Goal: Task Accomplishment & Management: Use online tool/utility

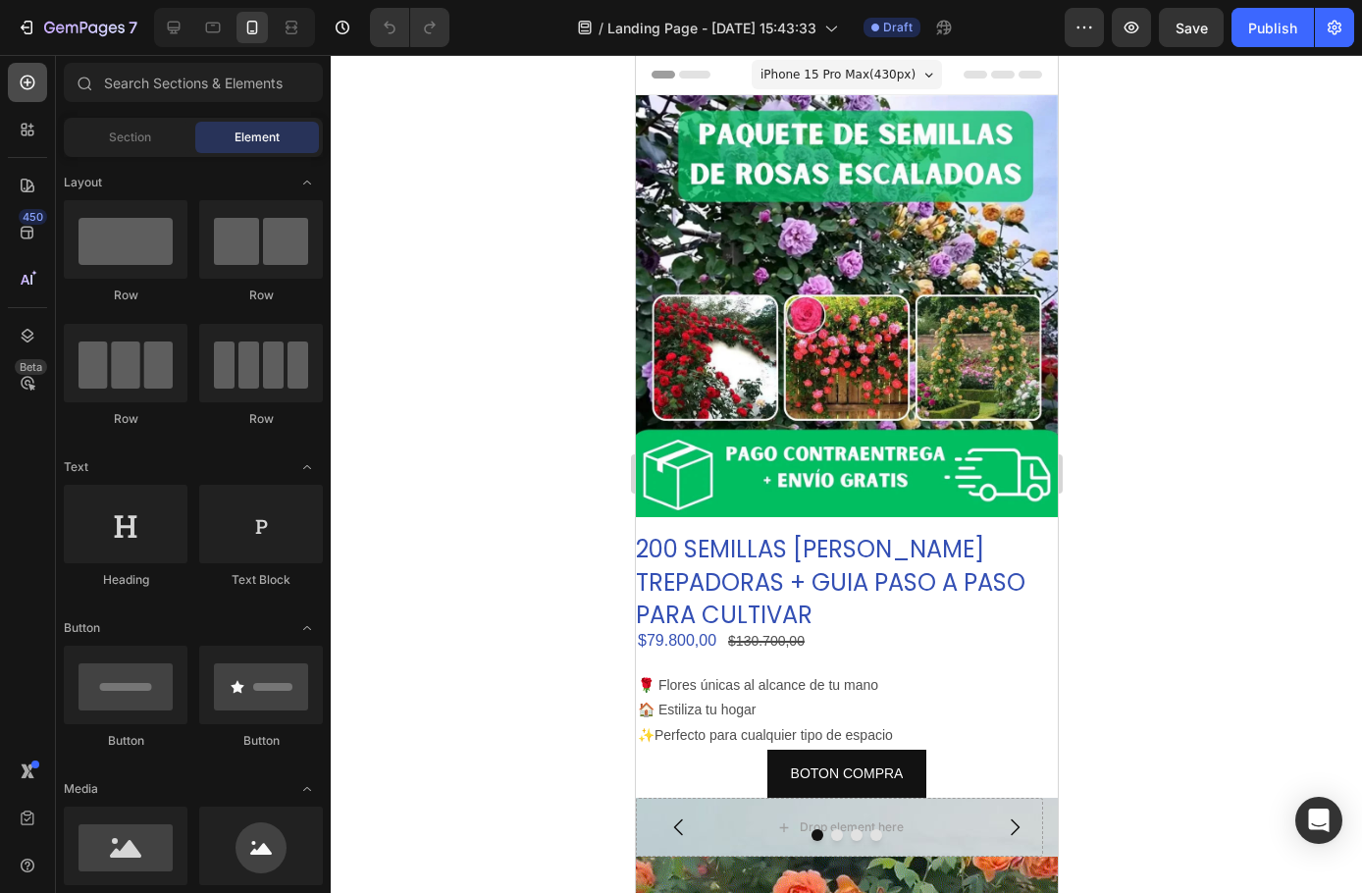
click at [28, 82] on icon at bounding box center [28, 83] width 15 height 15
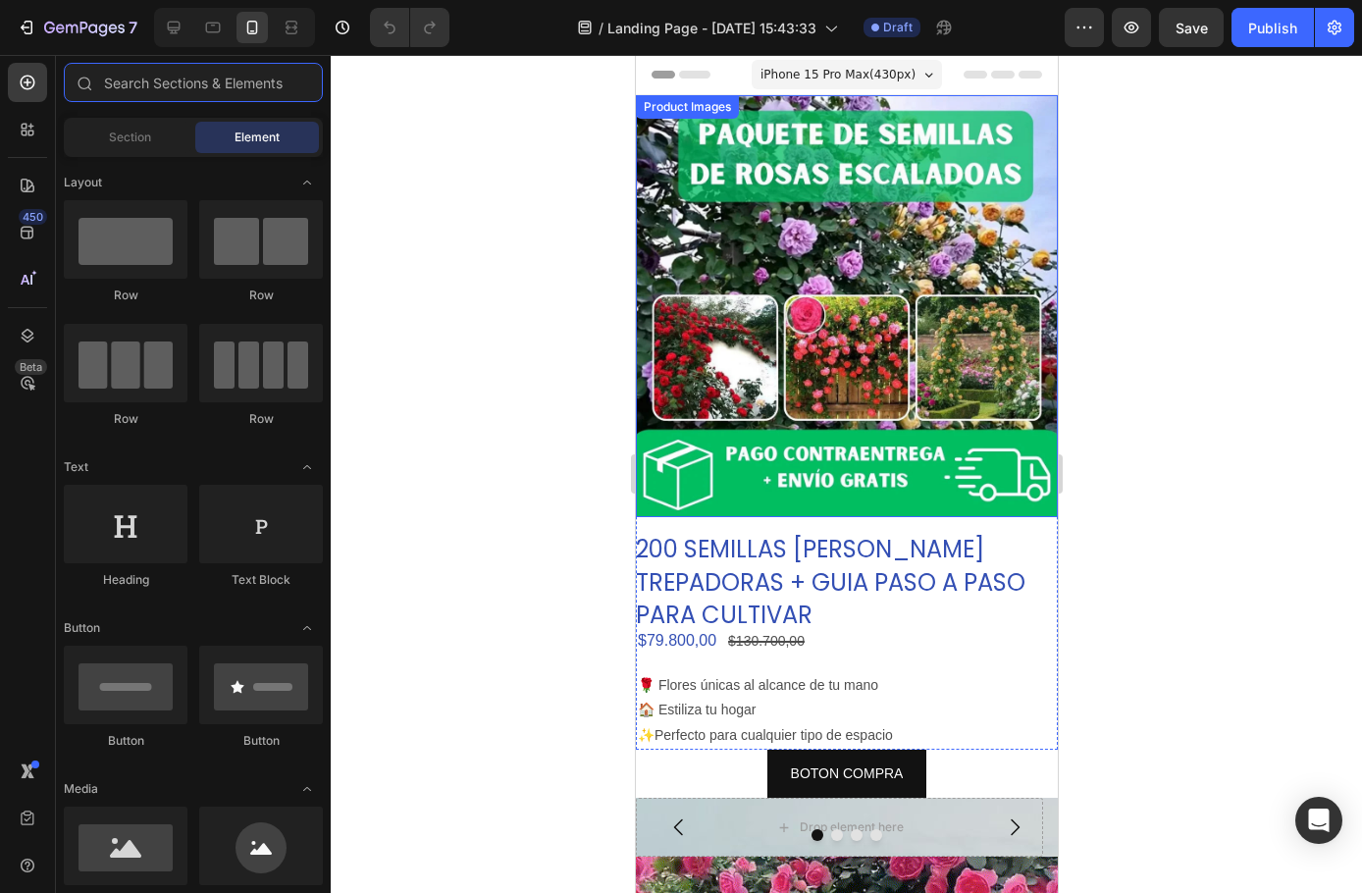
scroll to position [98, 0]
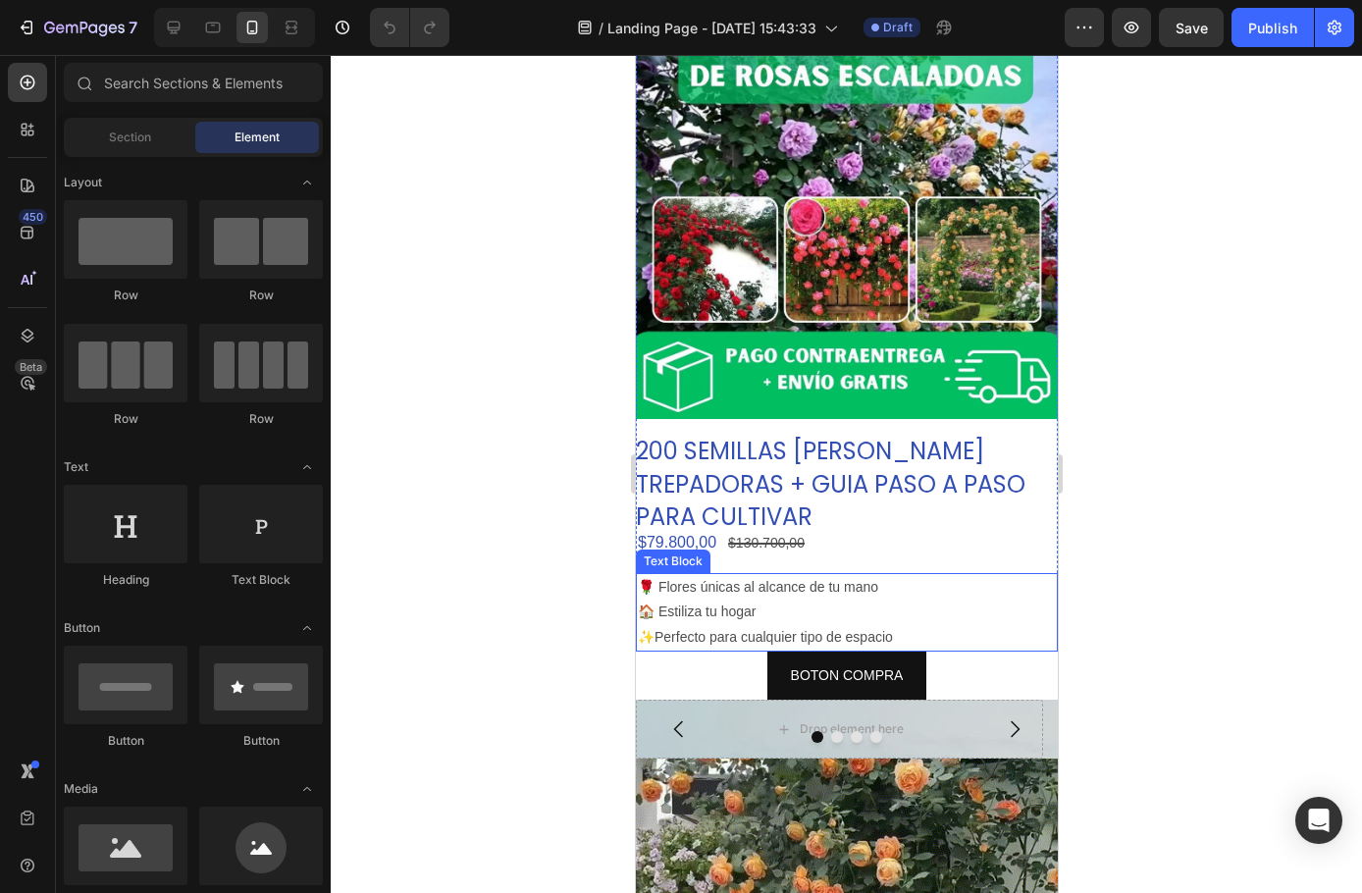
click at [707, 578] on p "🌹 Flores únicas al alcance de tu mano" at bounding box center [846, 587] width 418 height 25
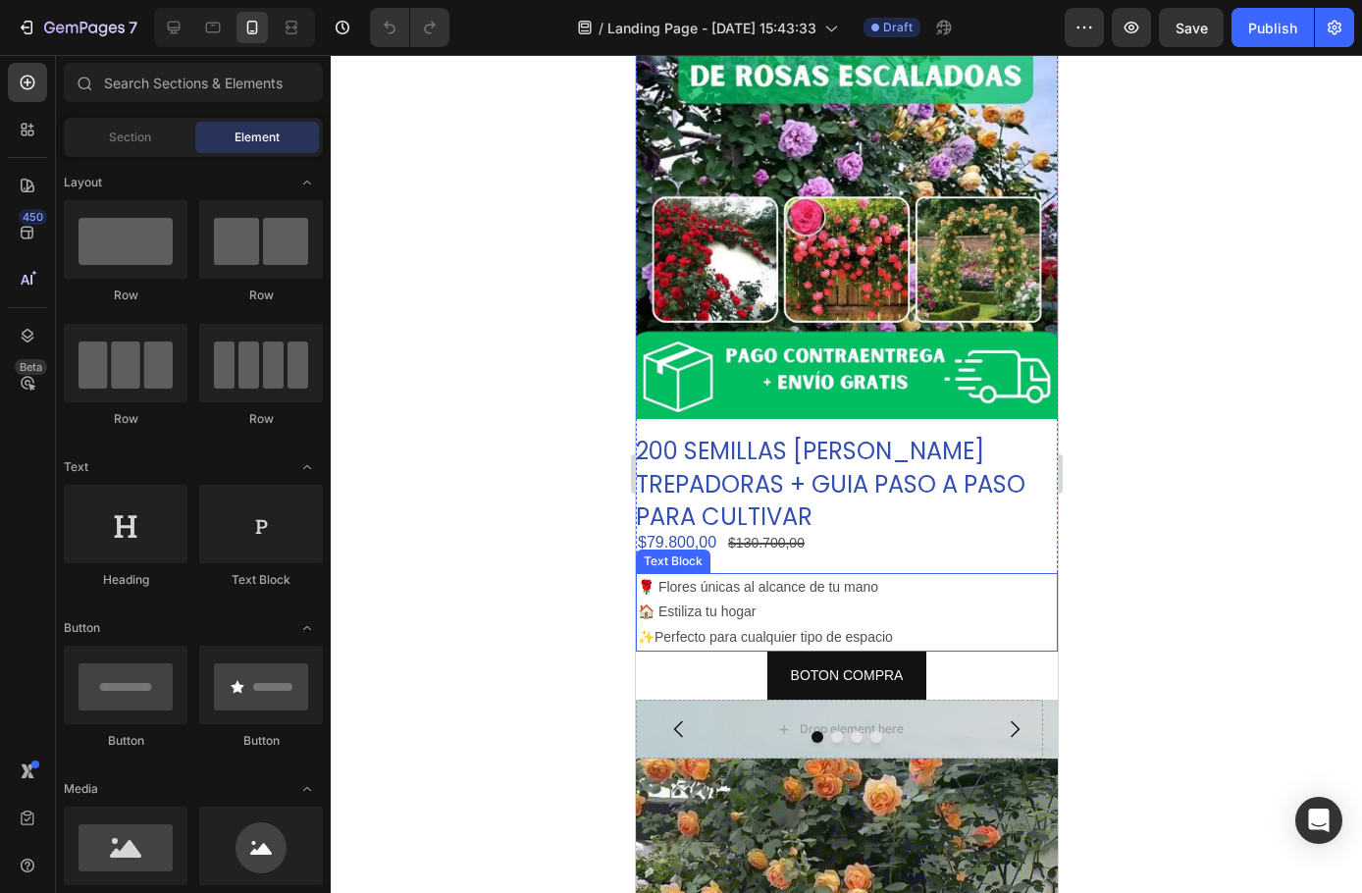
click at [707, 579] on p "🌹 Flores únicas al alcance de tu mano" at bounding box center [846, 587] width 418 height 25
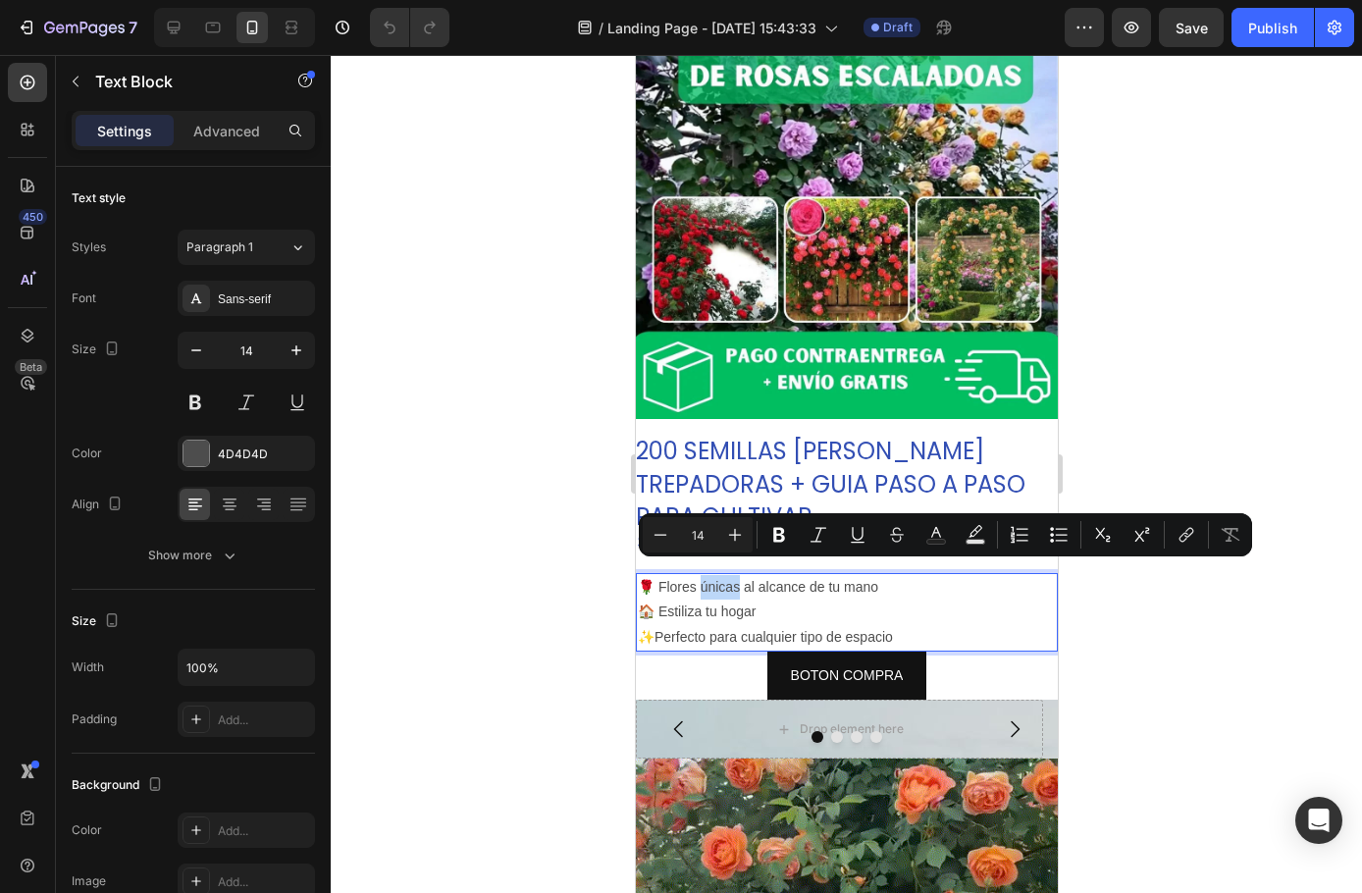
click at [705, 575] on p "🌹 Flores únicas al alcance de tu mano" at bounding box center [846, 587] width 418 height 25
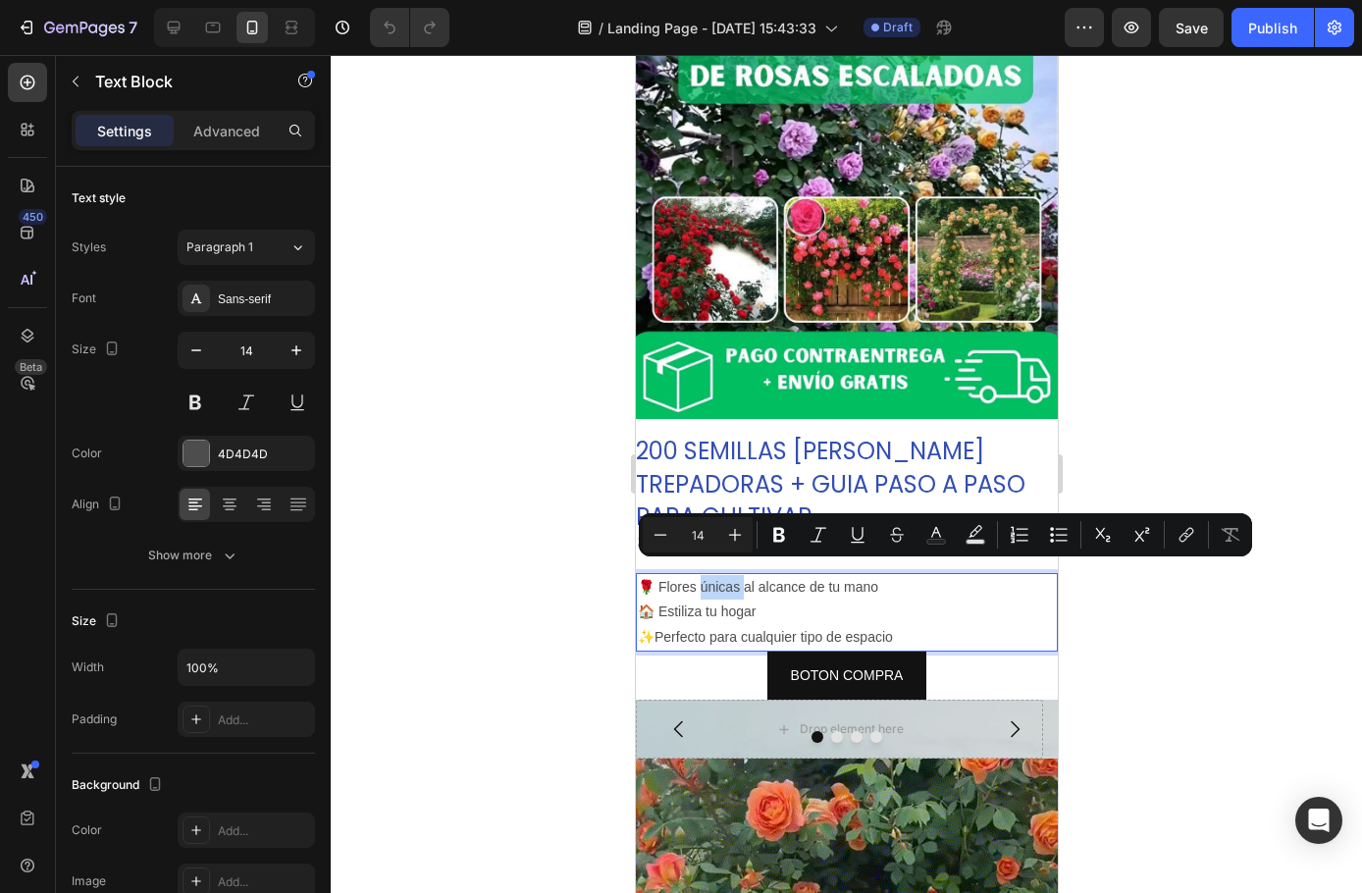
click at [705, 575] on p "🌹 Flores únicas al alcance de tu mano" at bounding box center [846, 587] width 418 height 25
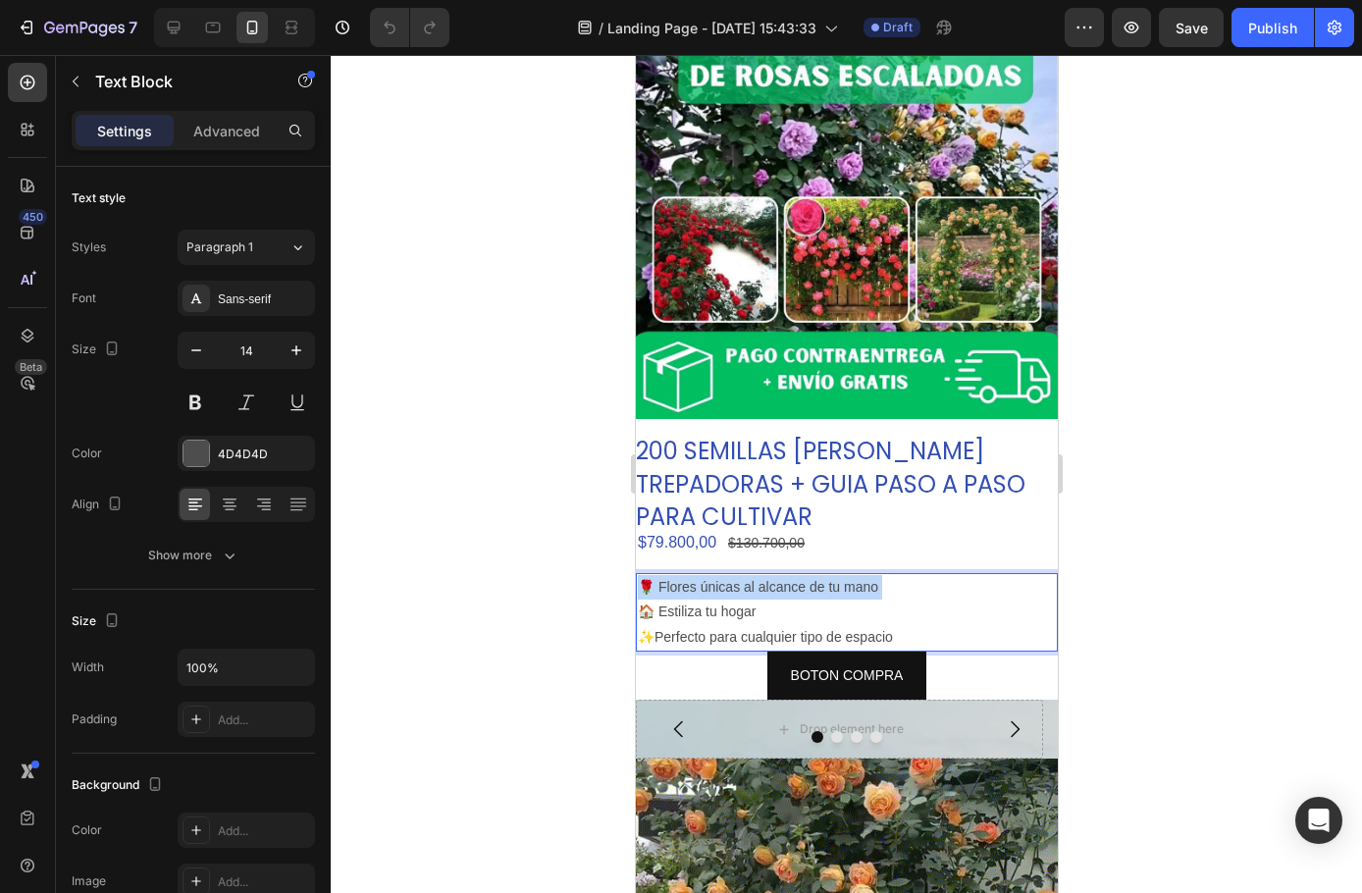
click at [705, 575] on p "🌹 Flores únicas al alcance de tu mano" at bounding box center [846, 587] width 418 height 25
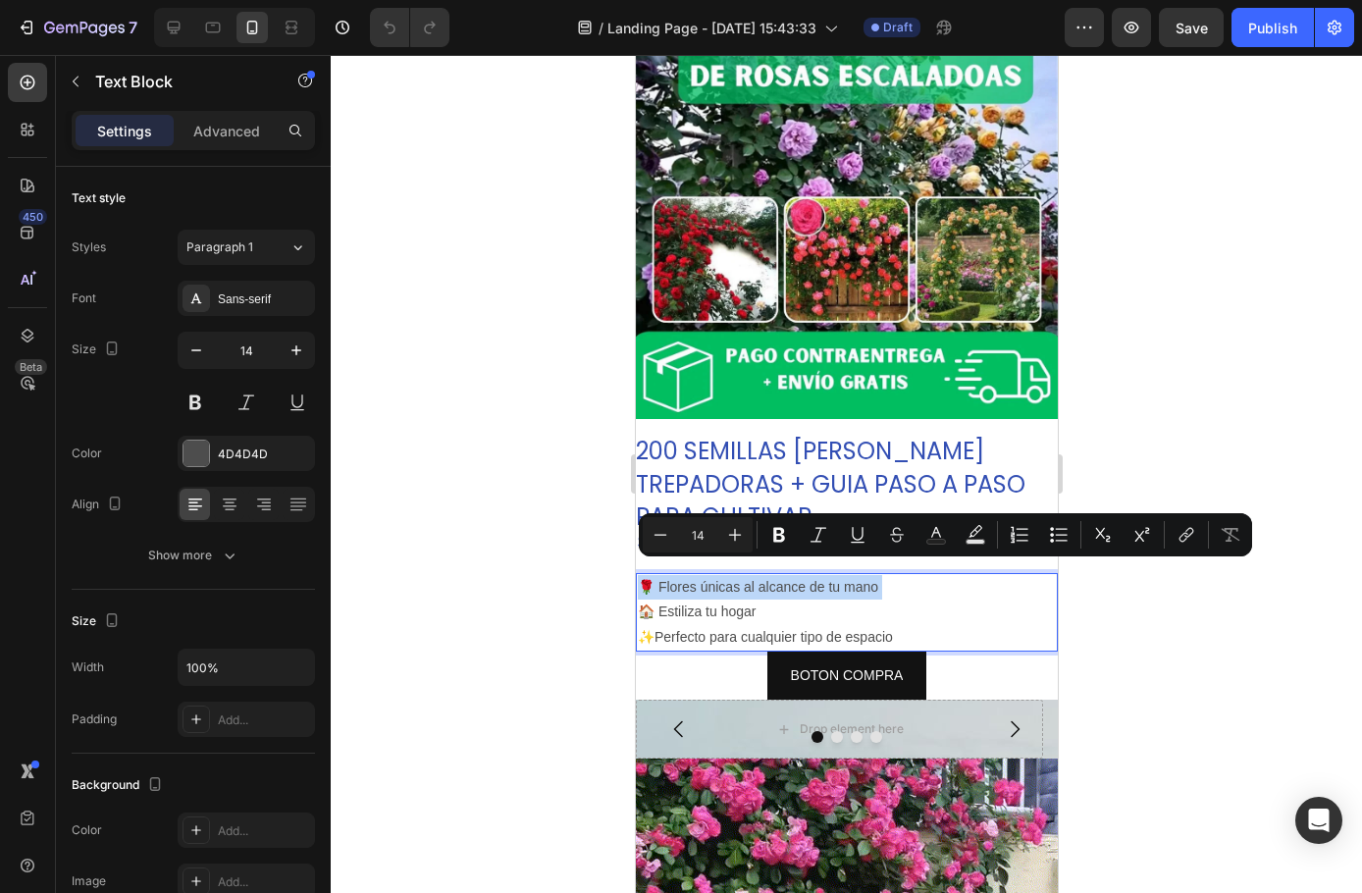
click at [705, 575] on p "🌹 Flores únicas al alcance de tu mano" at bounding box center [846, 587] width 418 height 25
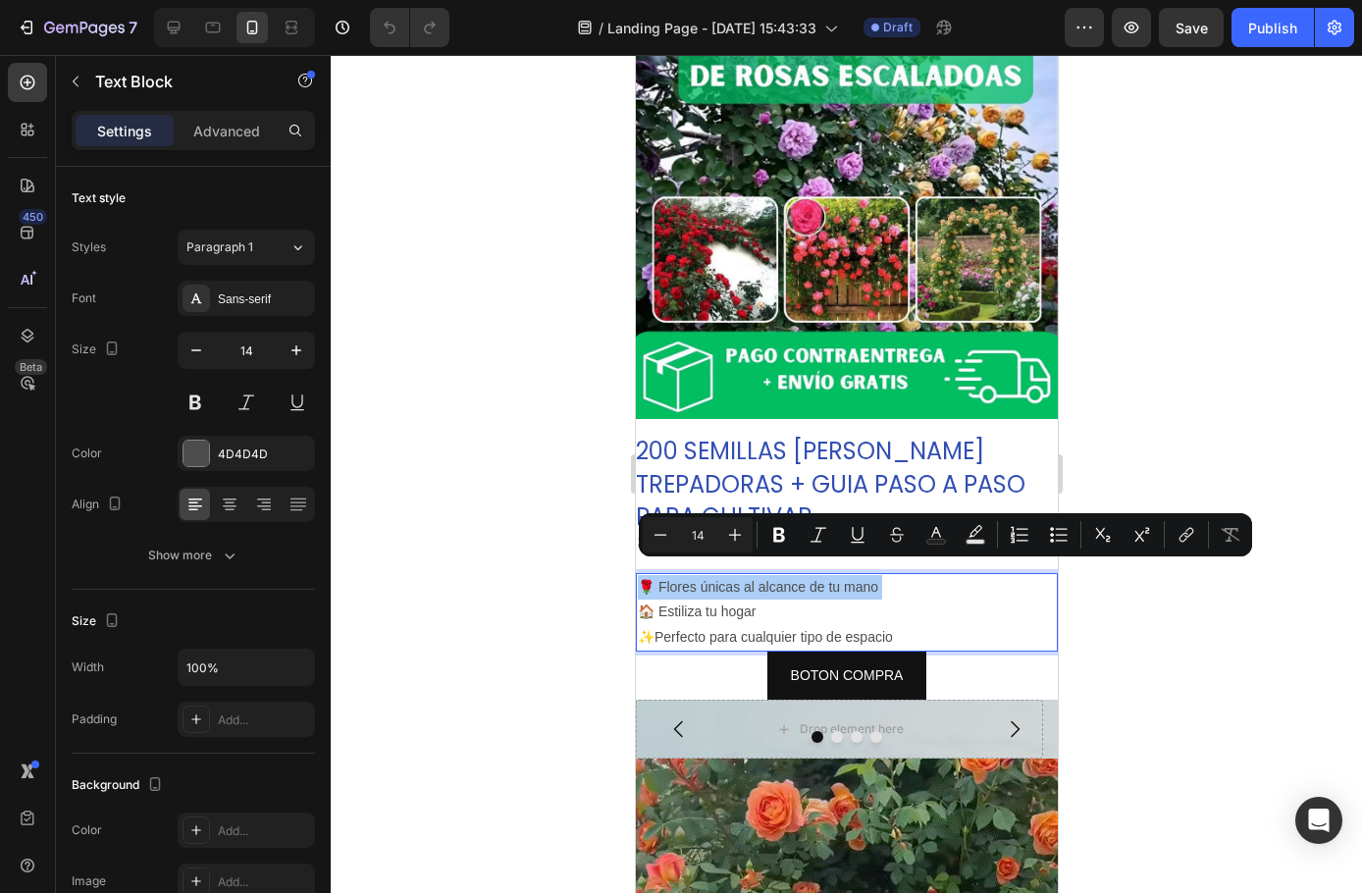
click at [428, 395] on div at bounding box center [846, 474] width 1031 height 838
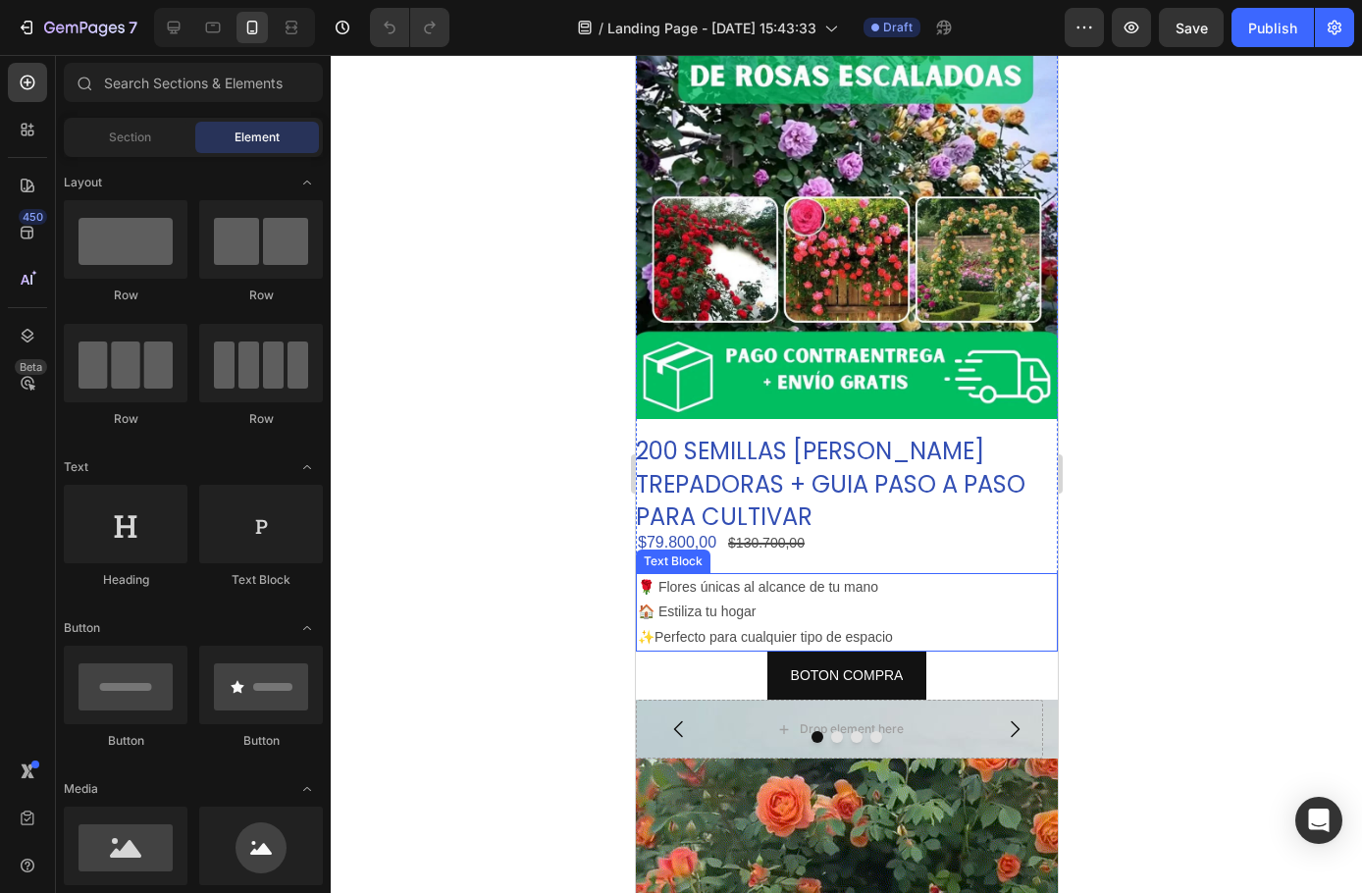
click at [718, 600] on p "🏠 Estiliza tu hogar" at bounding box center [846, 612] width 418 height 25
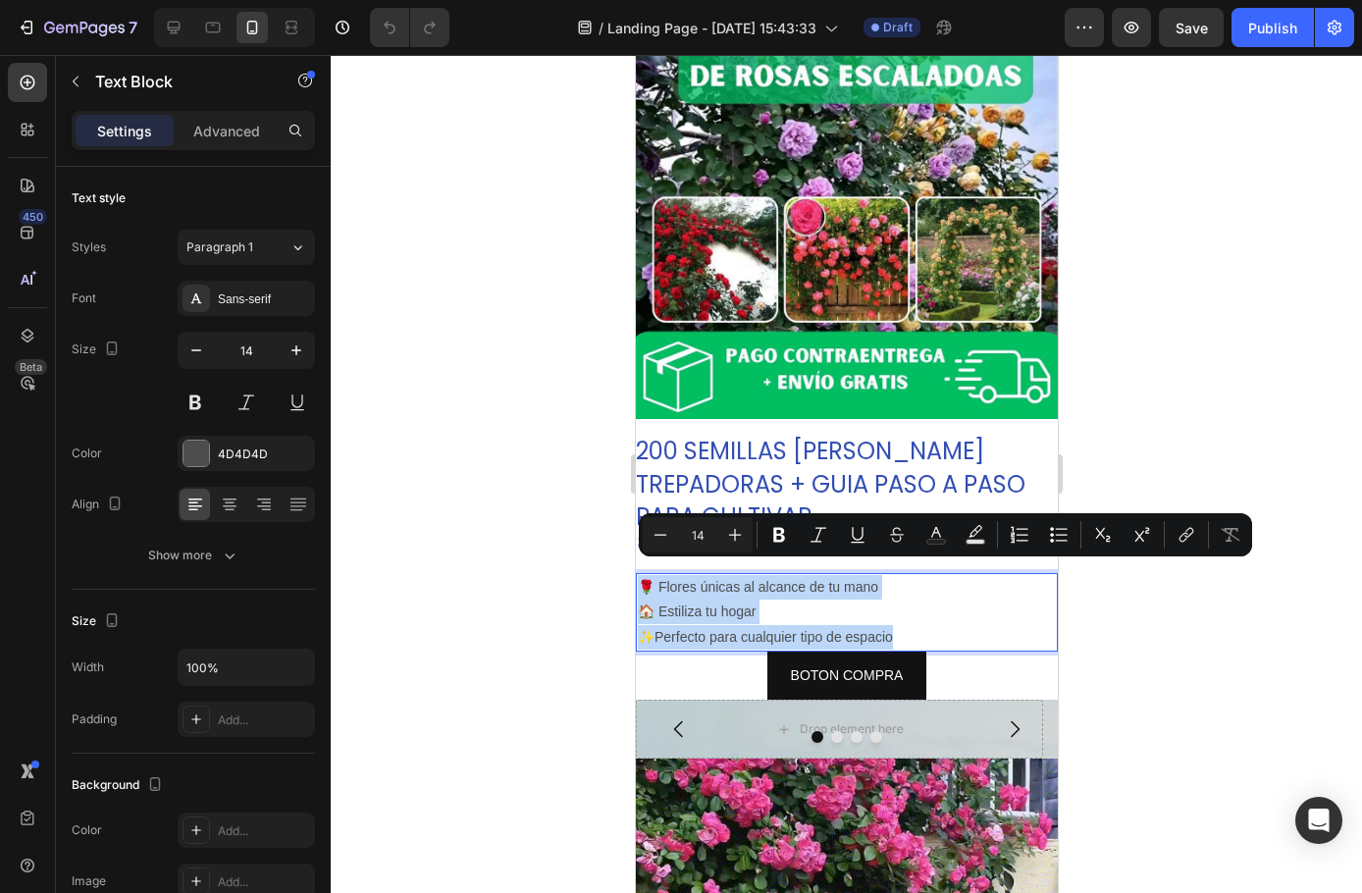
drag, startPoint x: 899, startPoint y: 623, endPoint x: 614, endPoint y: 550, distance: 293.9
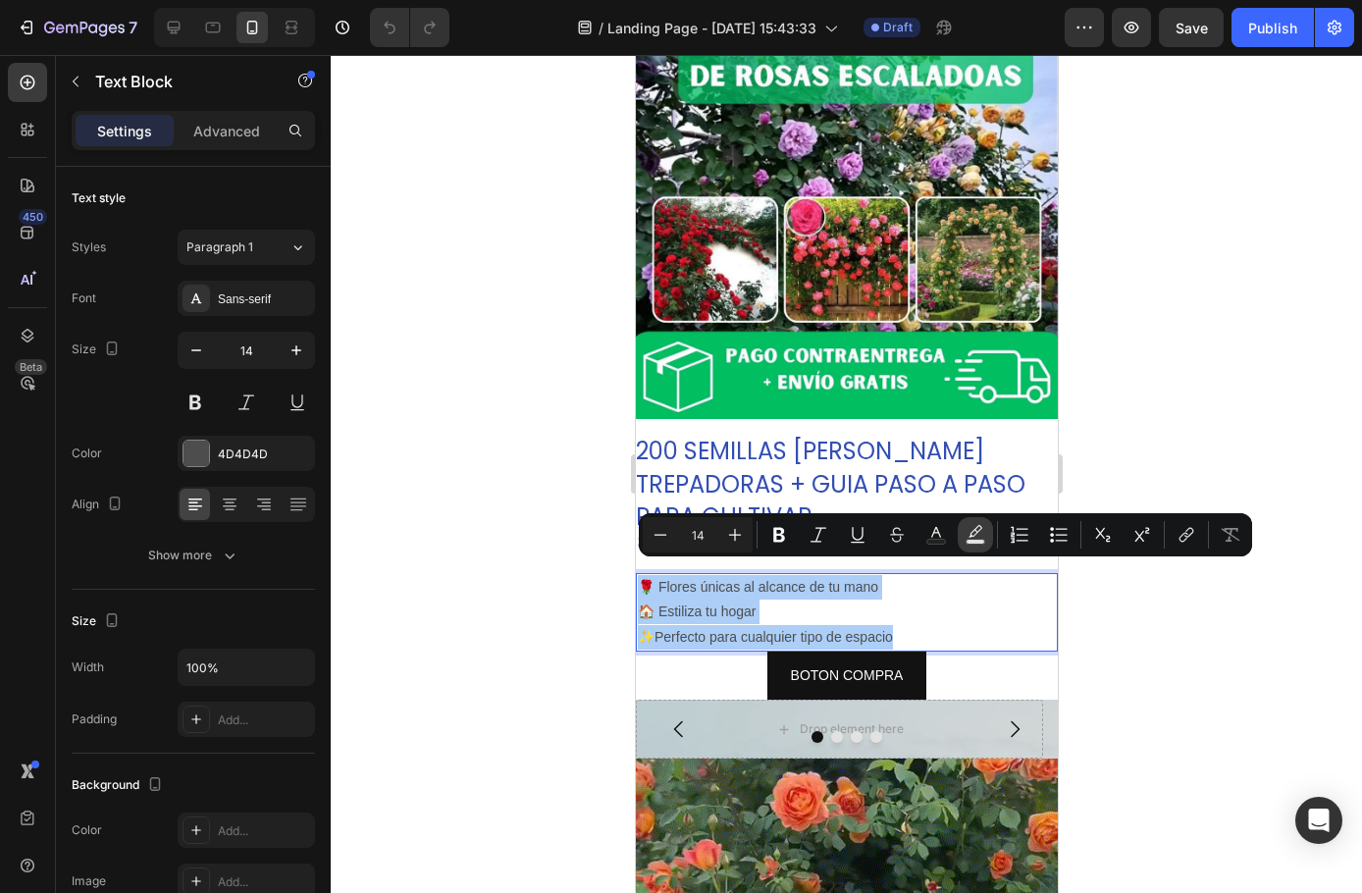
click at [980, 540] on rect "Editor contextual toolbar" at bounding box center [976, 542] width 19 height 5
type input "000000"
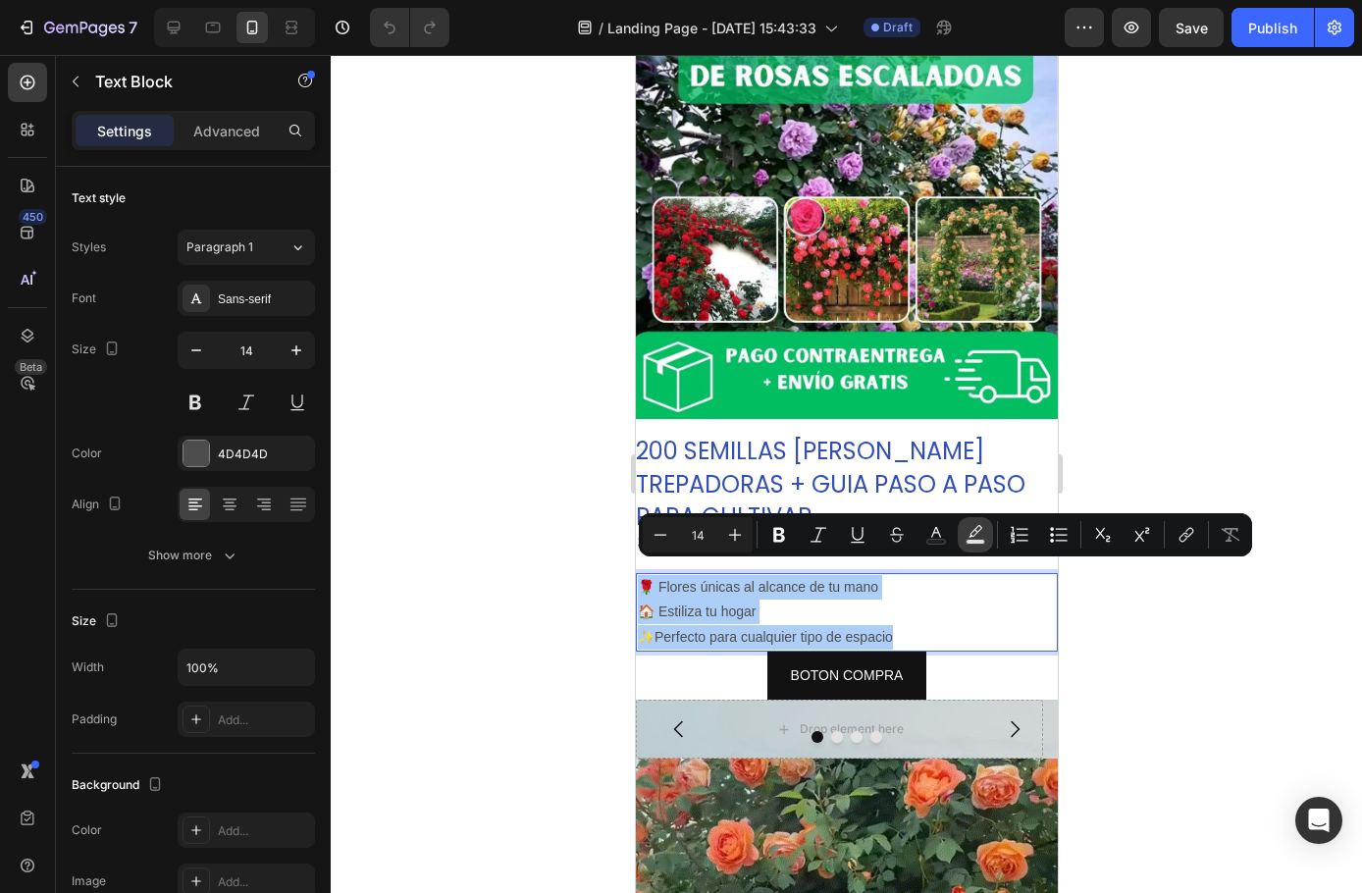
type input "77"
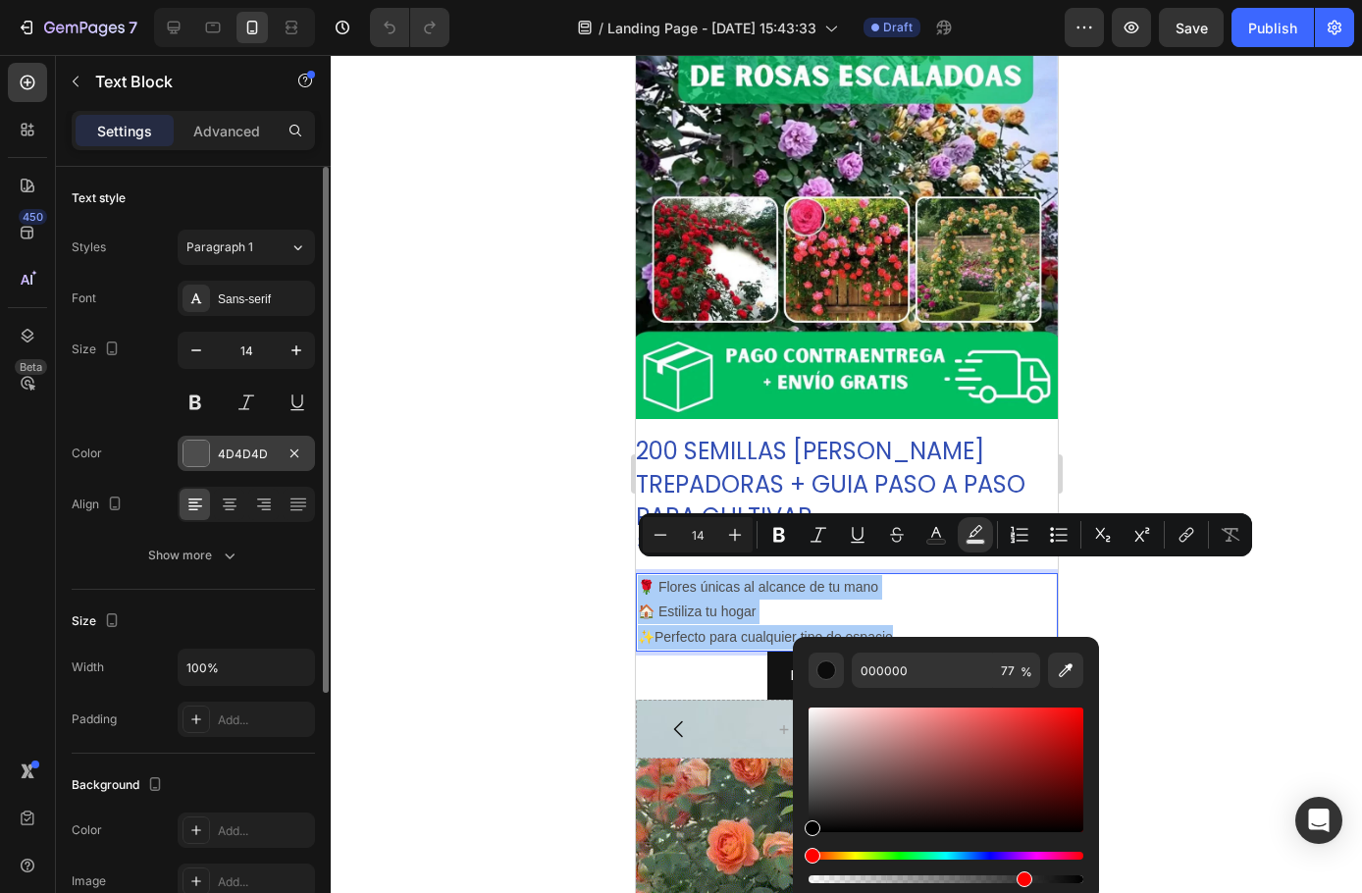
click at [188, 456] on div at bounding box center [197, 454] width 26 height 26
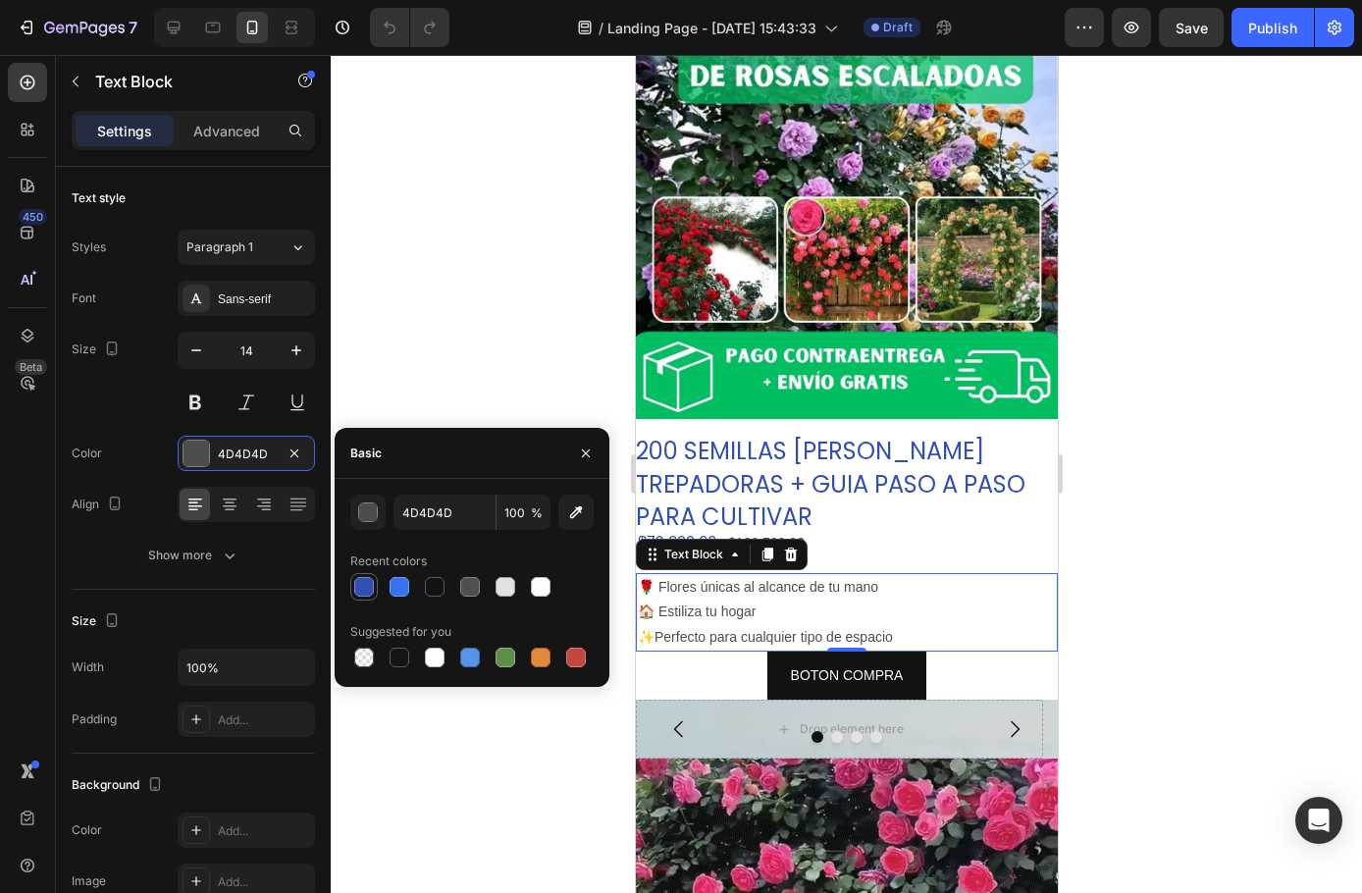
click at [373, 590] on div at bounding box center [364, 587] width 20 height 20
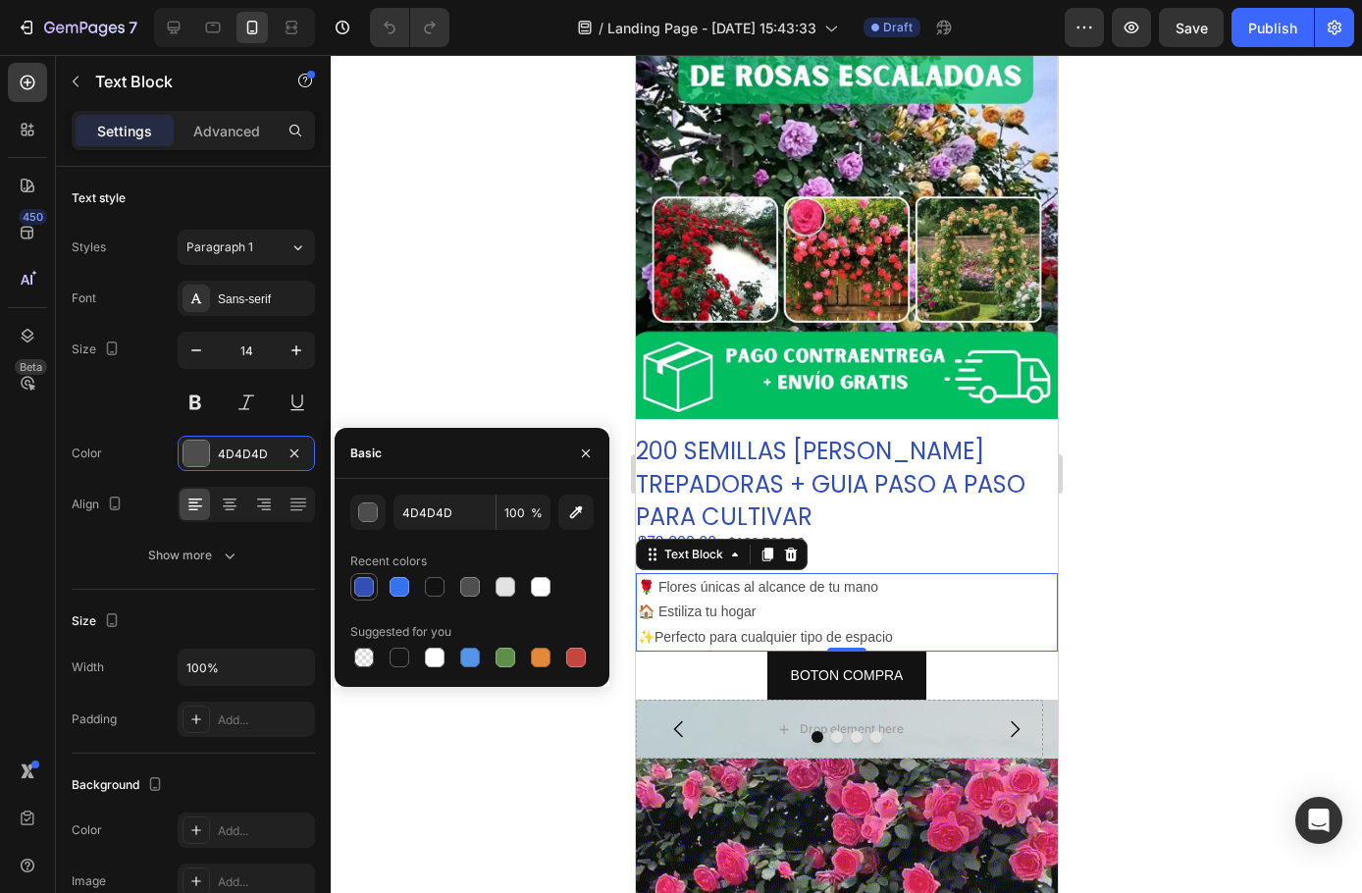
type input "334FB4"
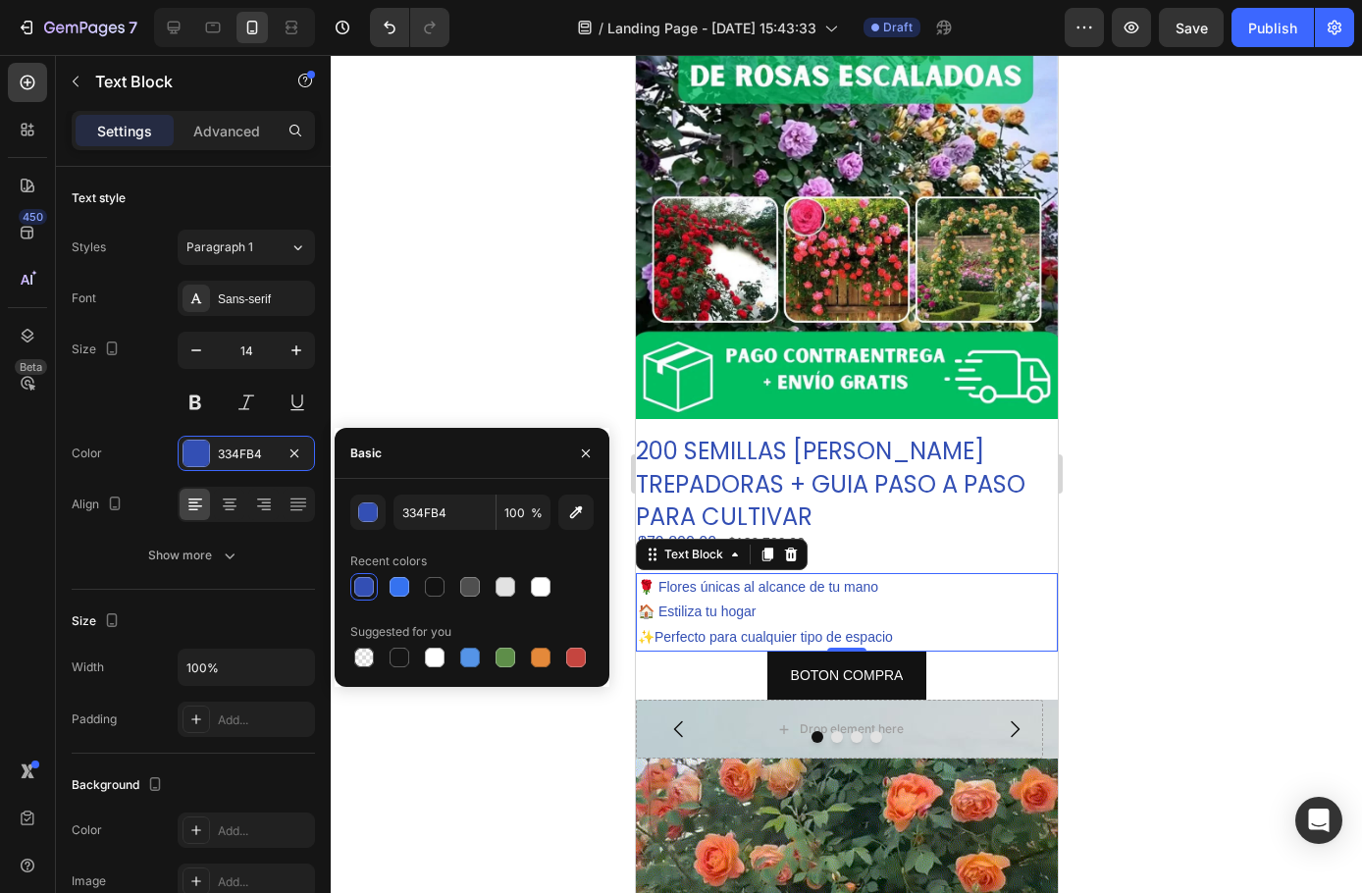
click at [575, 337] on div at bounding box center [846, 474] width 1031 height 838
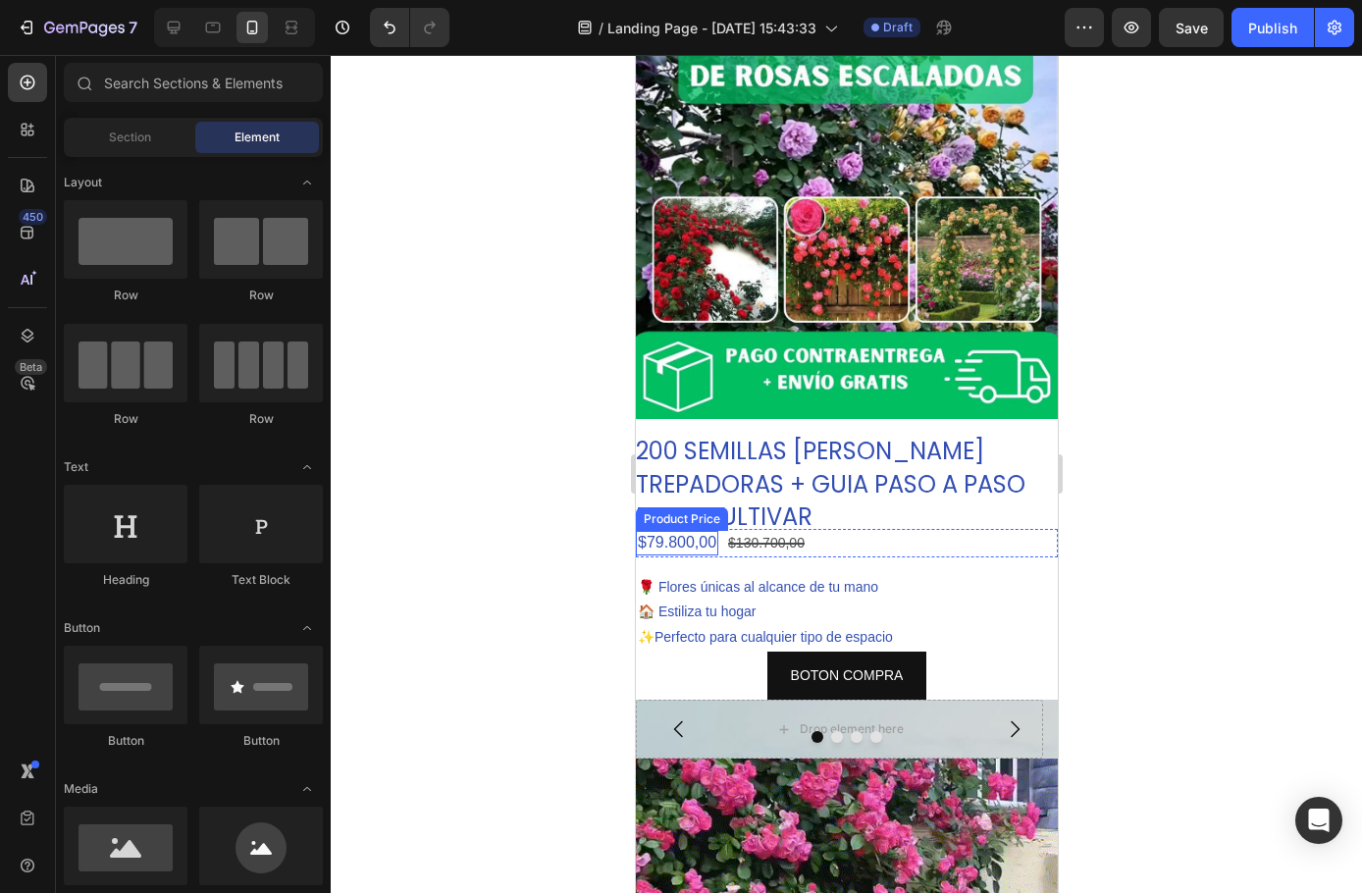
click at [683, 531] on div "$79.800,00" at bounding box center [676, 543] width 82 height 25
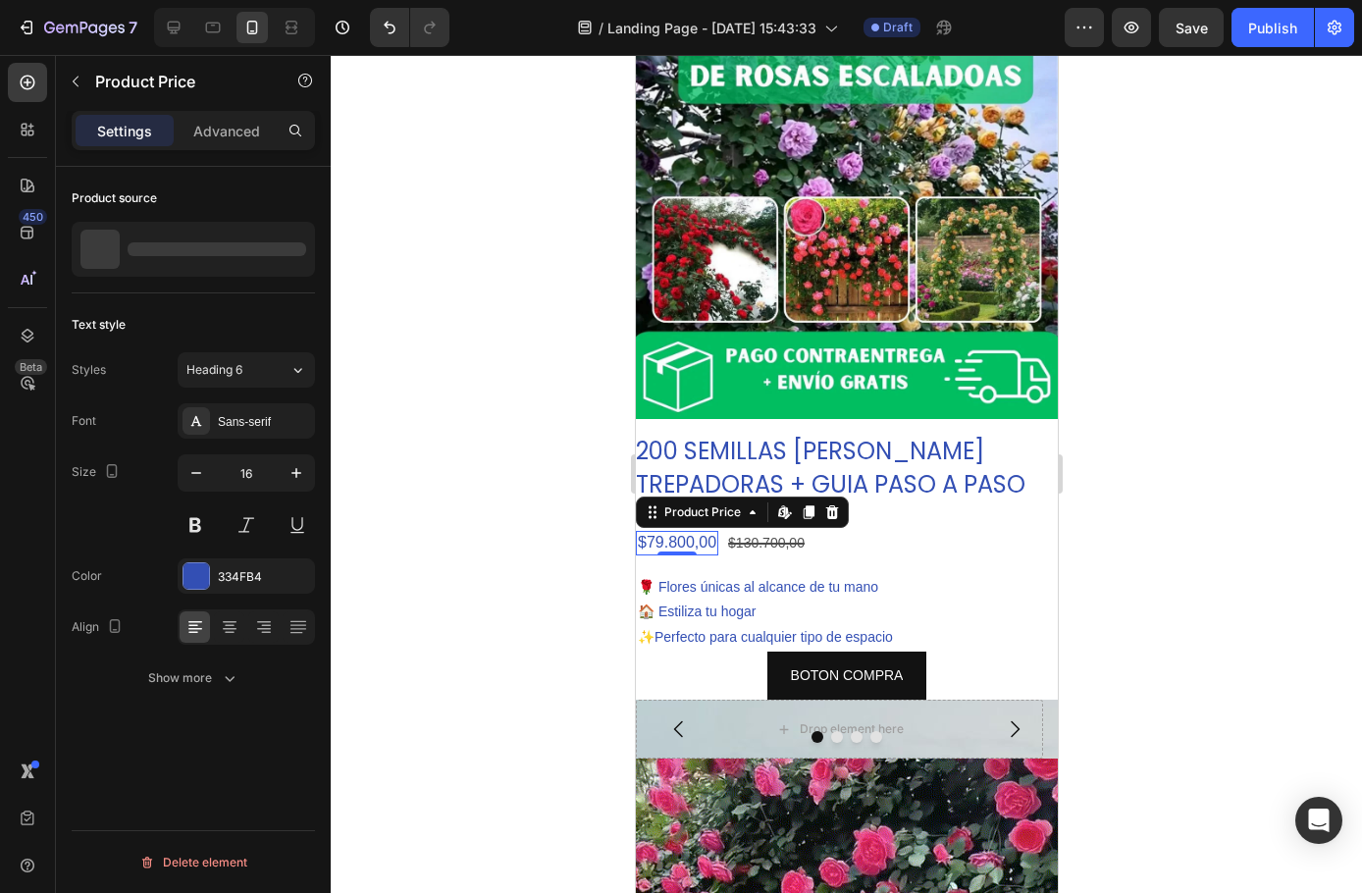
click at [683, 531] on div "$79.800,00" at bounding box center [676, 543] width 82 height 25
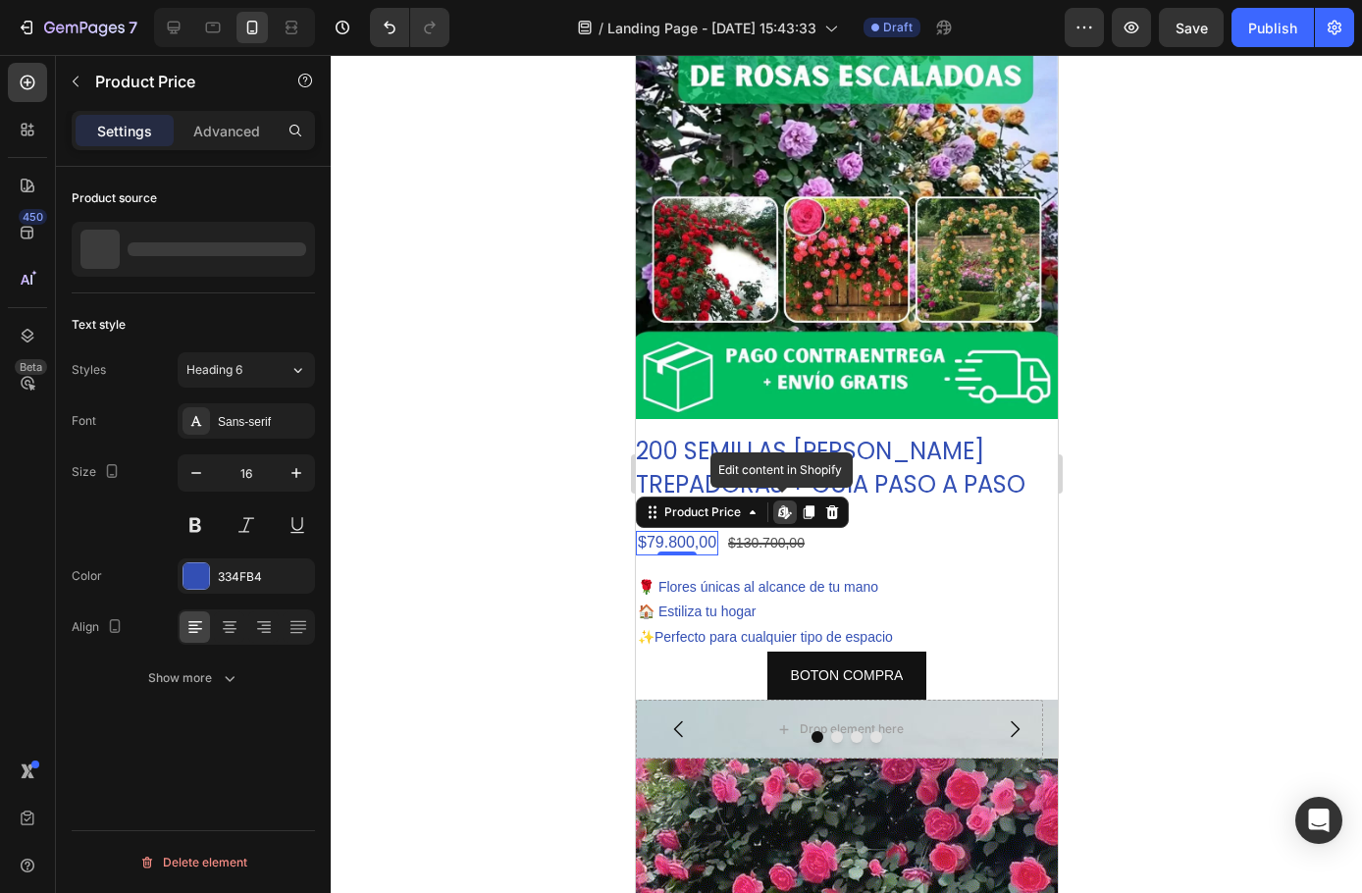
click at [683, 531] on div "$79.800,00" at bounding box center [676, 543] width 82 height 25
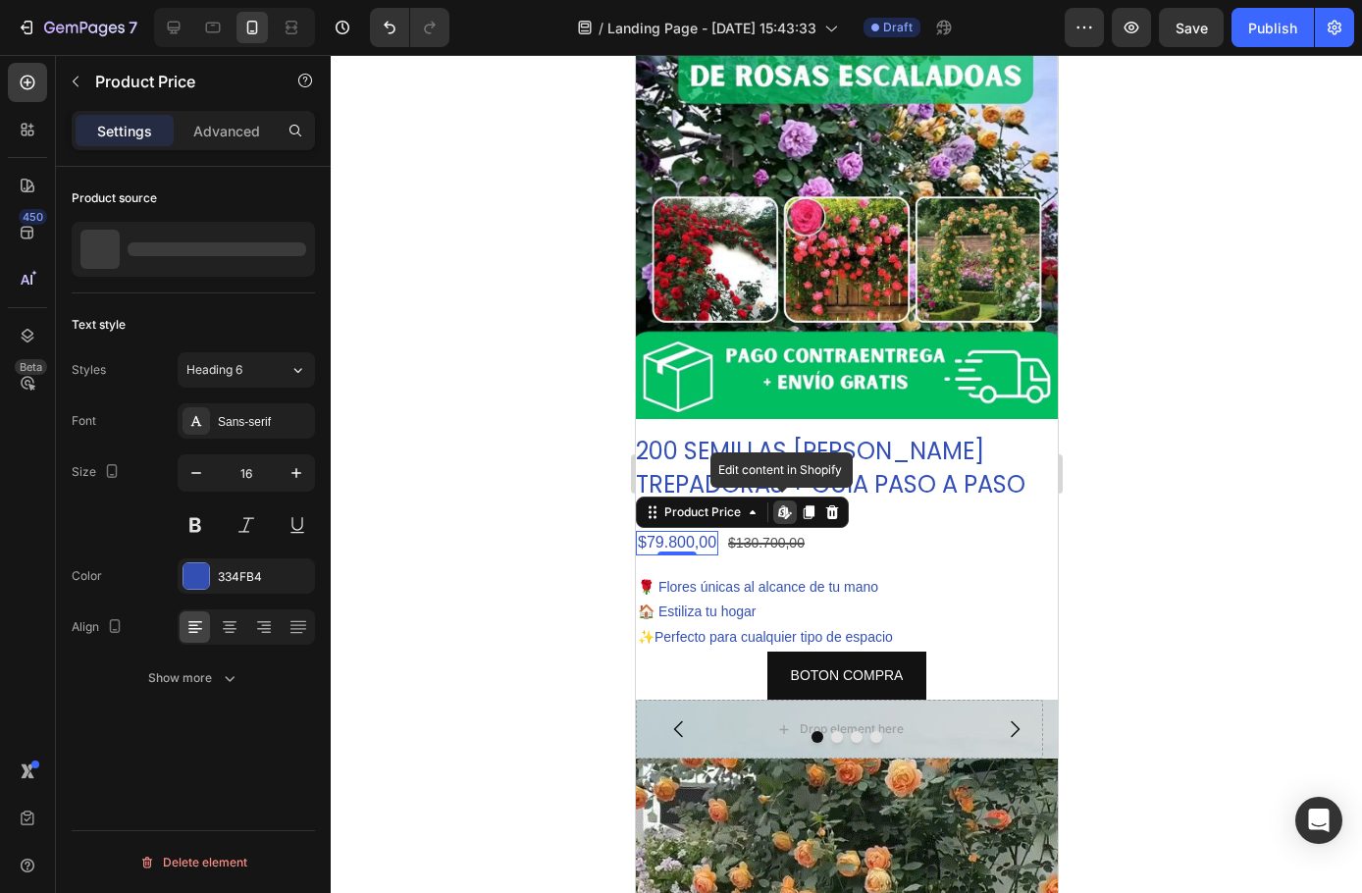
click at [683, 531] on div "$79.800,00" at bounding box center [676, 543] width 82 height 25
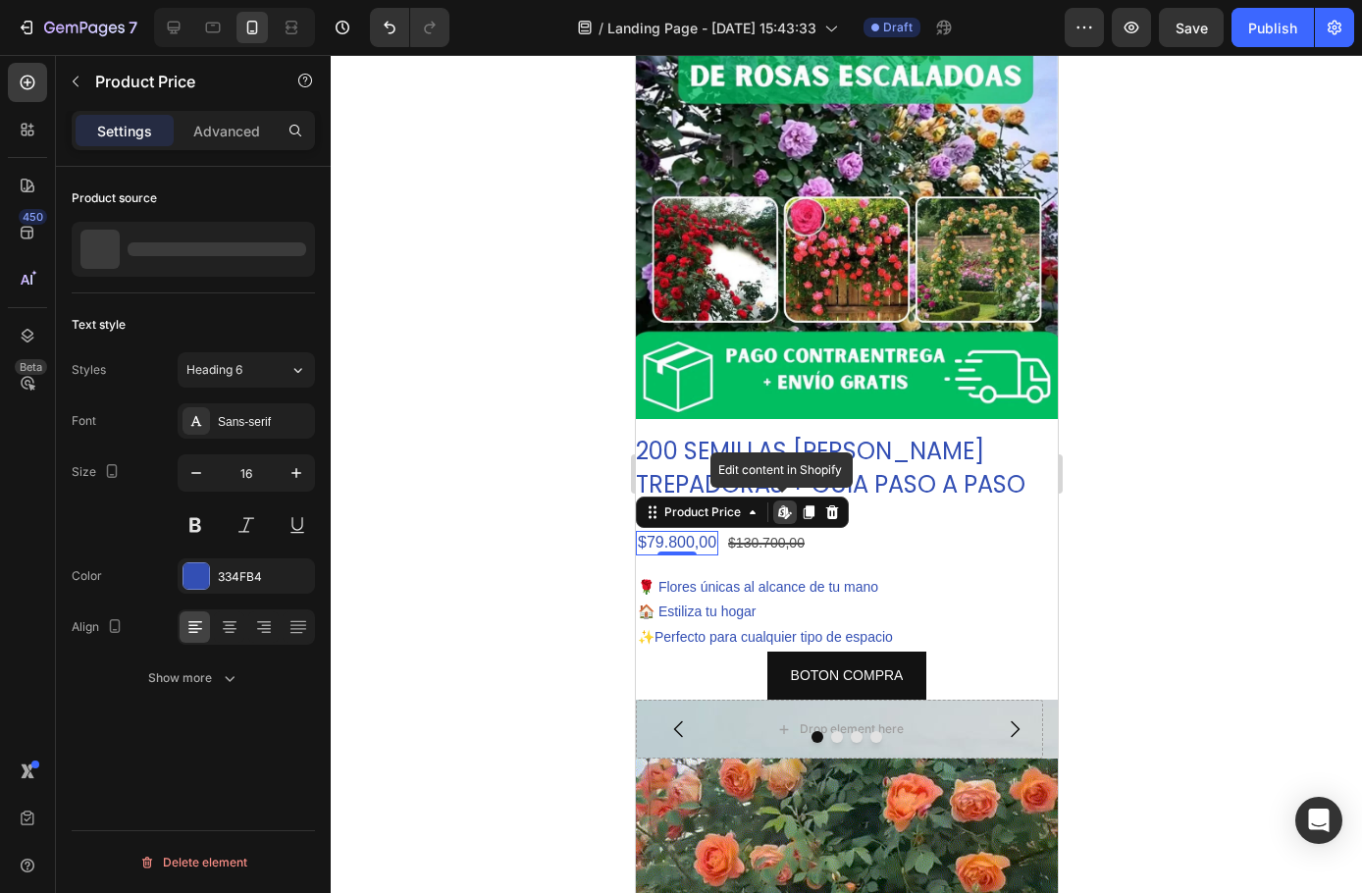
click at [683, 531] on div "$79.800,00" at bounding box center [676, 543] width 82 height 25
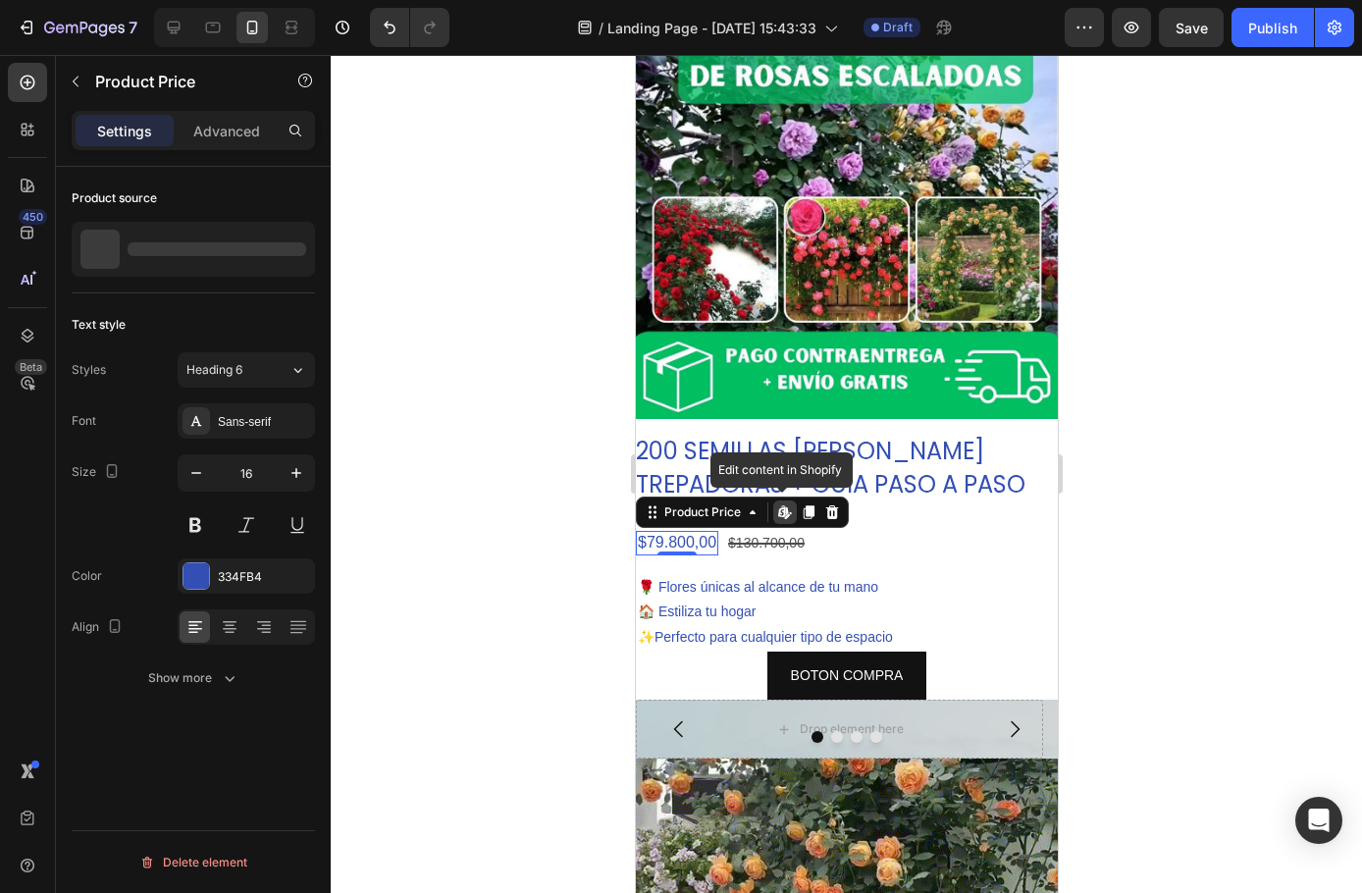
click at [683, 531] on div "$79.800,00" at bounding box center [676, 543] width 82 height 25
click at [682, 531] on div "$79.800,00" at bounding box center [676, 543] width 82 height 25
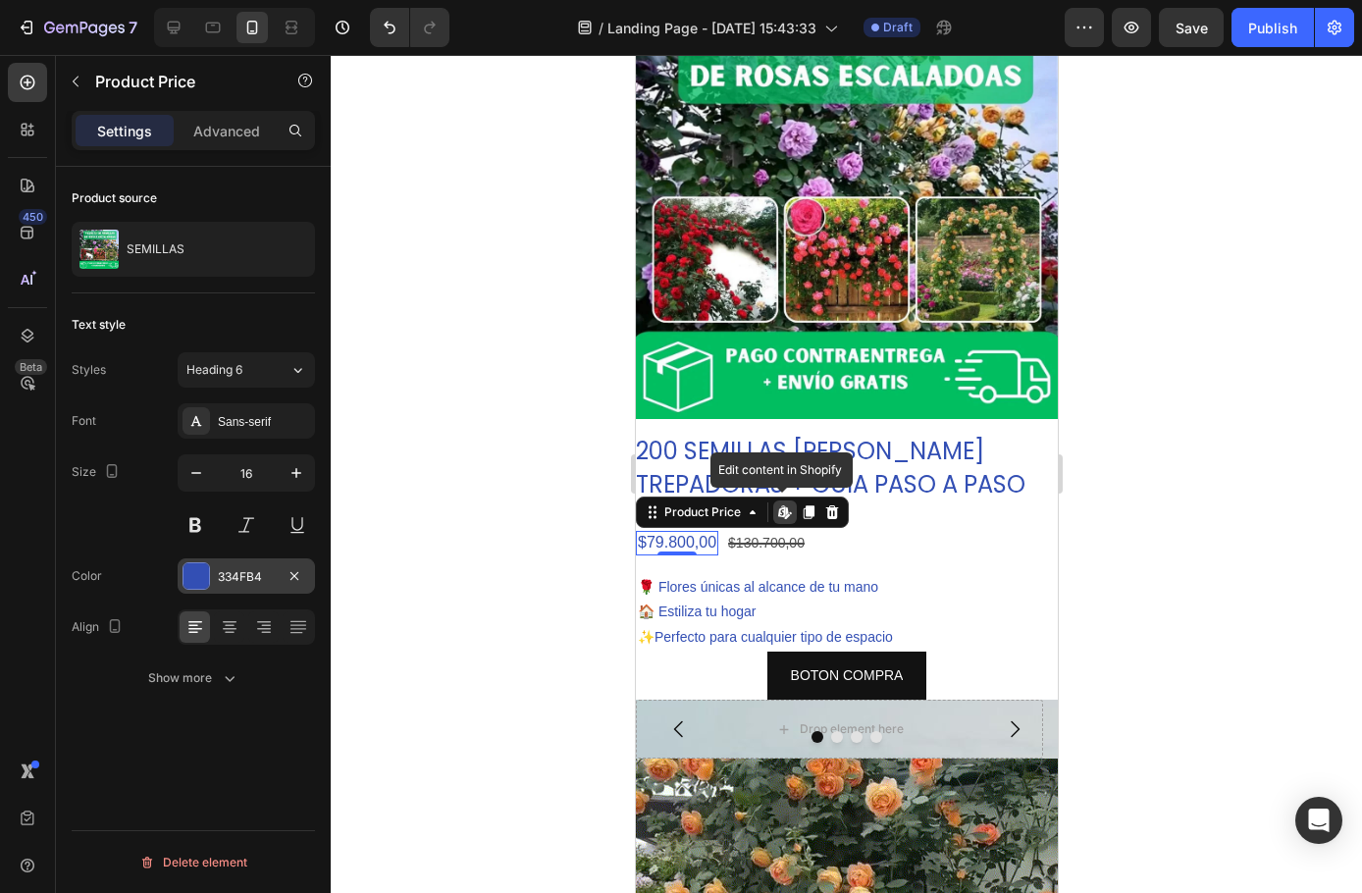
click at [211, 574] on div "334FB4" at bounding box center [246, 575] width 137 height 35
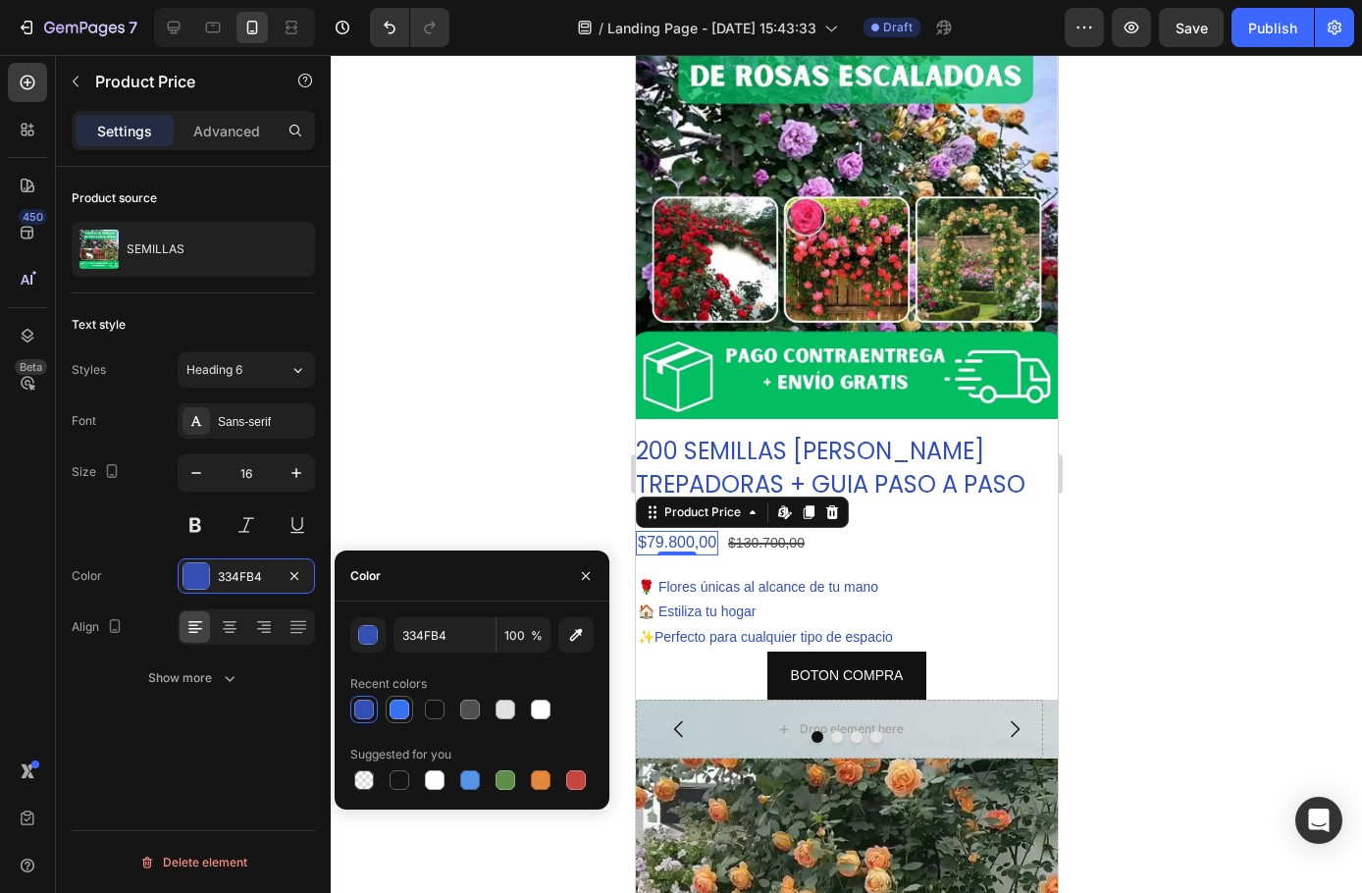
click at [402, 701] on div at bounding box center [400, 710] width 20 height 20
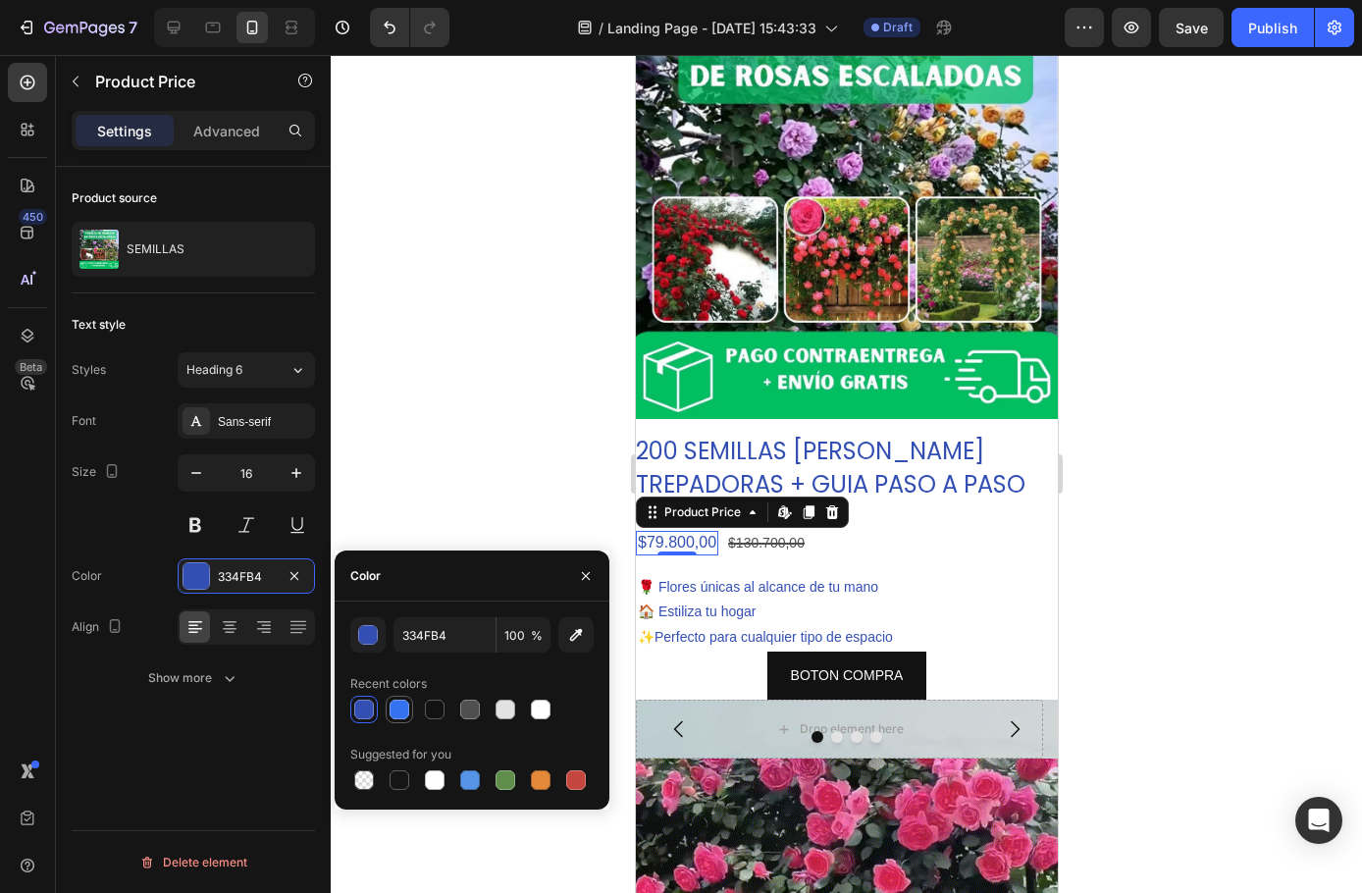
type input "3572EF"
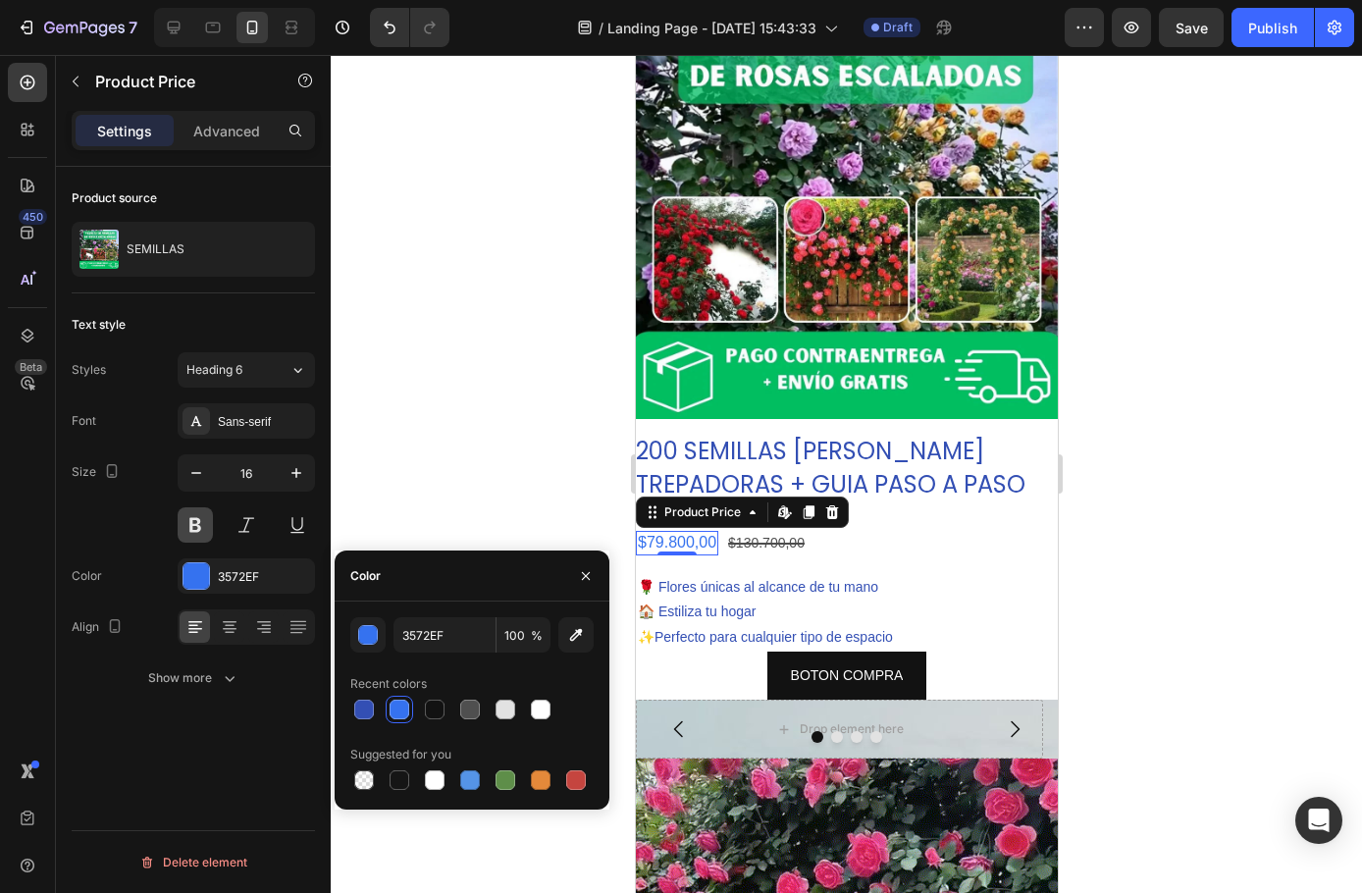
click at [201, 526] on button at bounding box center [195, 524] width 35 height 35
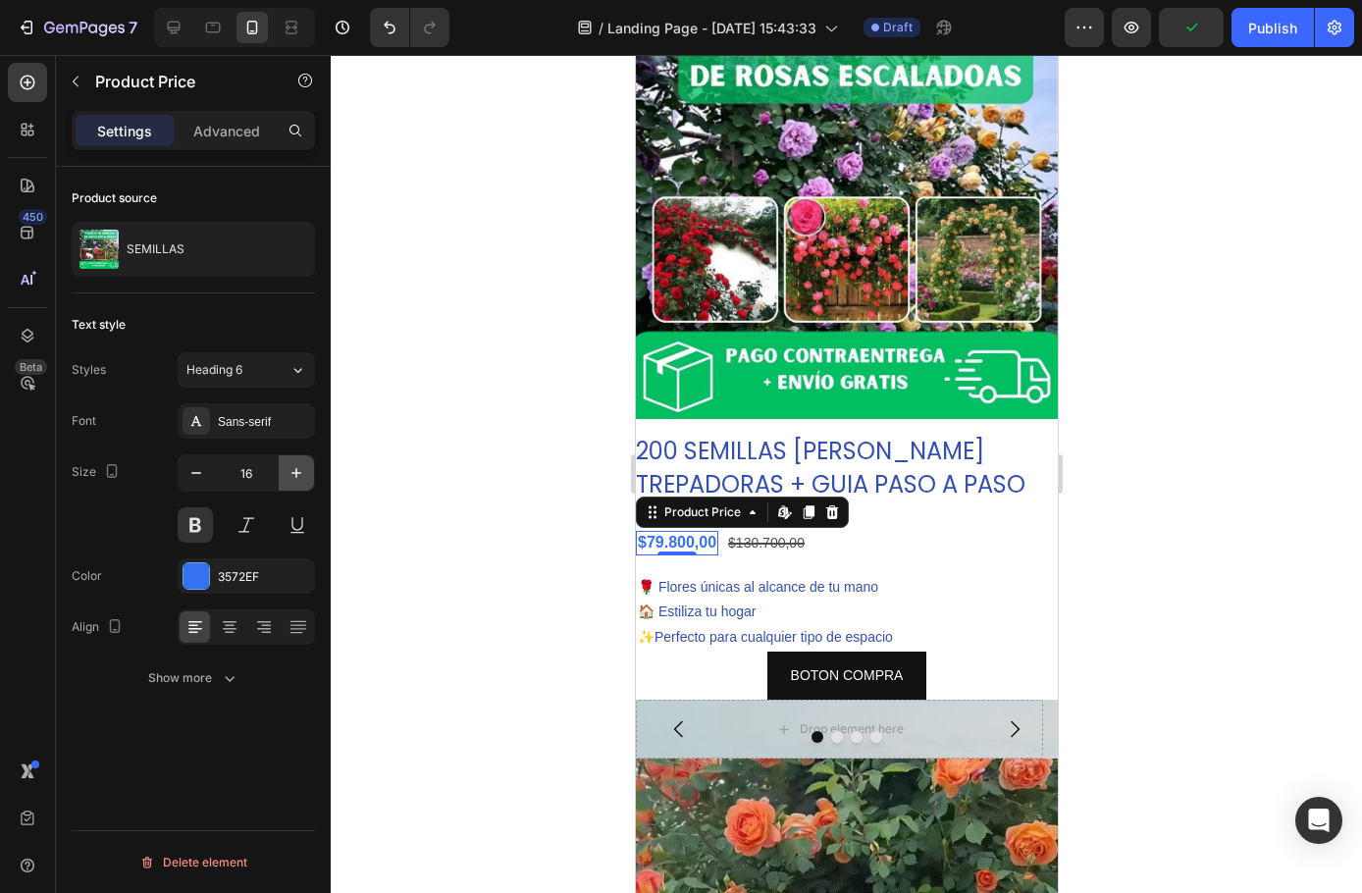
click at [298, 473] on icon "button" at bounding box center [296, 473] width 10 height 10
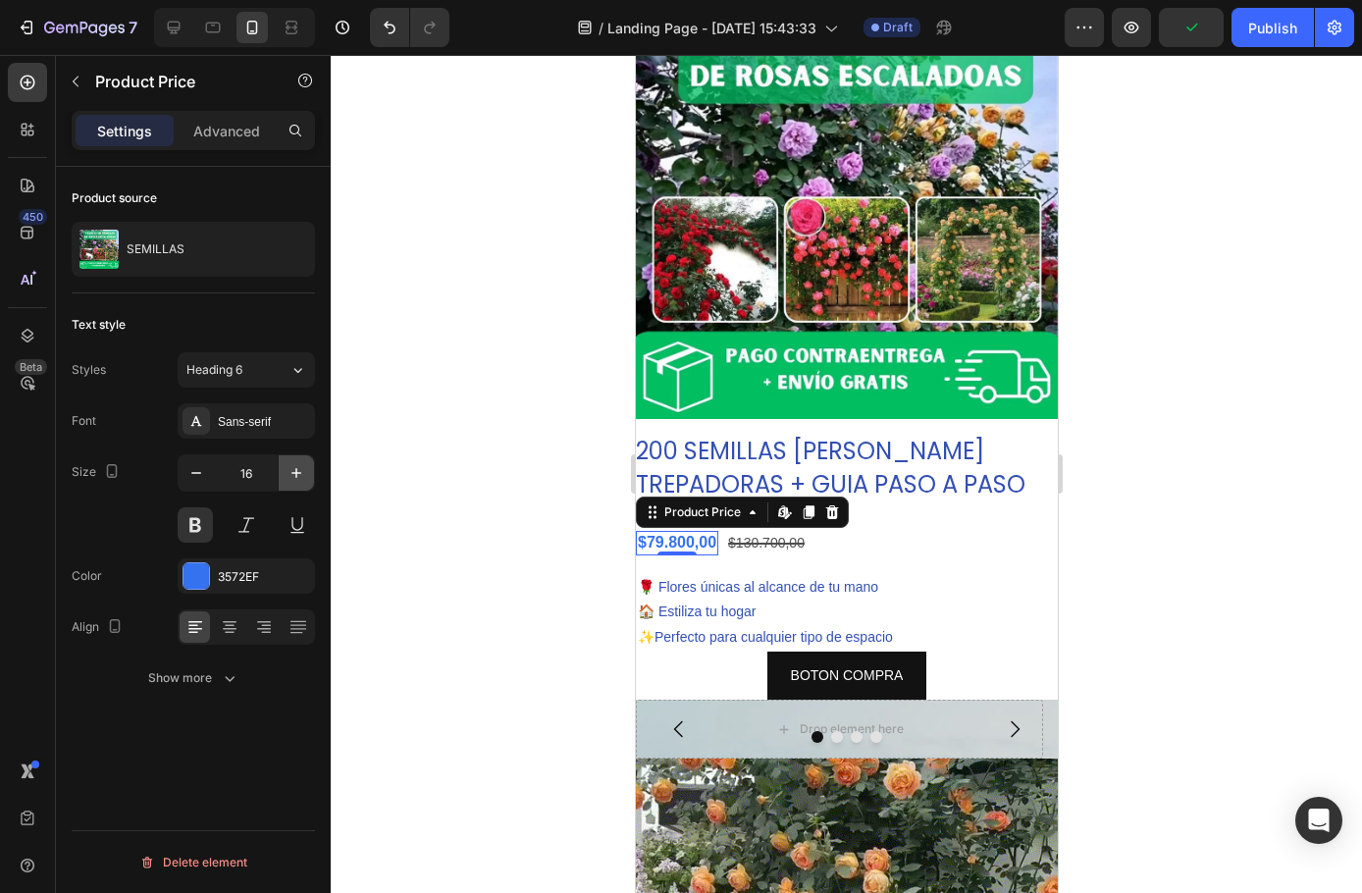
click at [298, 473] on icon "button" at bounding box center [296, 473] width 10 height 10
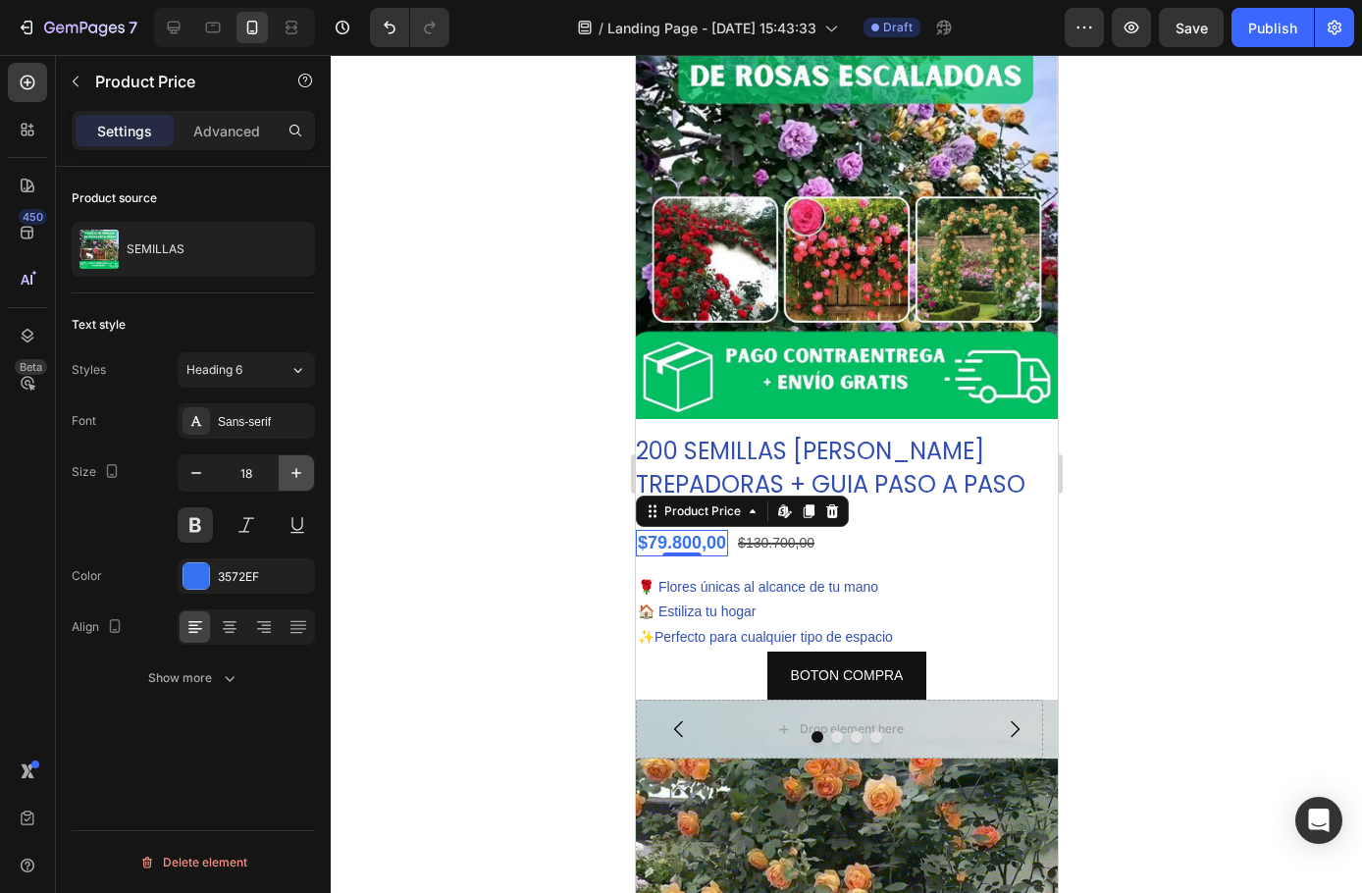
click at [298, 473] on icon "button" at bounding box center [296, 473] width 10 height 10
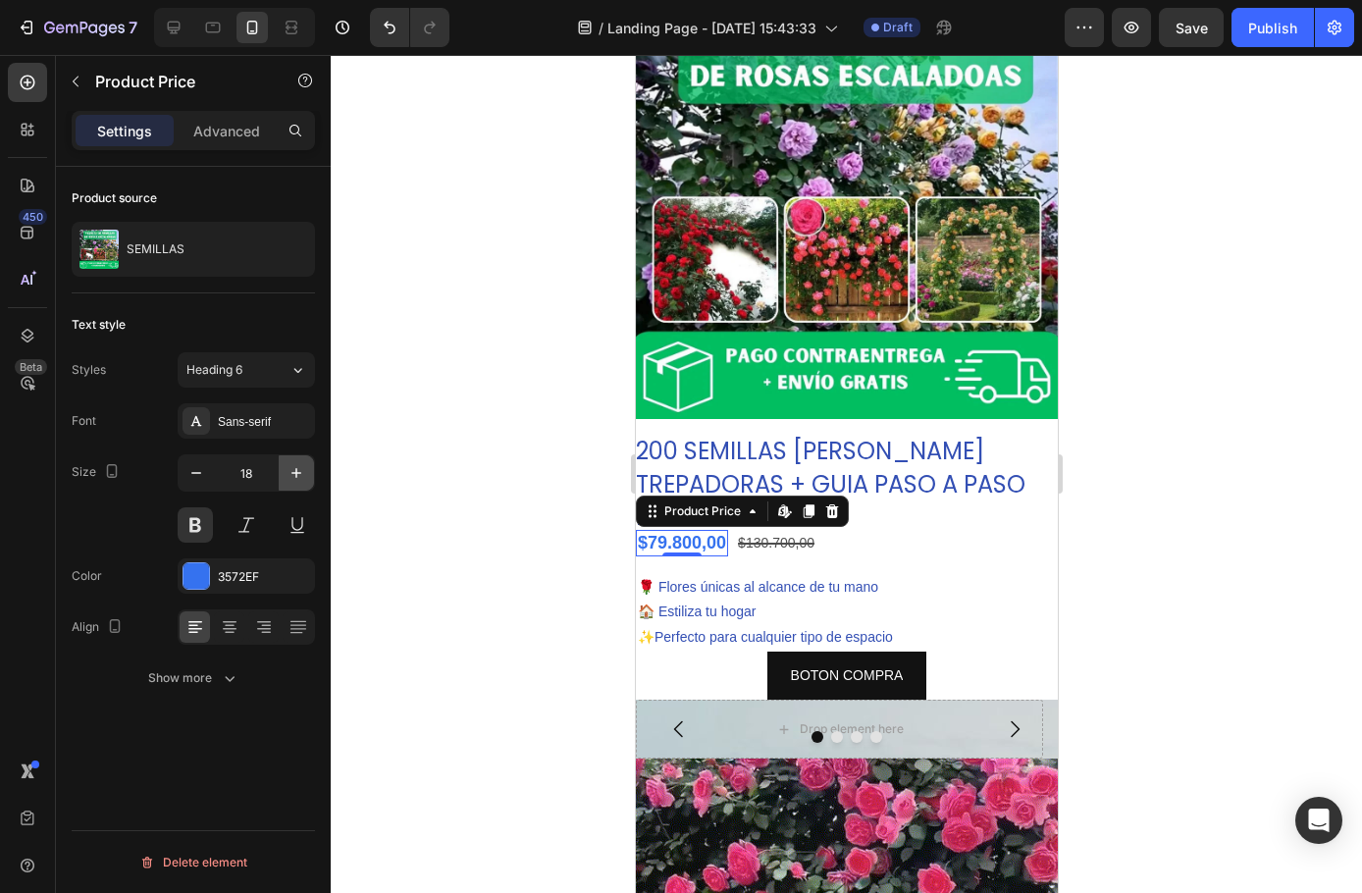
click at [298, 473] on icon "button" at bounding box center [296, 473] width 10 height 10
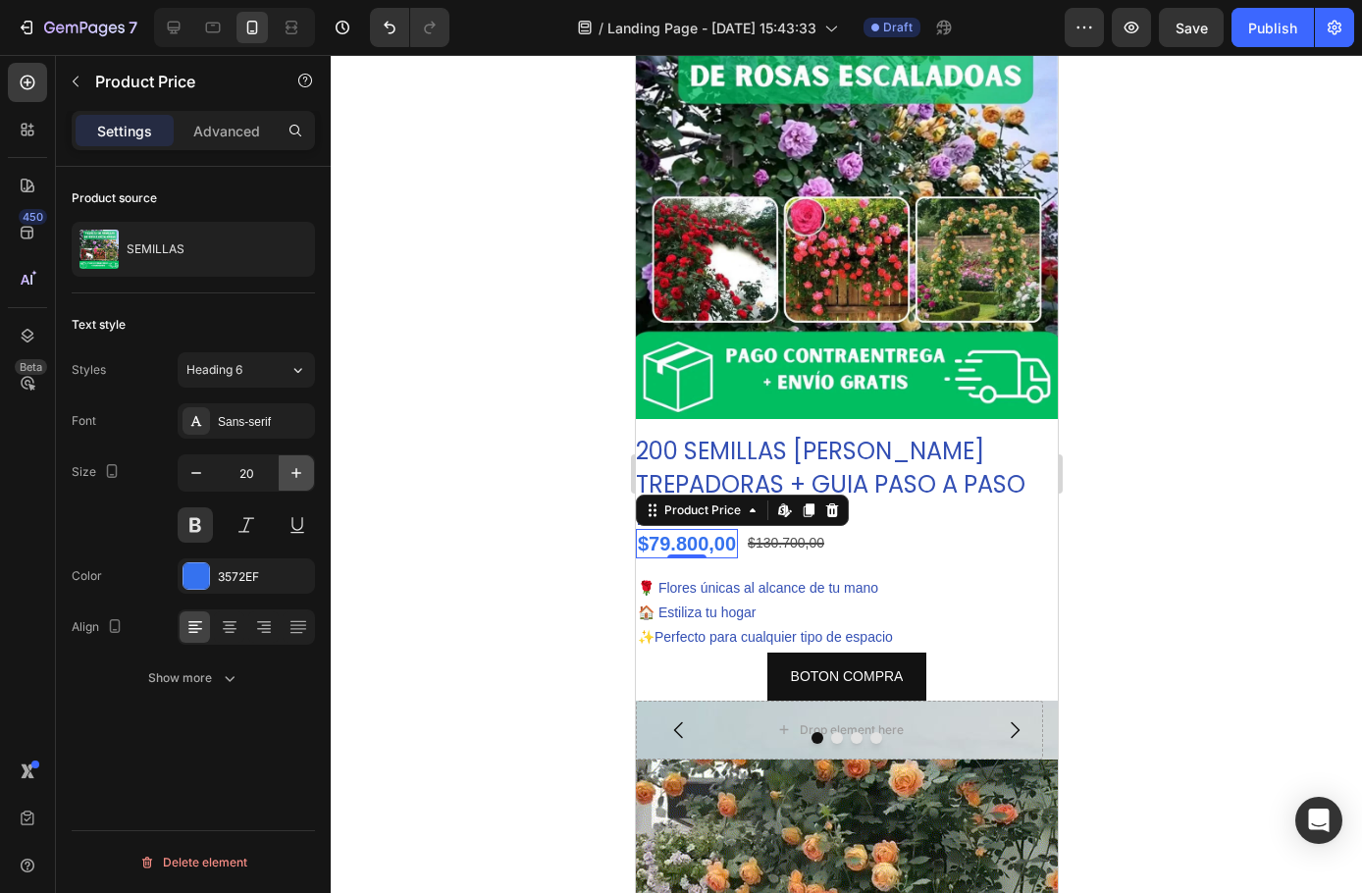
click at [298, 473] on icon "button" at bounding box center [296, 473] width 10 height 10
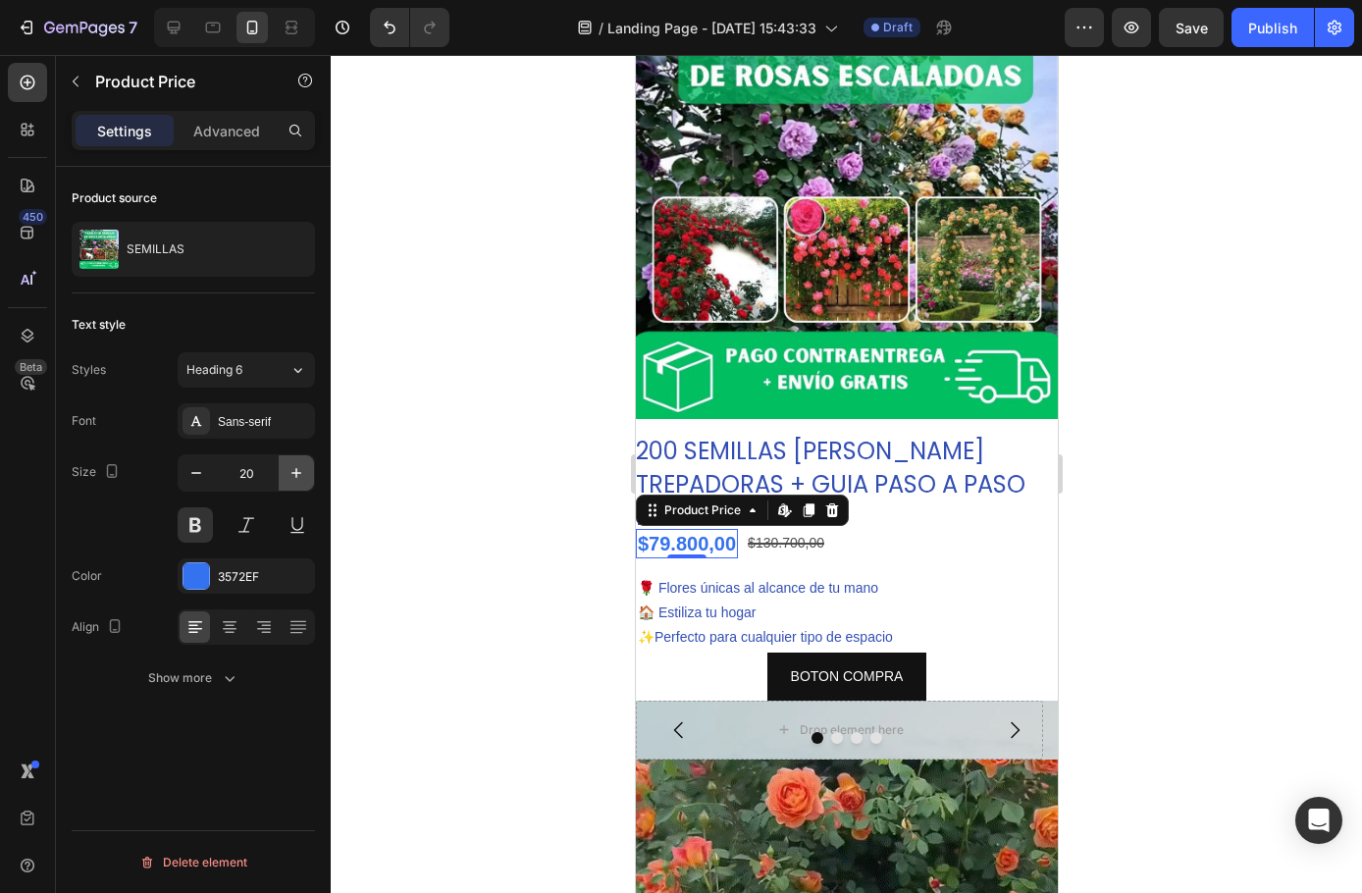
click at [298, 473] on icon "button" at bounding box center [296, 473] width 10 height 10
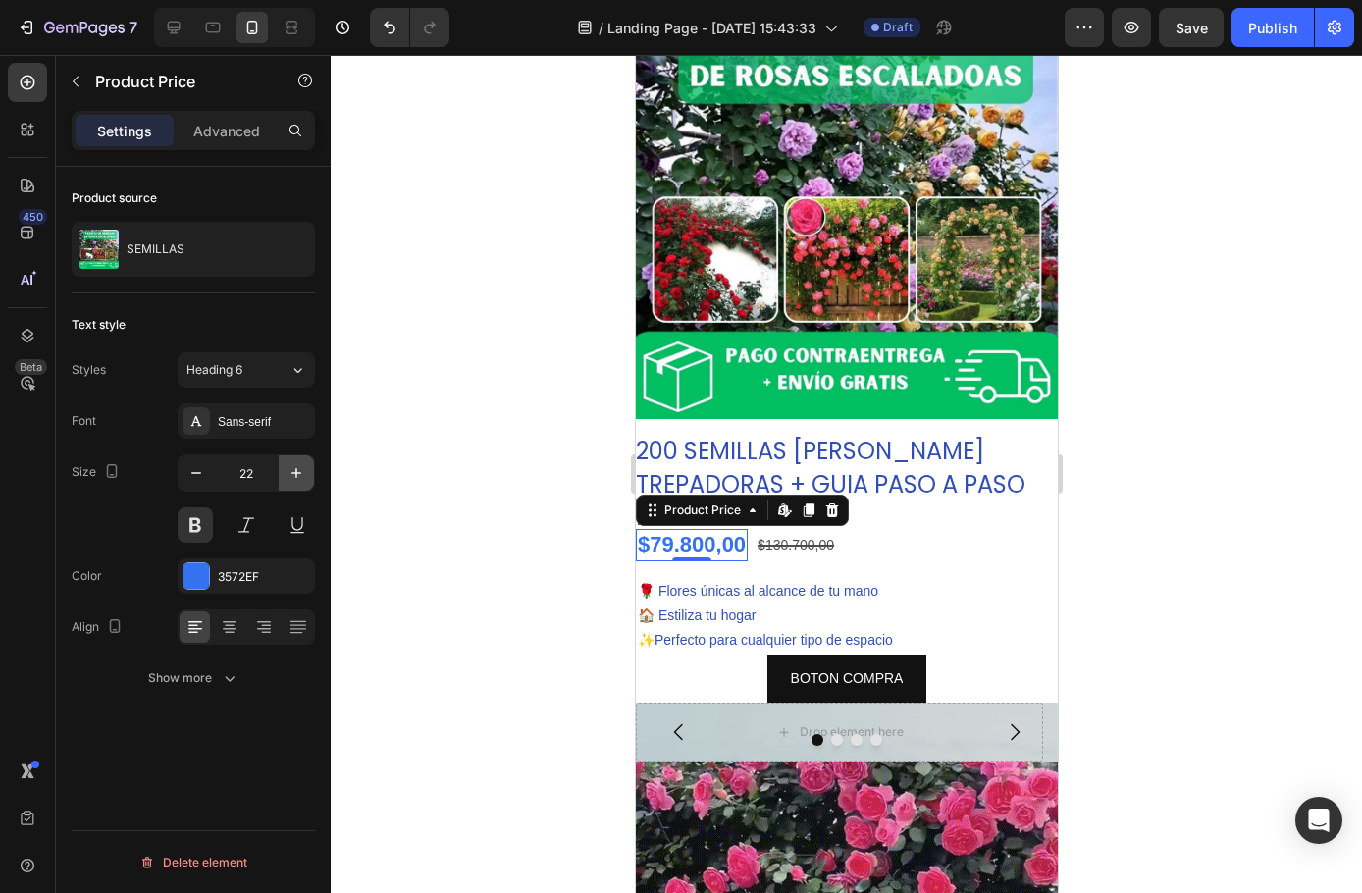
click at [298, 473] on icon "button" at bounding box center [296, 473] width 10 height 10
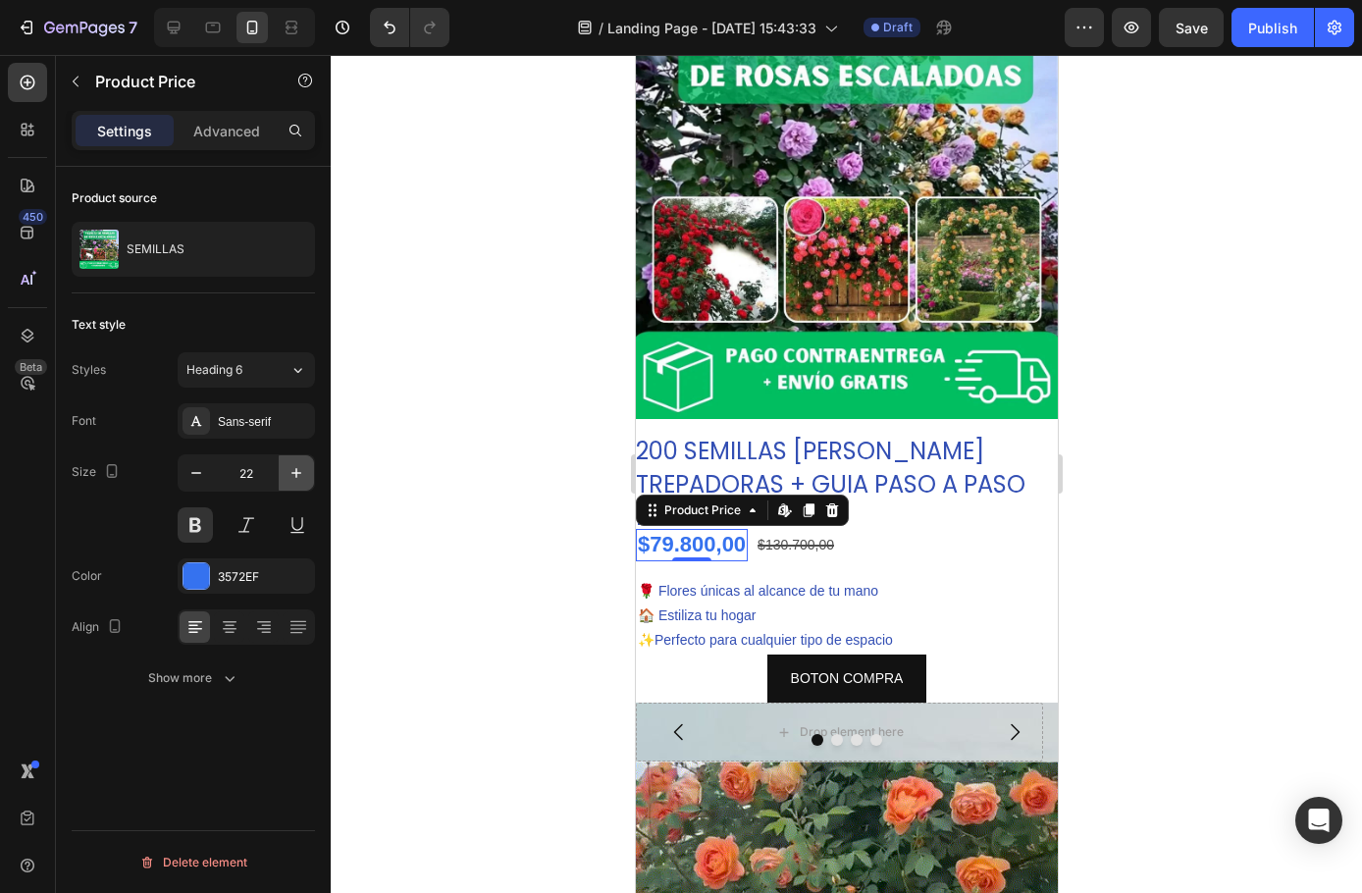
click at [298, 473] on icon "button" at bounding box center [296, 473] width 10 height 10
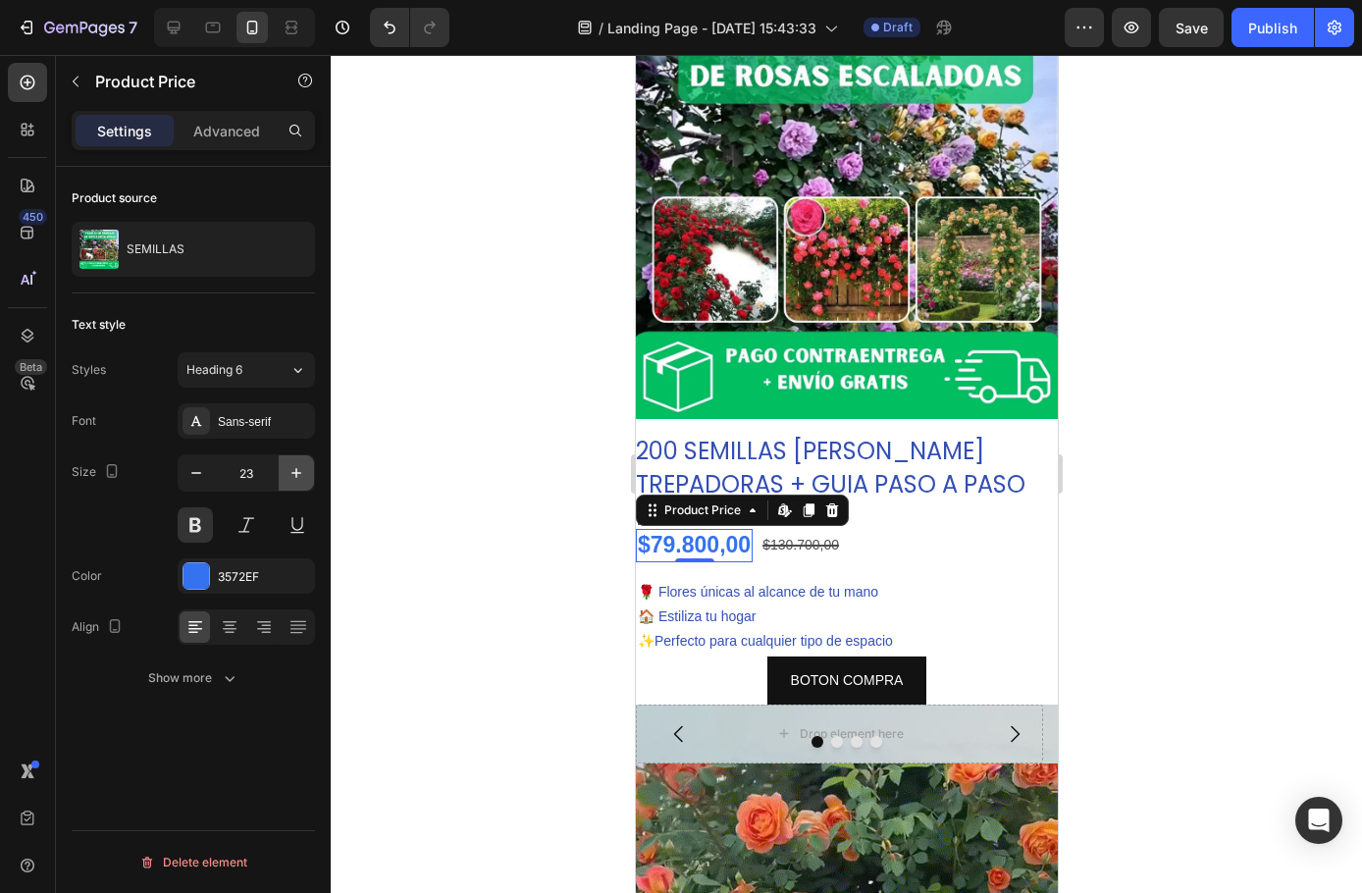
type input "24"
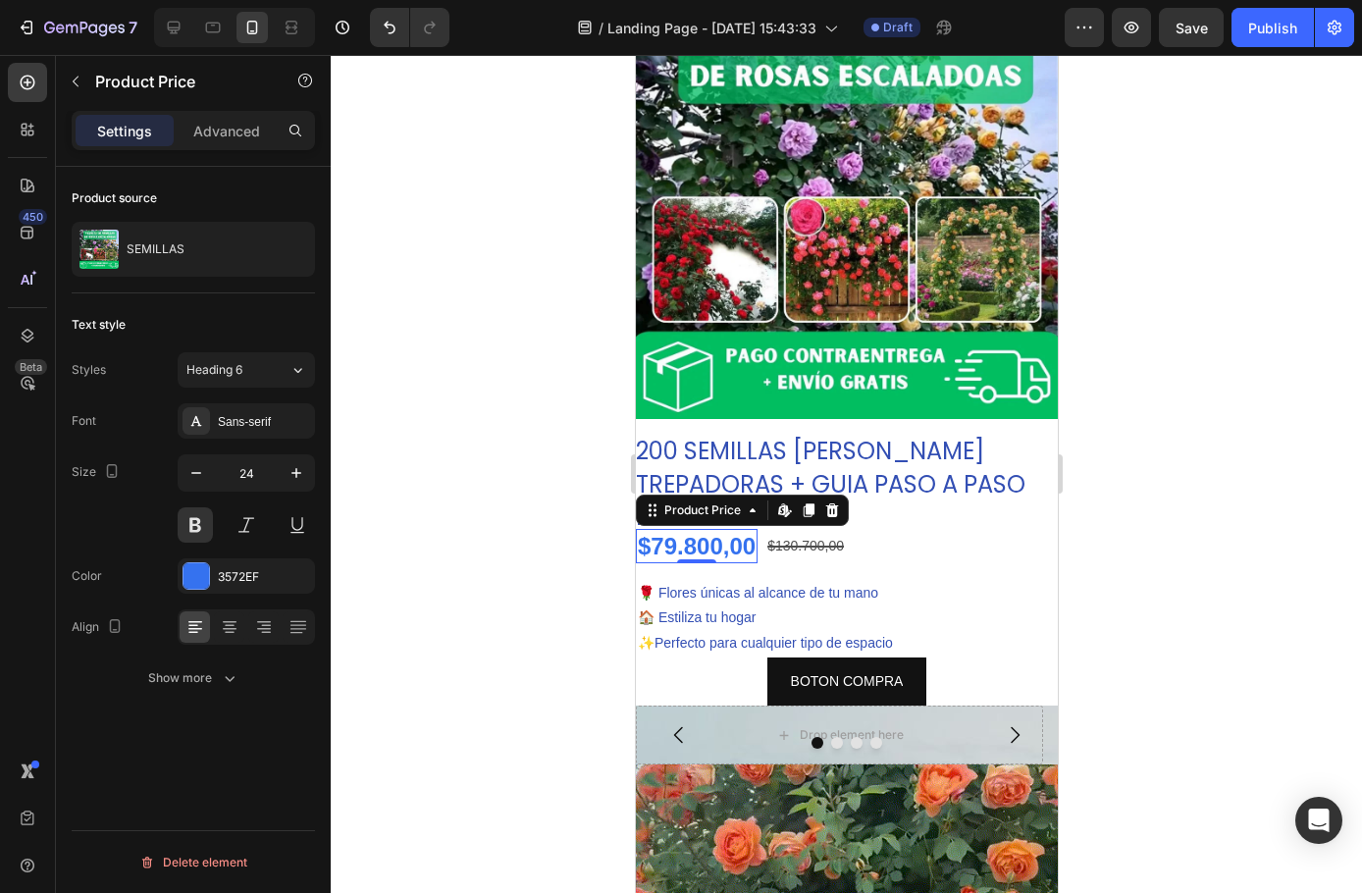
click at [494, 497] on div at bounding box center [846, 474] width 1031 height 838
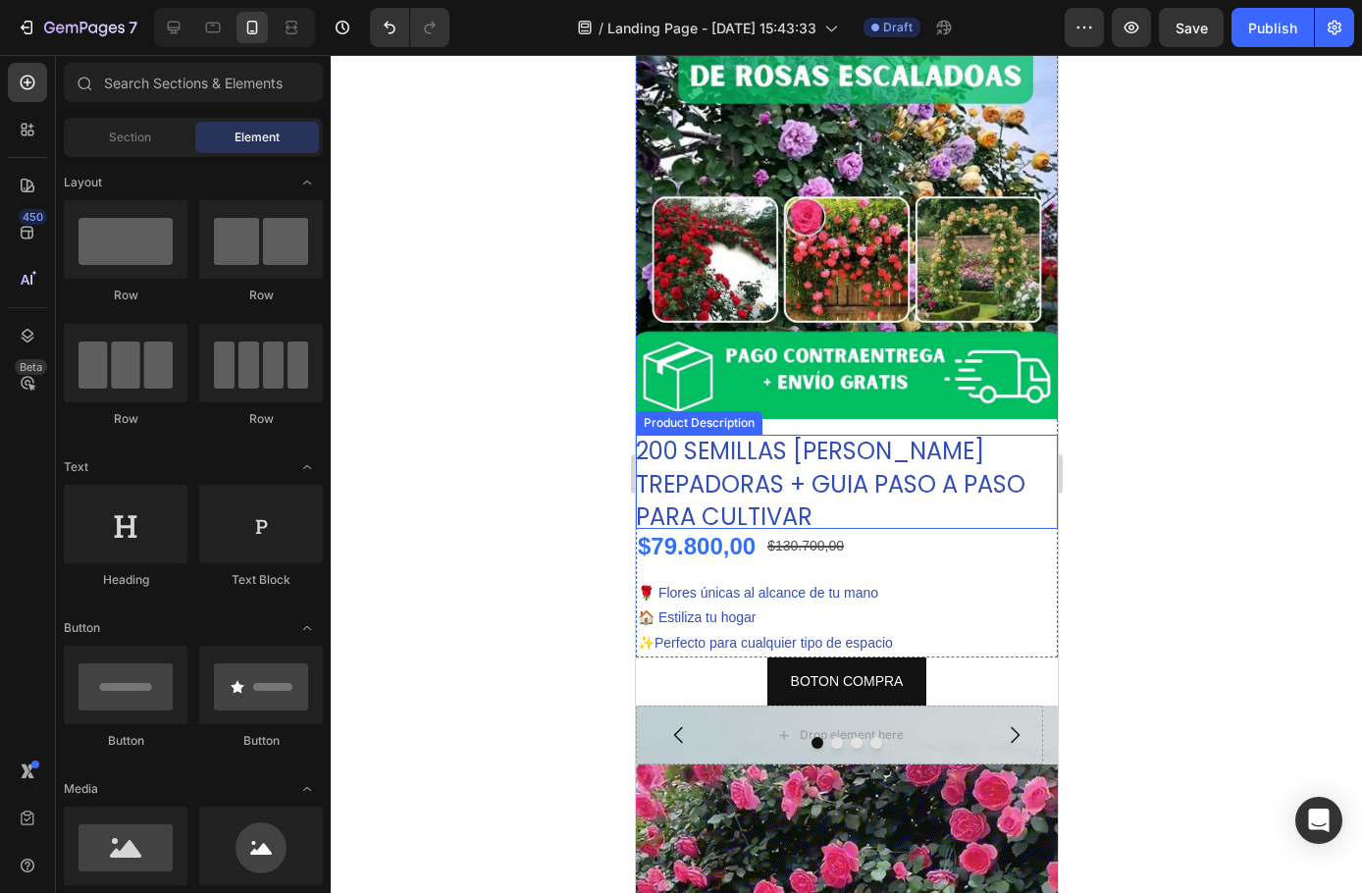
click at [731, 454] on p "200 SEMILLAS [PERSON_NAME] TREPADORAS + GUIA PASO A PASO PARA CULTIVAR" at bounding box center [830, 484] width 390 height 98
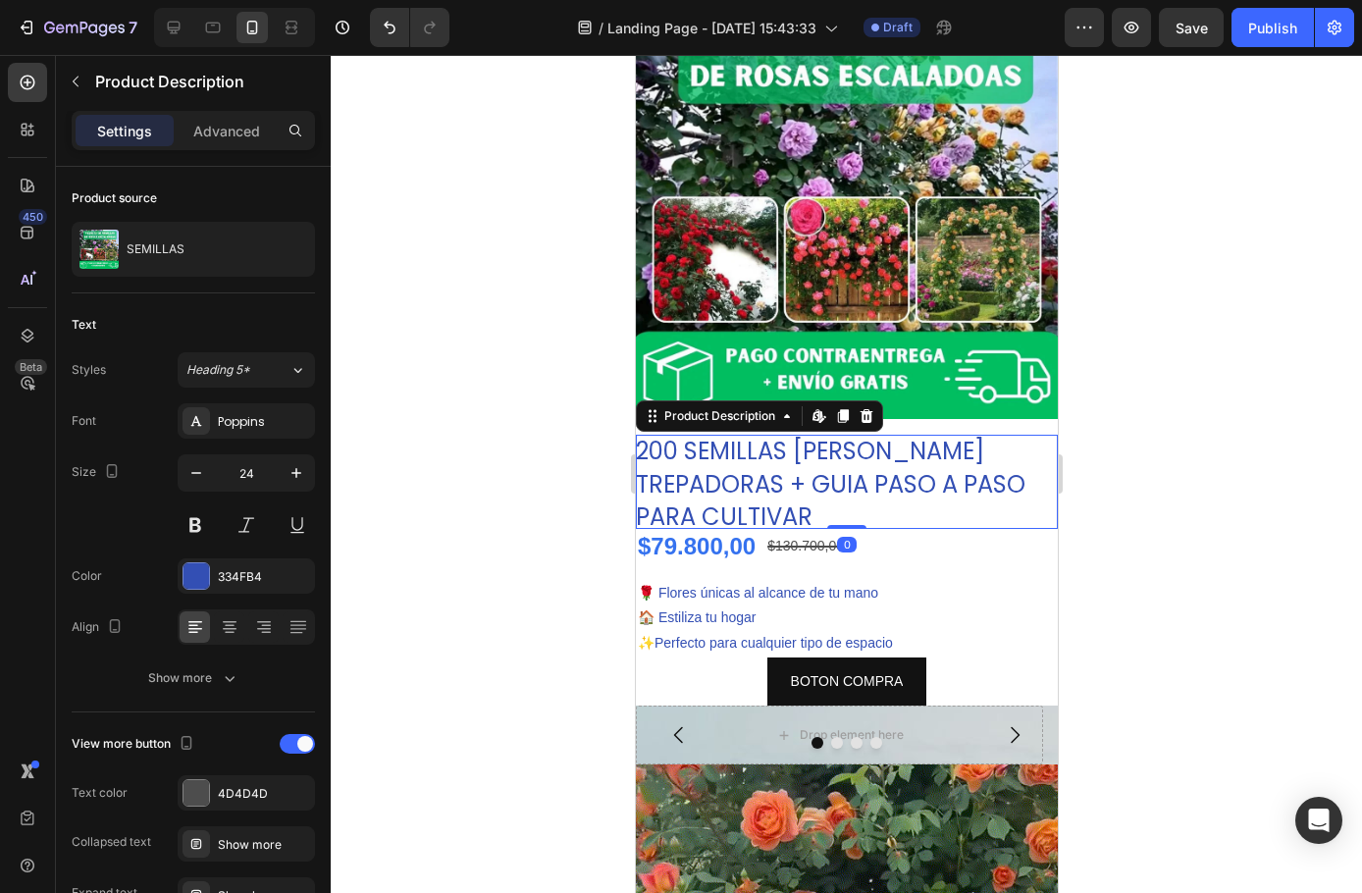
click at [731, 454] on p "200 SEMILLAS [PERSON_NAME] TREPADORAS + GUIA PASO A PASO PARA CULTIVAR" at bounding box center [830, 484] width 390 height 98
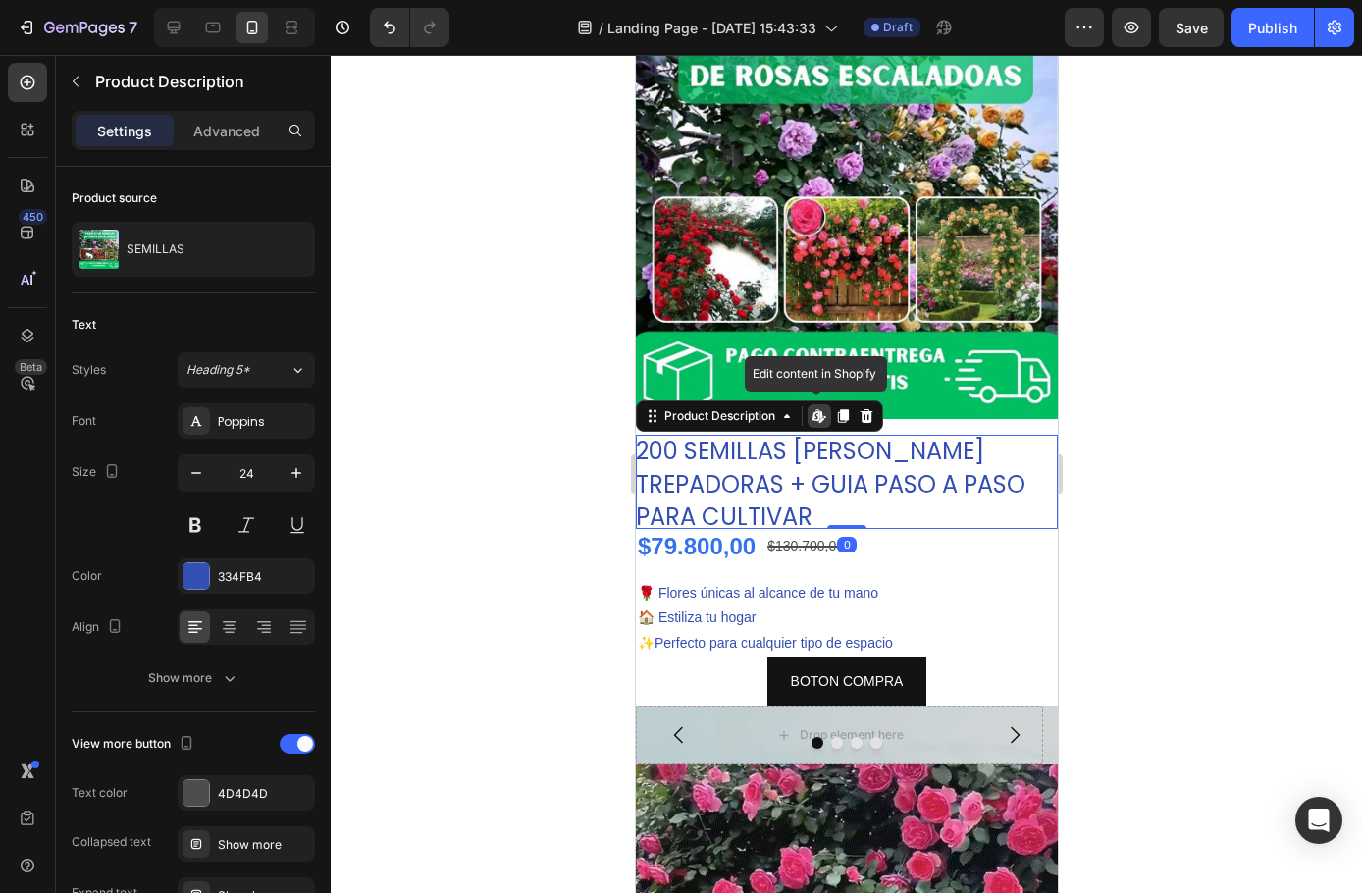
click at [731, 454] on p "200 SEMILLAS [PERSON_NAME] TREPADORAS + GUIA PASO A PASO PARA CULTIVAR" at bounding box center [830, 484] width 390 height 98
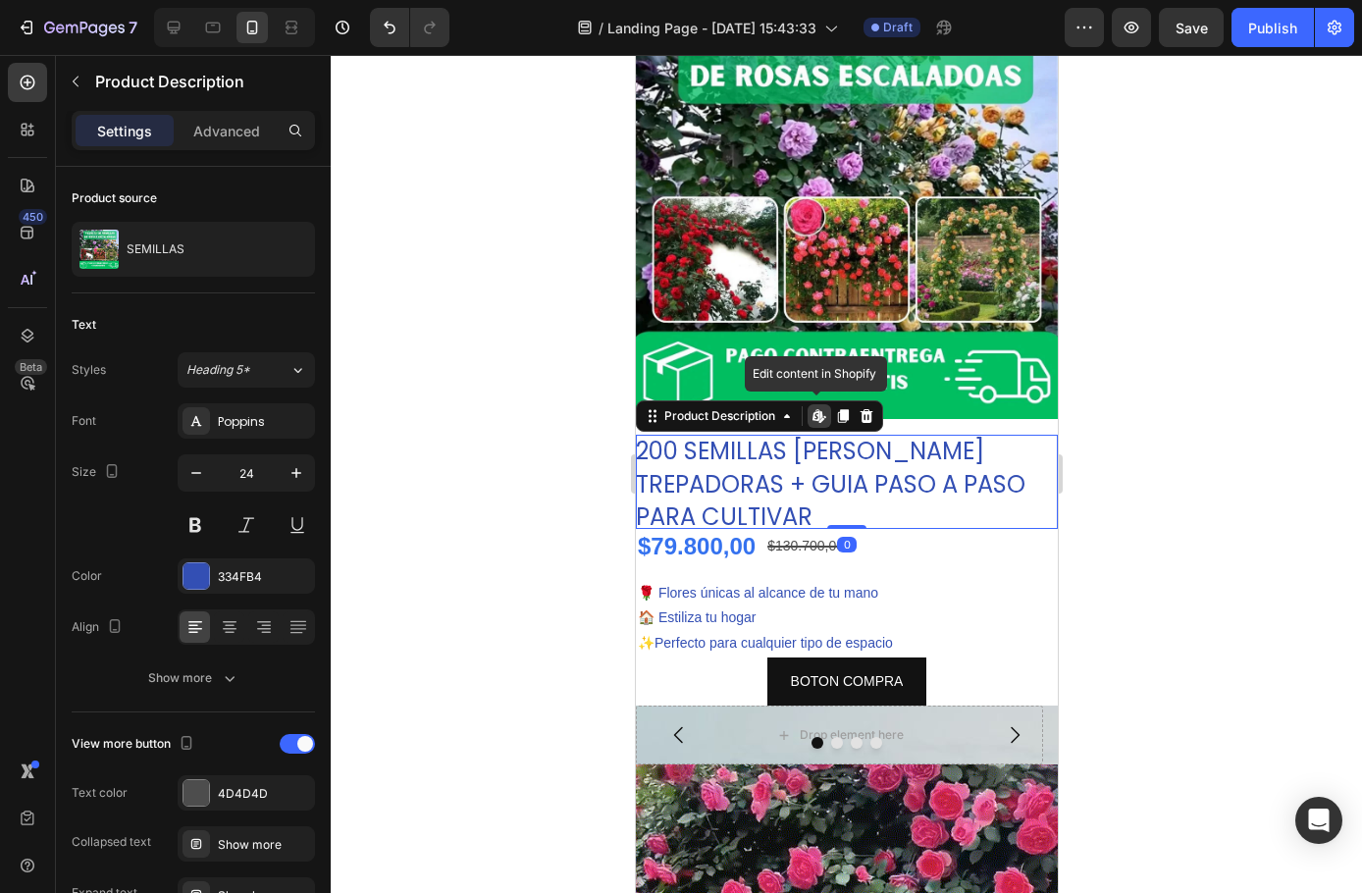
click at [731, 454] on p "200 SEMILLAS [PERSON_NAME] TREPADORAS + GUIA PASO A PASO PARA CULTIVAR" at bounding box center [830, 484] width 390 height 98
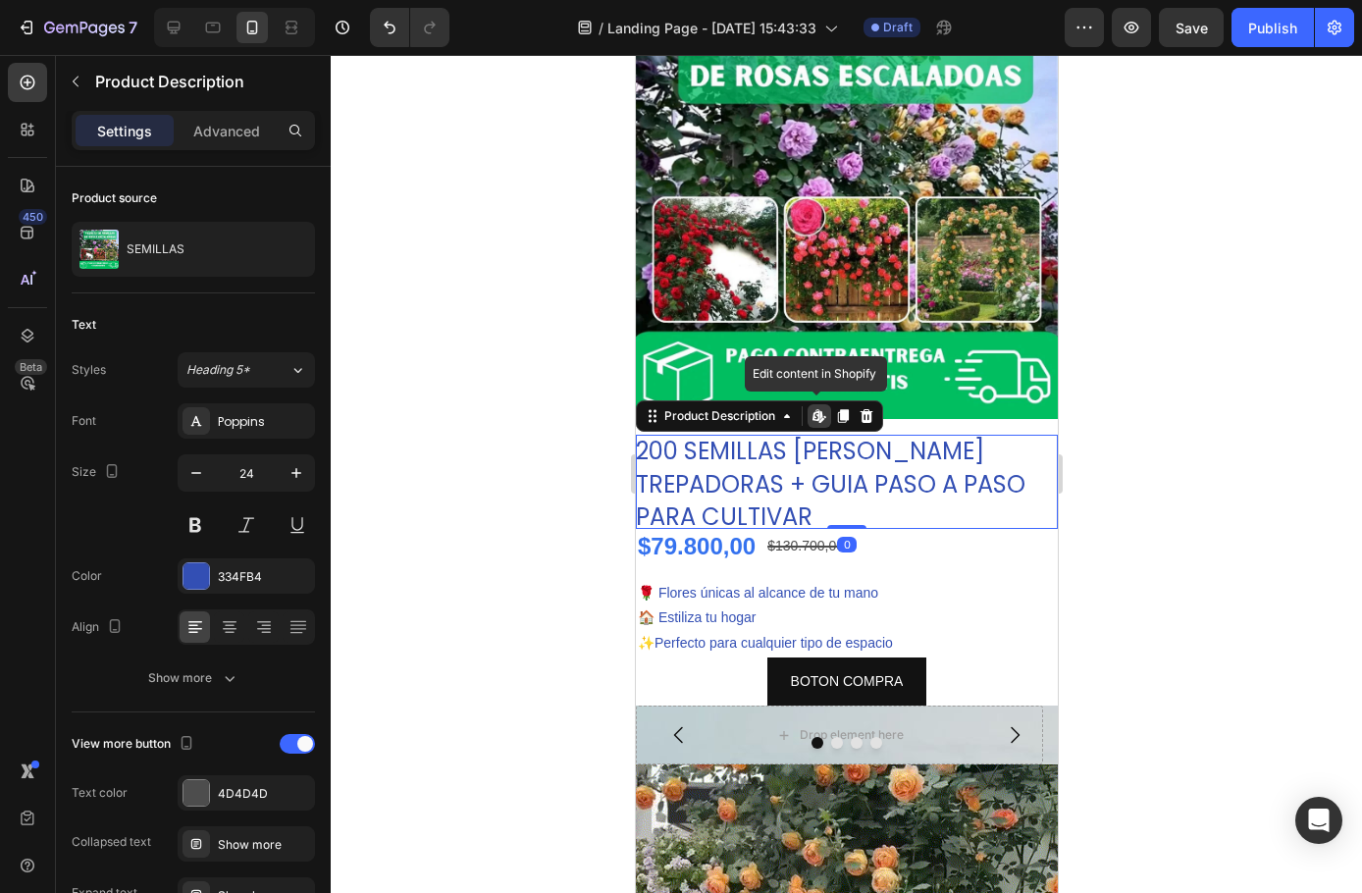
click at [731, 454] on p "200 SEMILLAS [PERSON_NAME] TREPADORAS + GUIA PASO A PASO PARA CULTIVAR" at bounding box center [830, 484] width 390 height 98
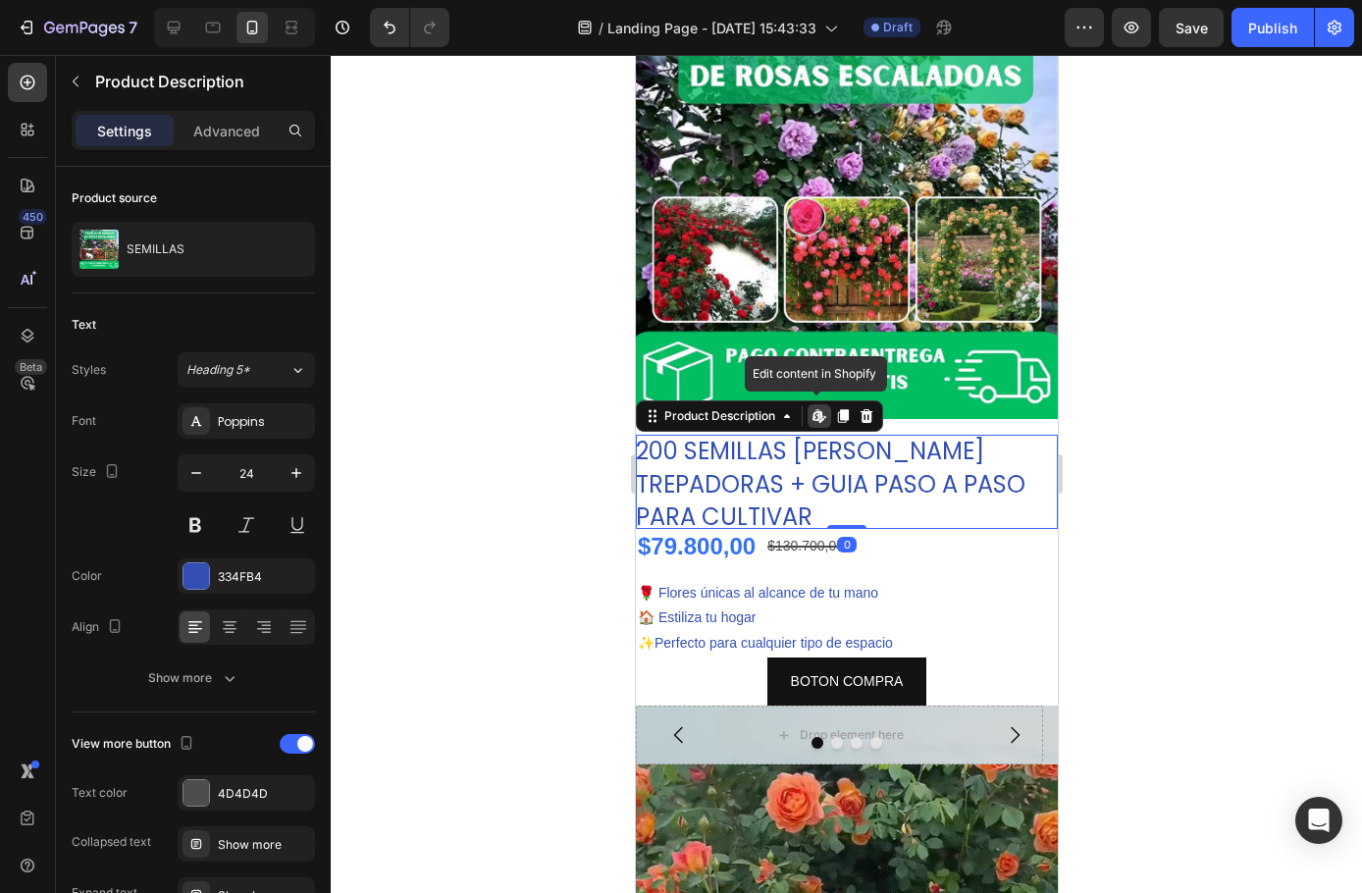
click at [737, 441] on p "200 SEMILLAS [PERSON_NAME] TREPADORAS + GUIA PASO A PASO PARA CULTIVAR" at bounding box center [830, 484] width 390 height 98
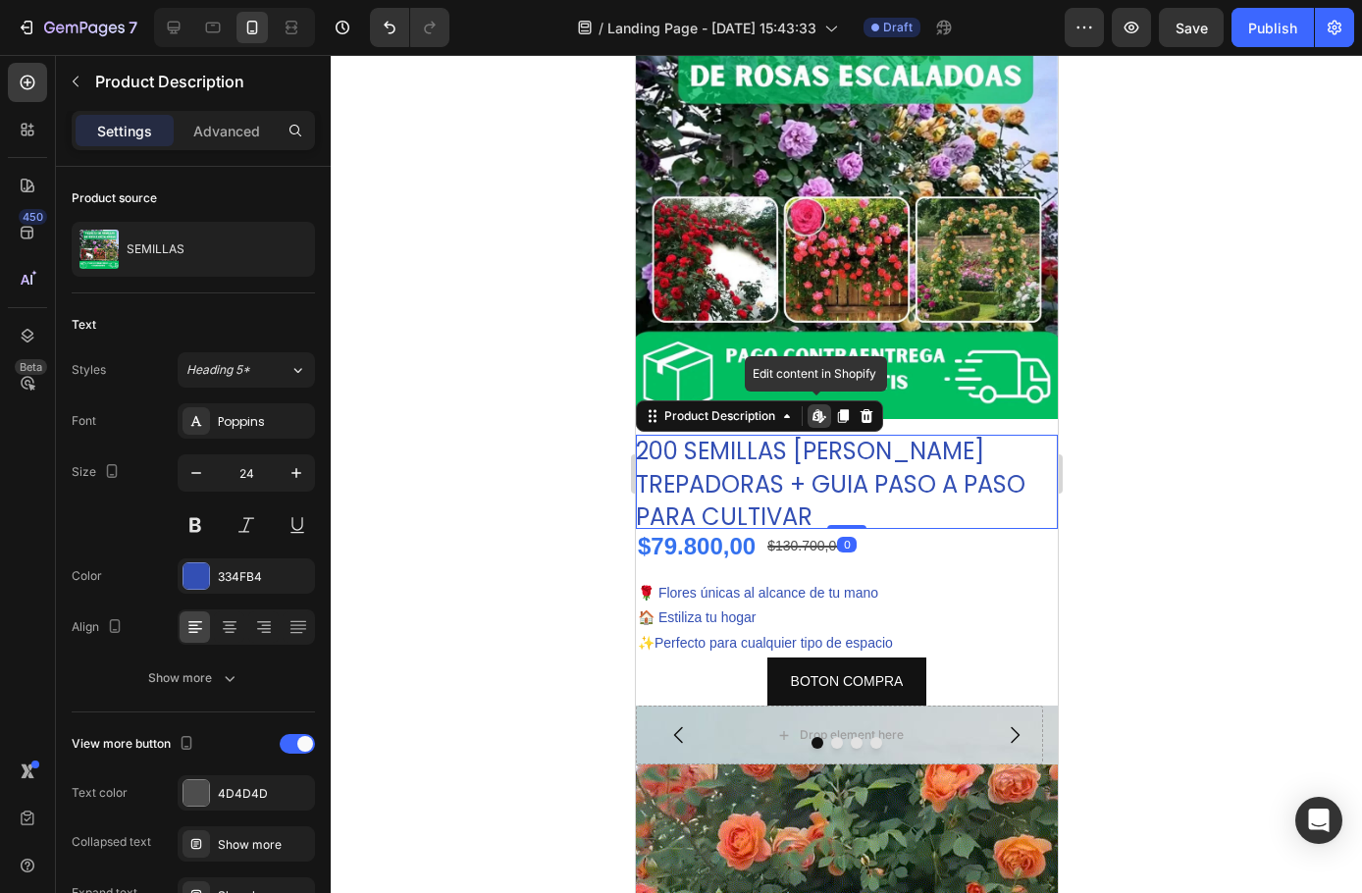
click at [737, 441] on p "200 SEMILLAS [PERSON_NAME] TREPADORAS + GUIA PASO A PASO PARA CULTIVAR" at bounding box center [830, 484] width 390 height 98
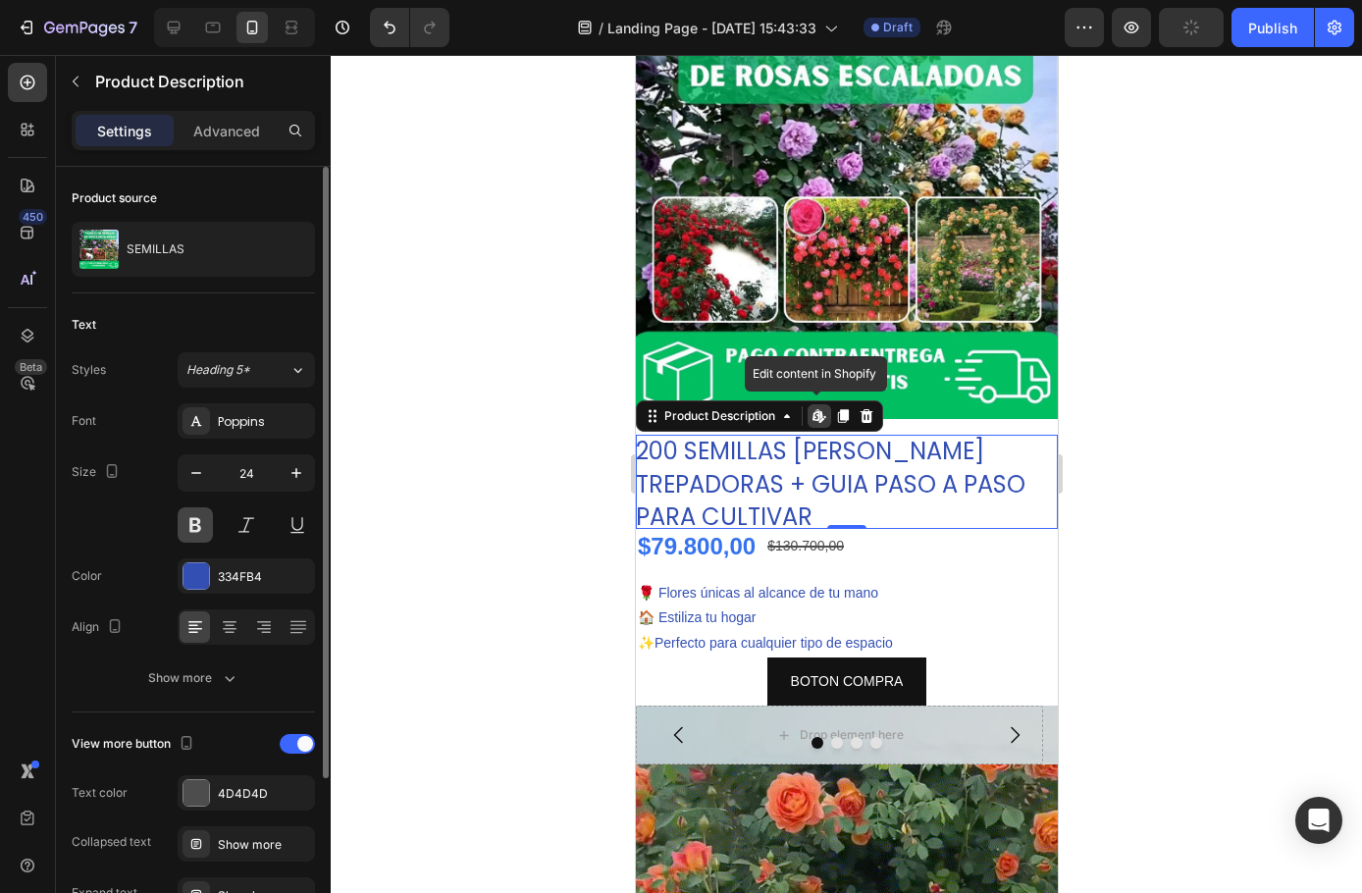
click at [194, 535] on button at bounding box center [195, 524] width 35 height 35
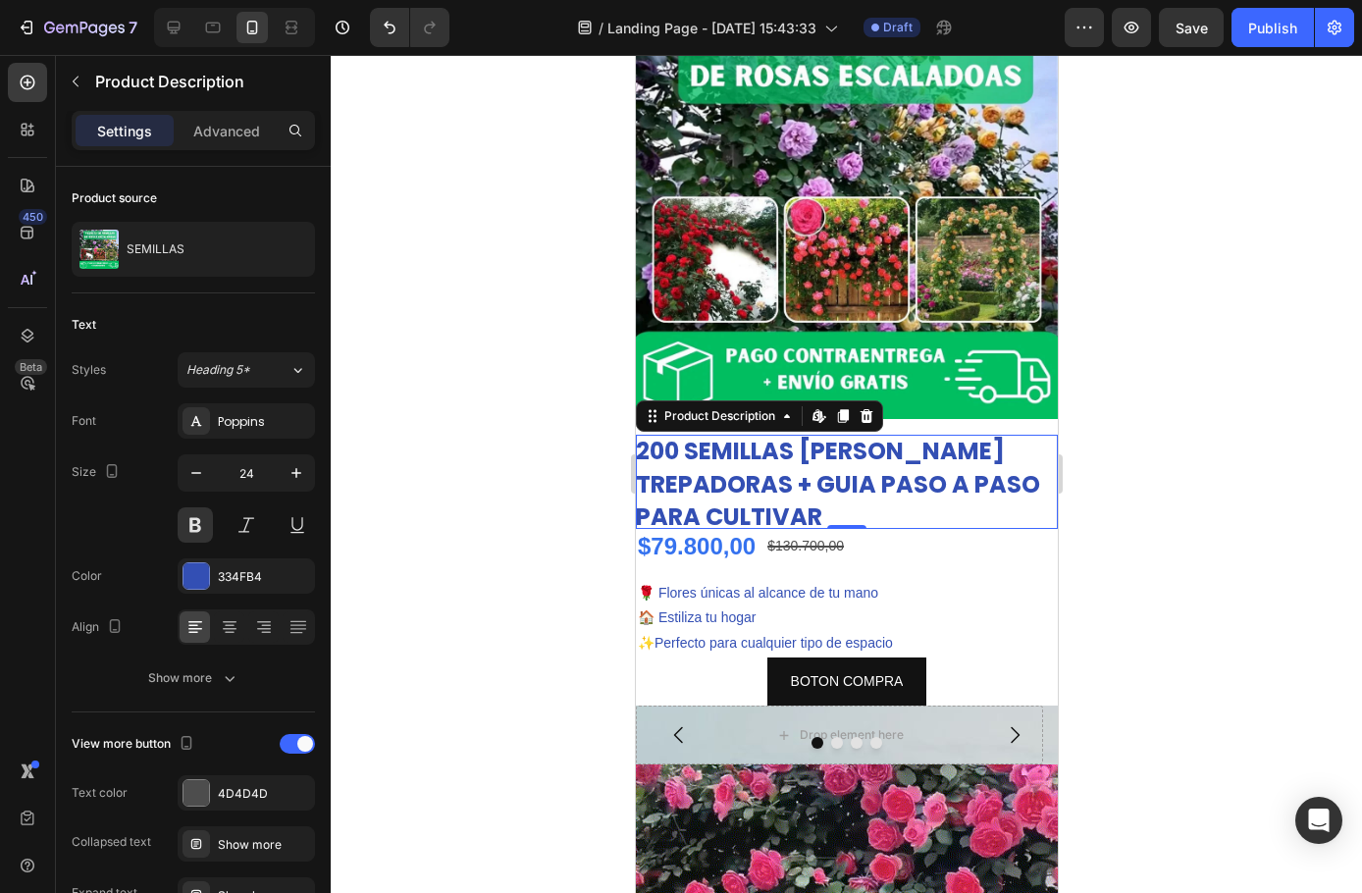
click at [603, 548] on div at bounding box center [846, 474] width 1031 height 838
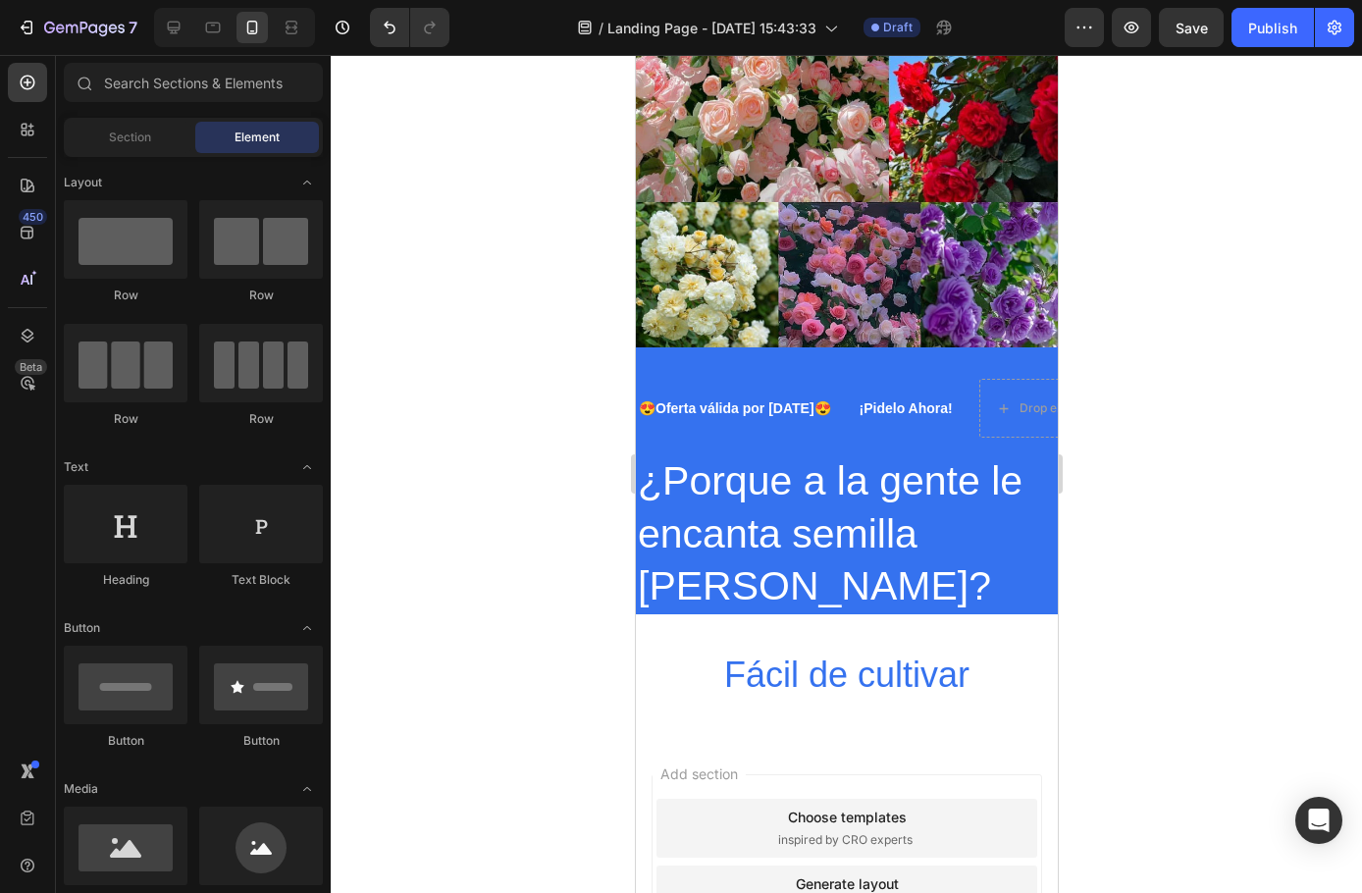
scroll to position [2483, 0]
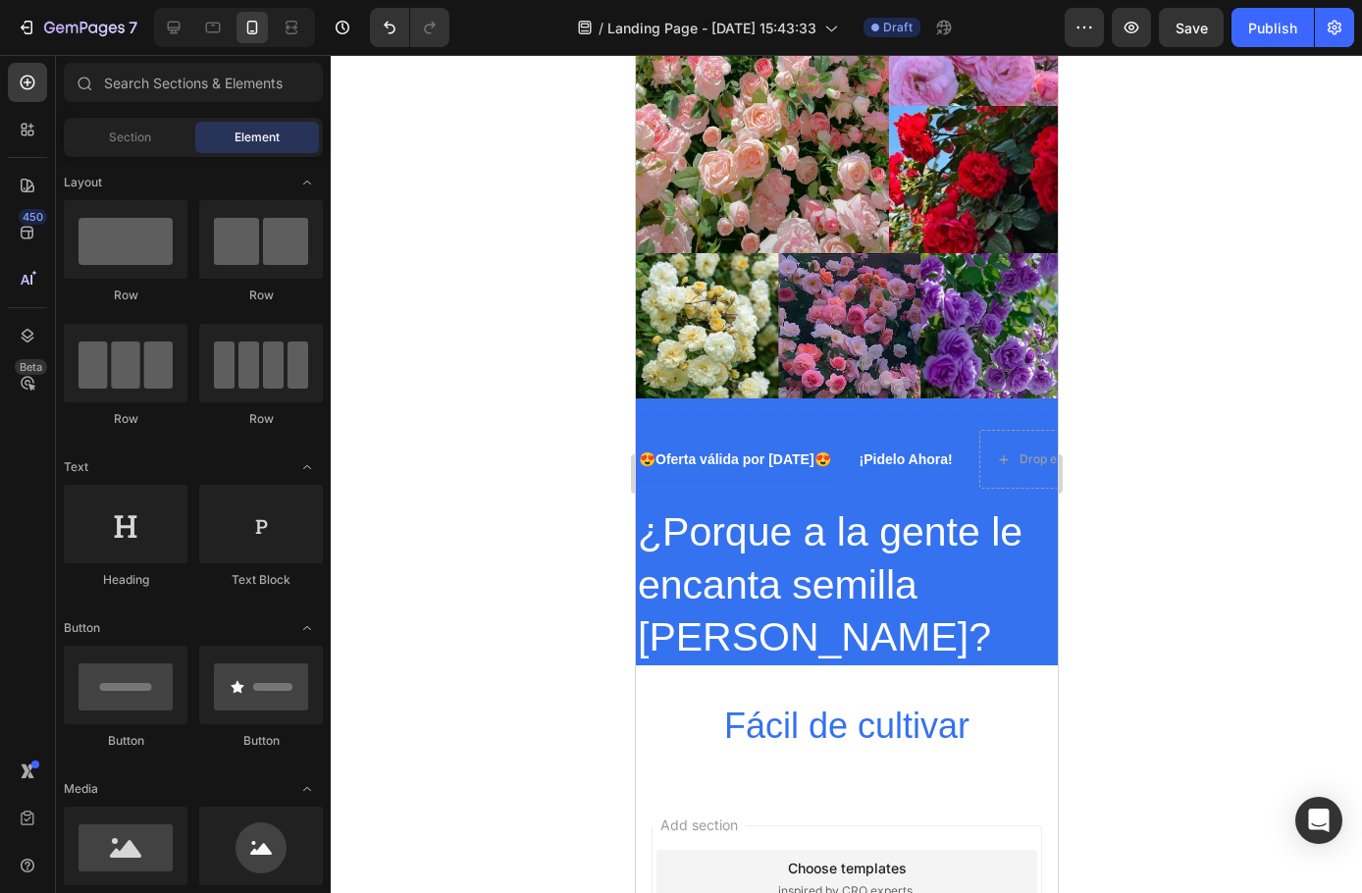
click at [764, 453] on p "😍Oferta válida por [DATE]😍" at bounding box center [734, 459] width 192 height 25
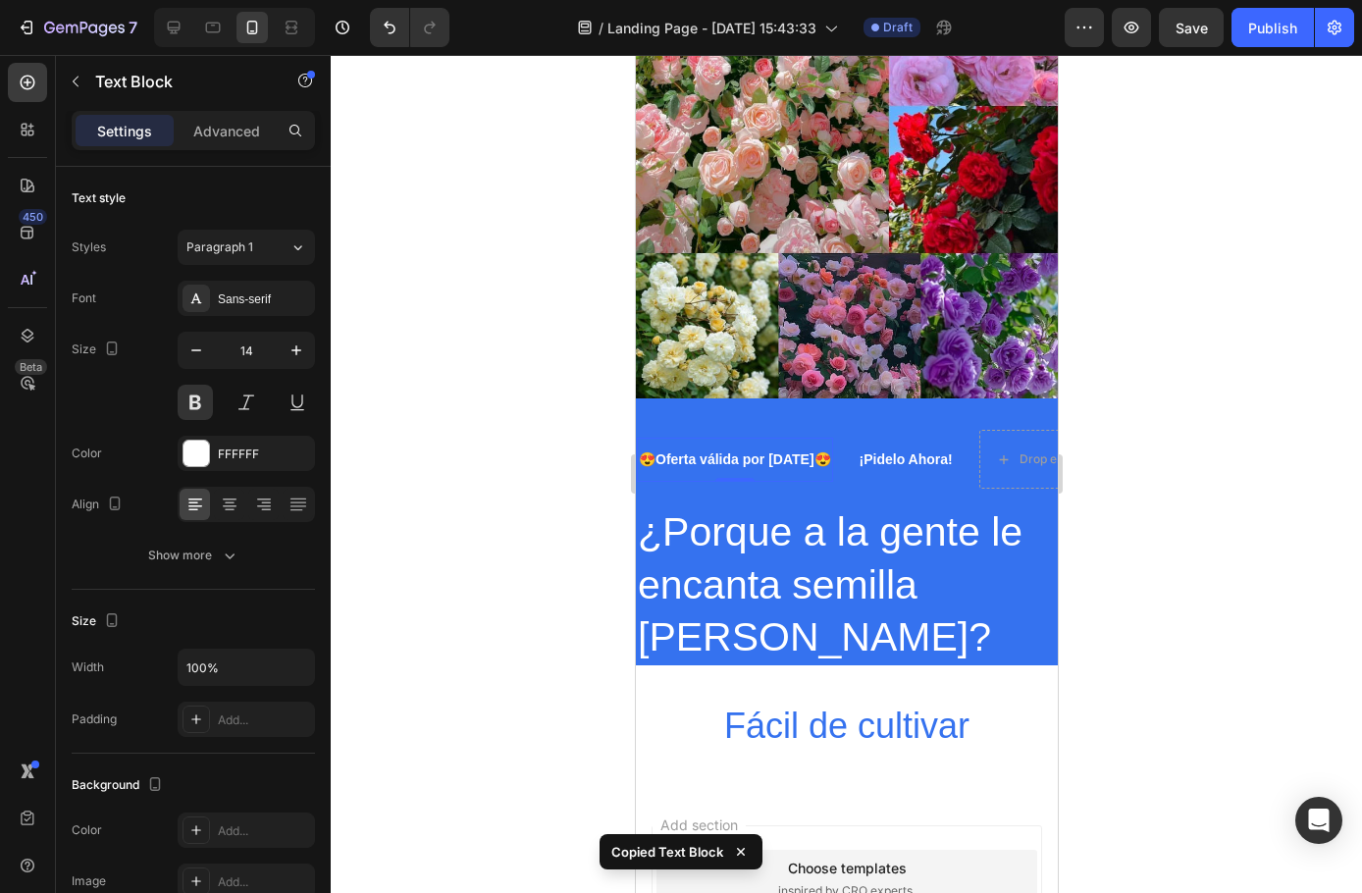
click at [764, 447] on p "😍Oferta válida por [DATE]😍" at bounding box center [734, 459] width 192 height 25
click at [834, 459] on div "😍Oferta válida por [DATE]😍 Text Block 0" at bounding box center [746, 460] width 221 height 44
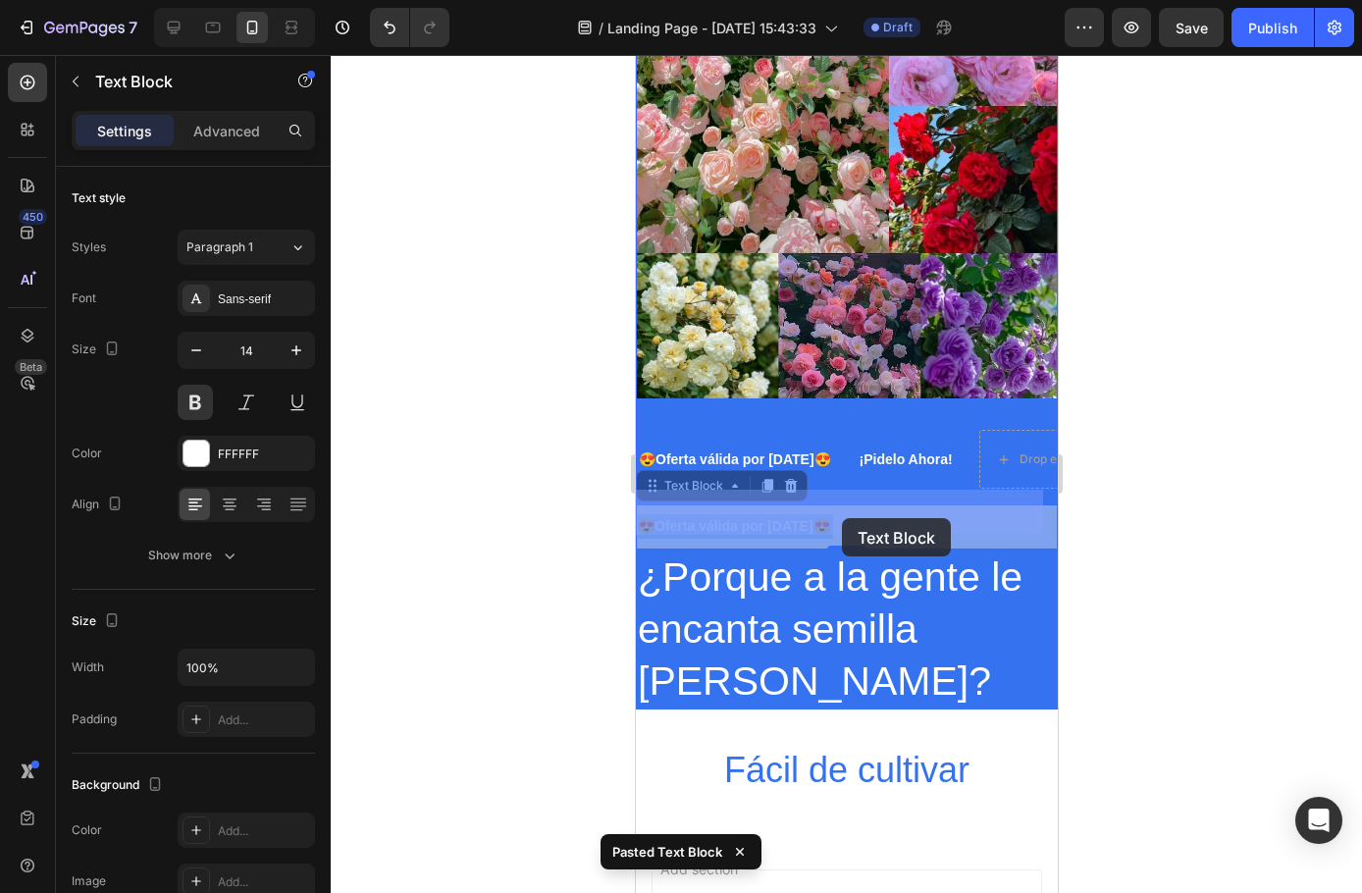
drag, startPoint x: 832, startPoint y: 511, endPoint x: 841, endPoint y: 518, distance: 11.2
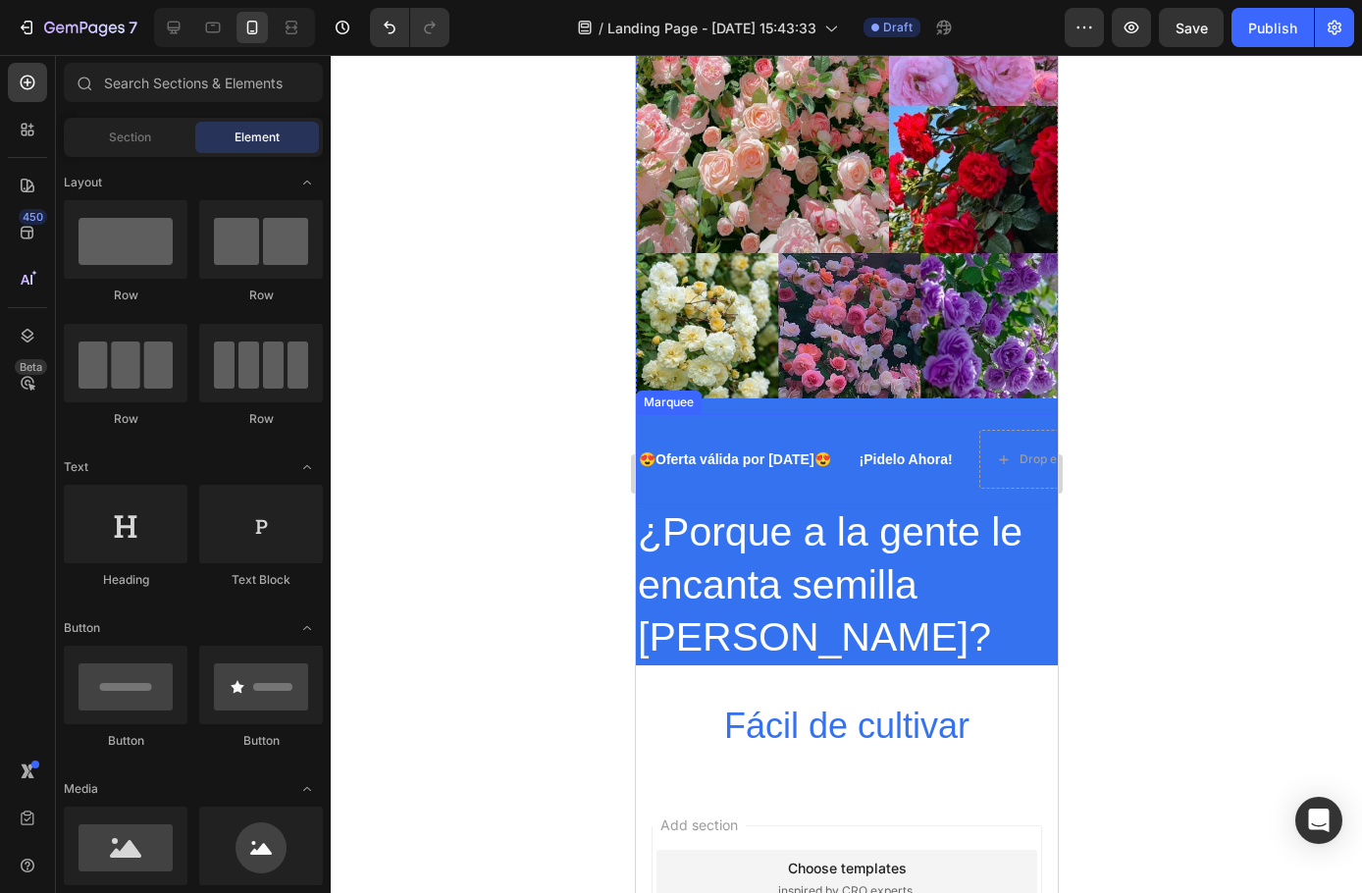
click at [825, 452] on div "😍Oferta válida por [DATE]😍 Text Block" at bounding box center [746, 460] width 221 height 44
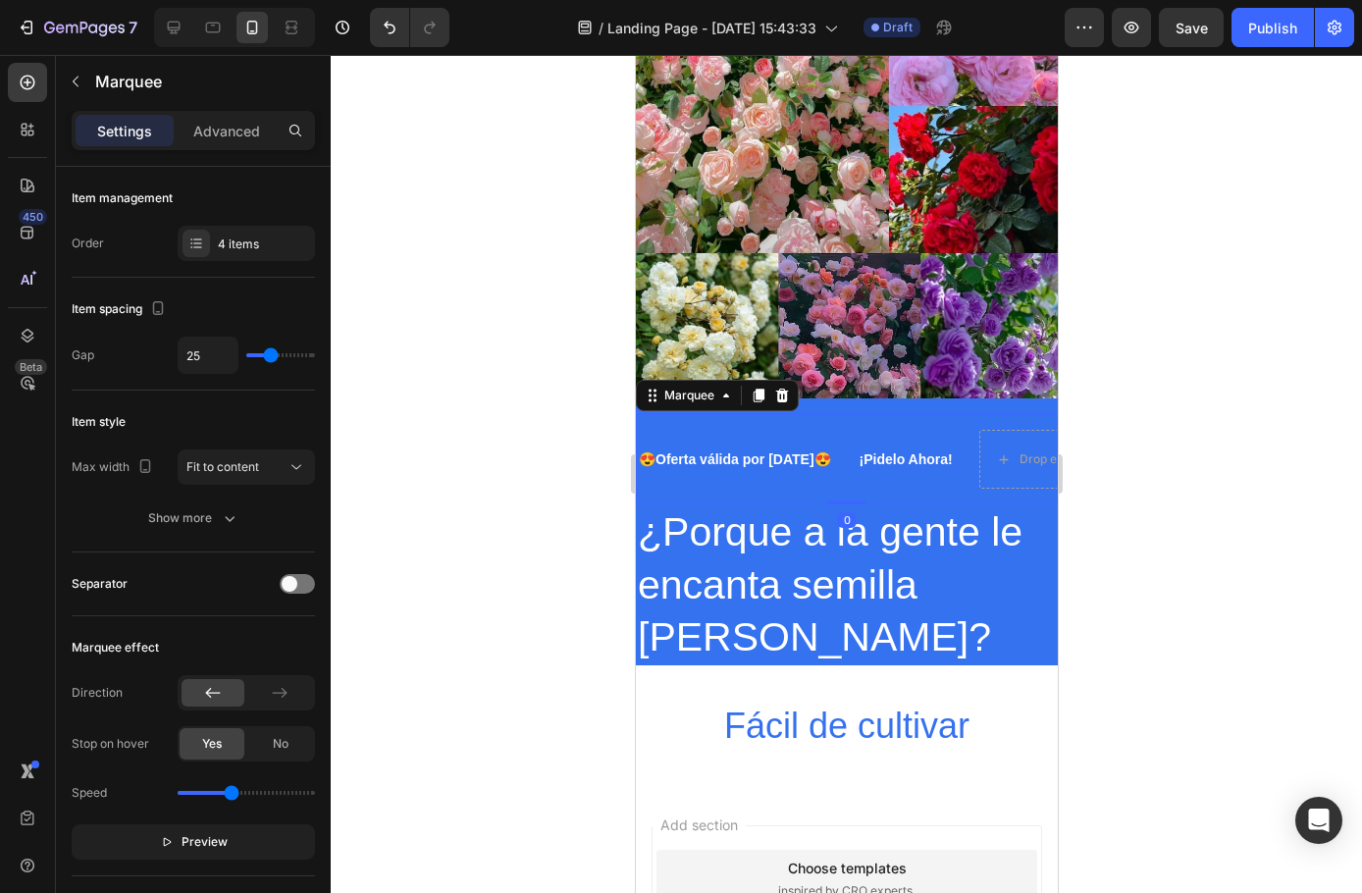
click at [825, 468] on div "😍Oferta válida por [DATE]😍 Text Block ¡Pidelo Ahora! Text Block Drop element he…" at bounding box center [992, 459] width 713 height 59
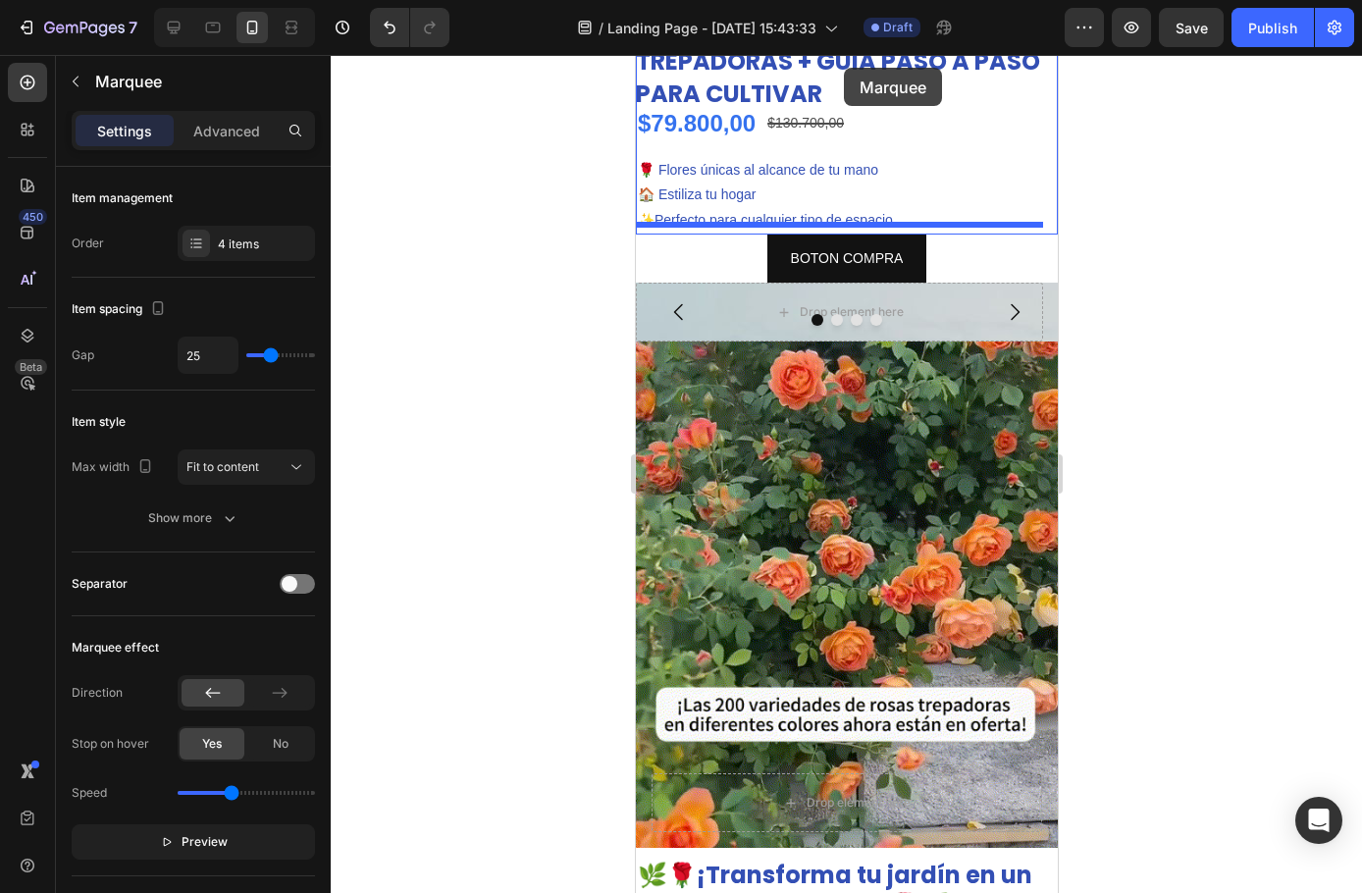
scroll to position [396, 0]
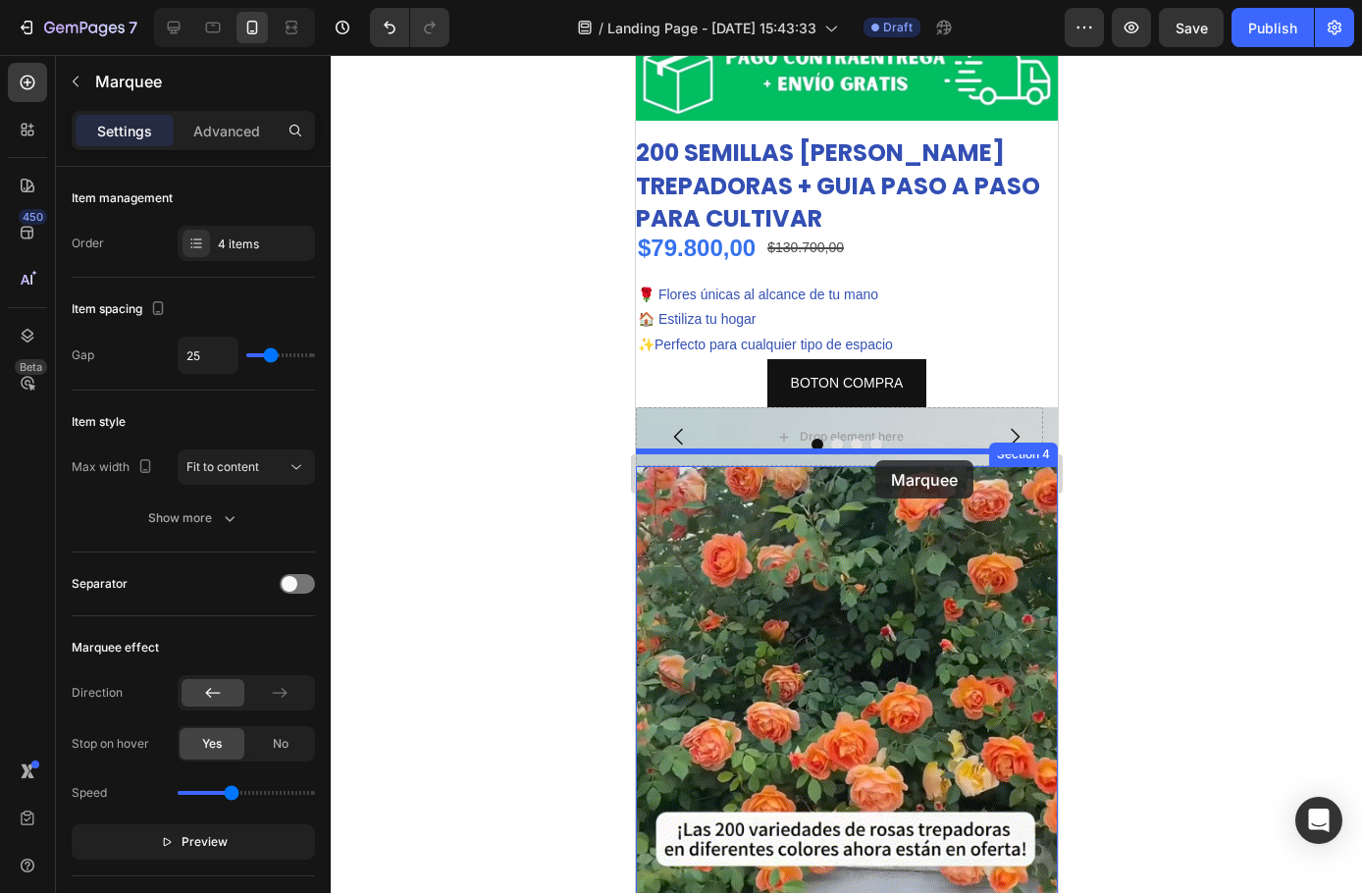
drag, startPoint x: 831, startPoint y: 508, endPoint x: 1915, endPoint y: 513, distance: 1084.3
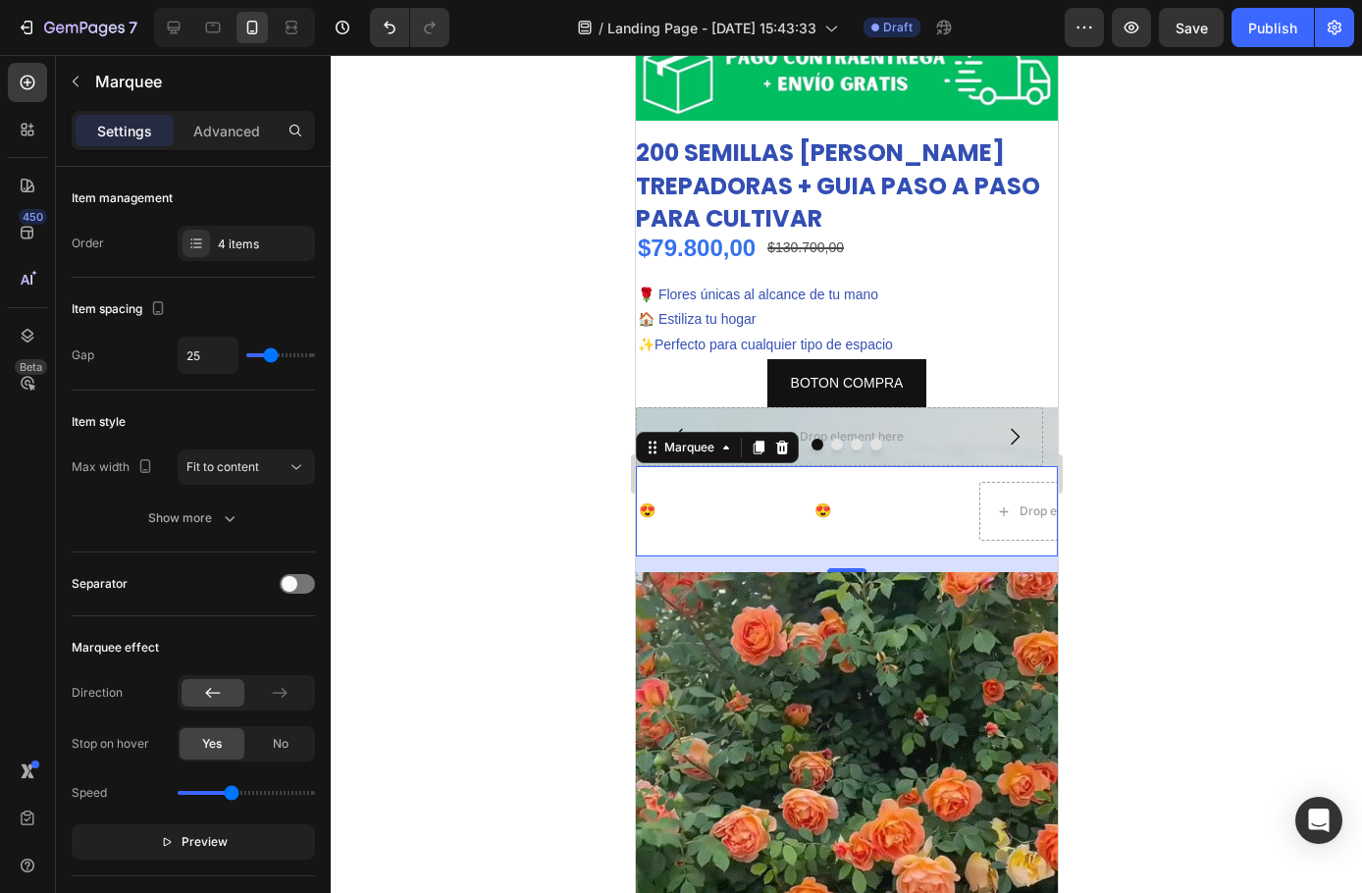
click at [866, 532] on div "😍Oferta válida por [DATE]😍 Text Block ¡Pidelo Ahora! Text Block Drop element he…" at bounding box center [846, 511] width 422 height 90
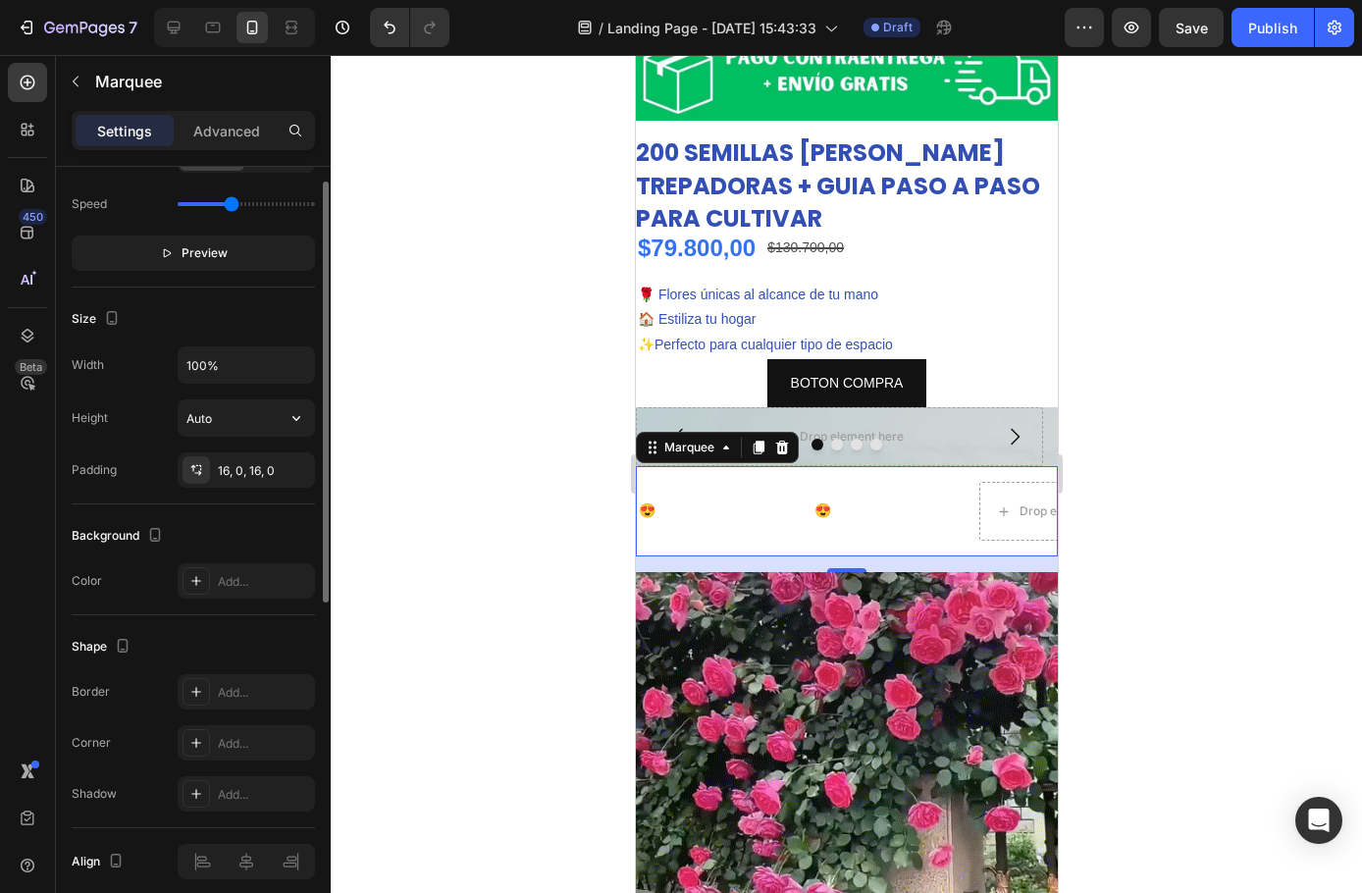
scroll to position [669, 0]
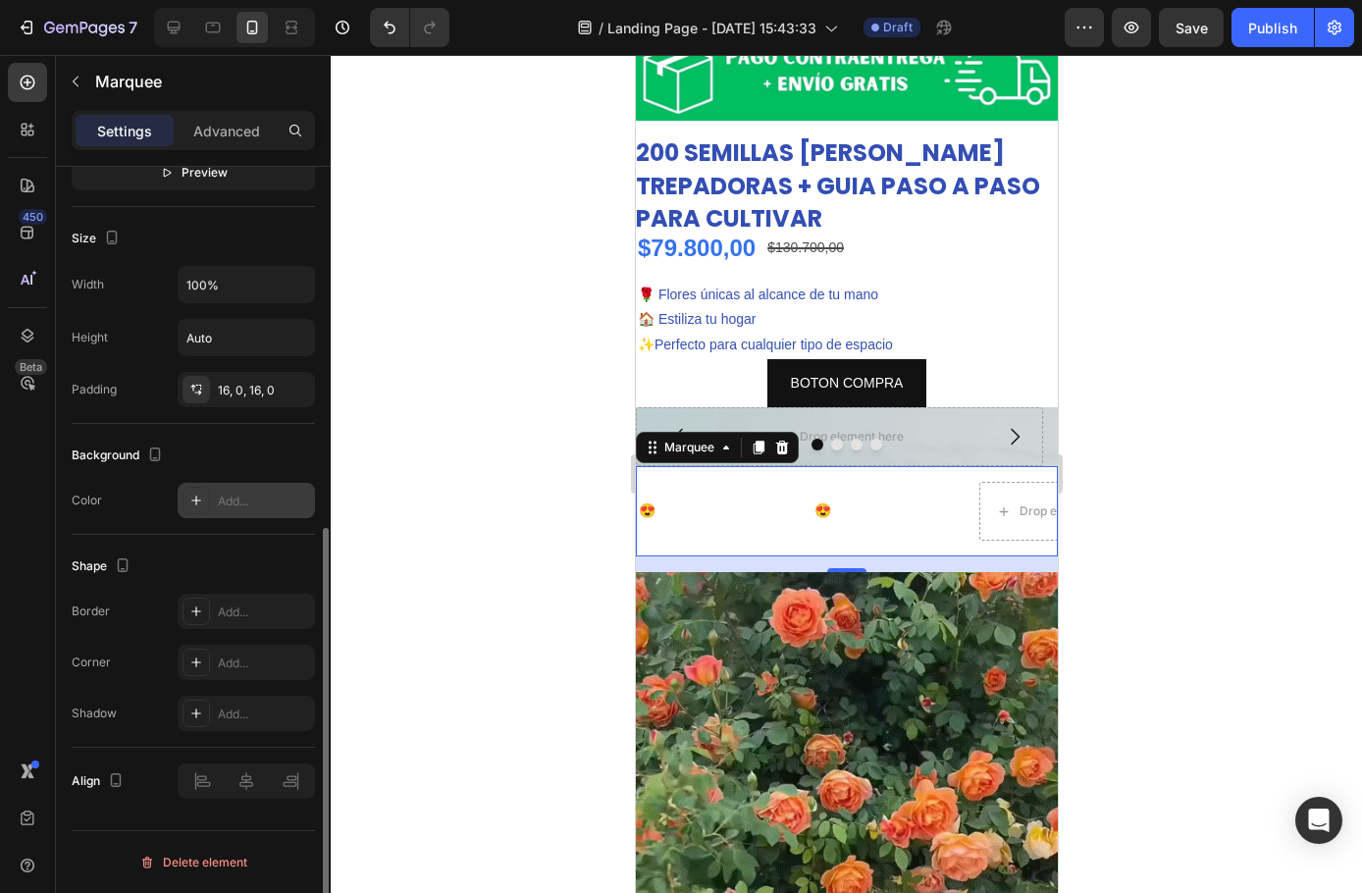
click at [196, 503] on icon at bounding box center [196, 501] width 10 height 10
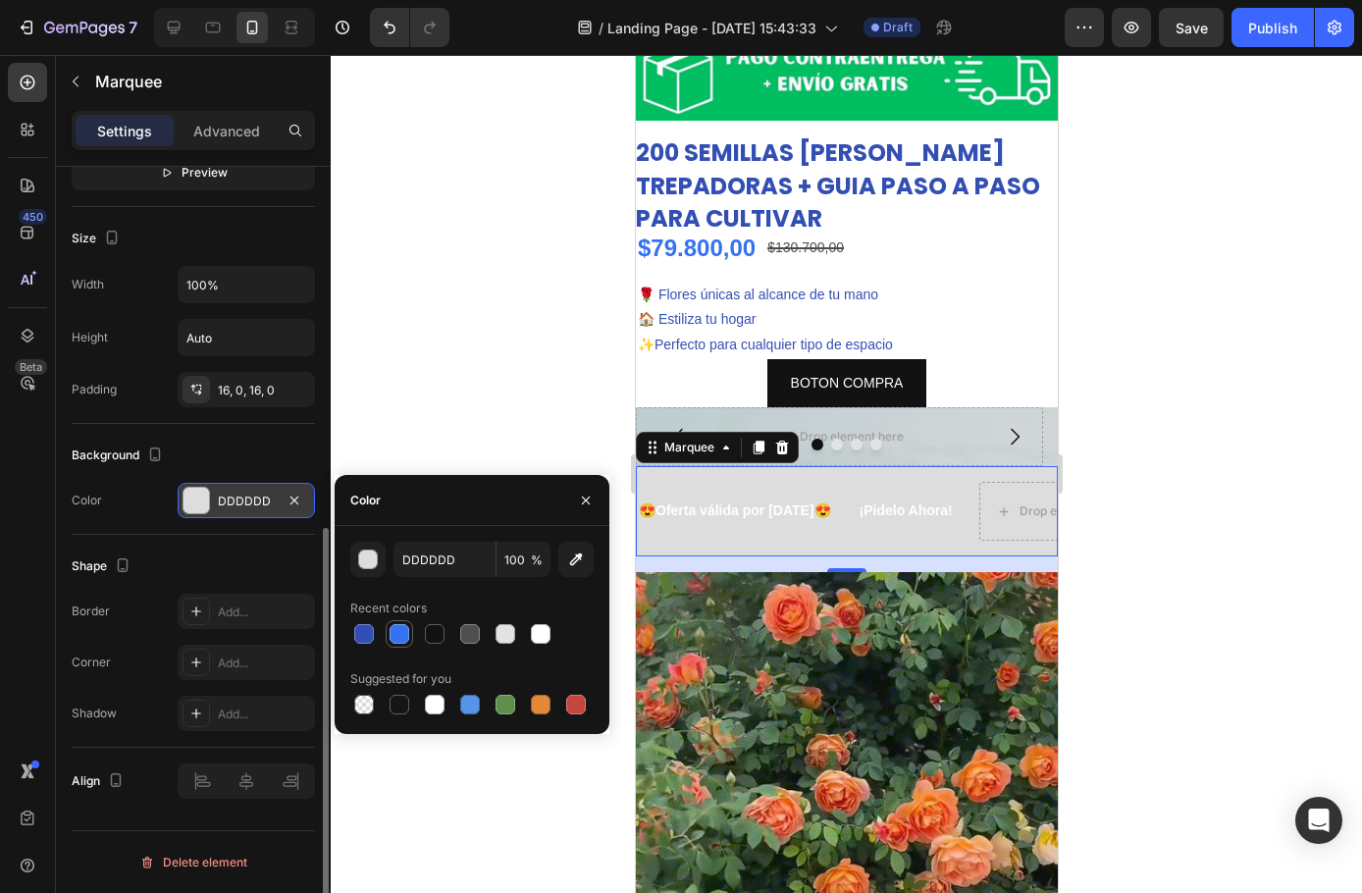
click at [393, 638] on div at bounding box center [400, 634] width 20 height 20
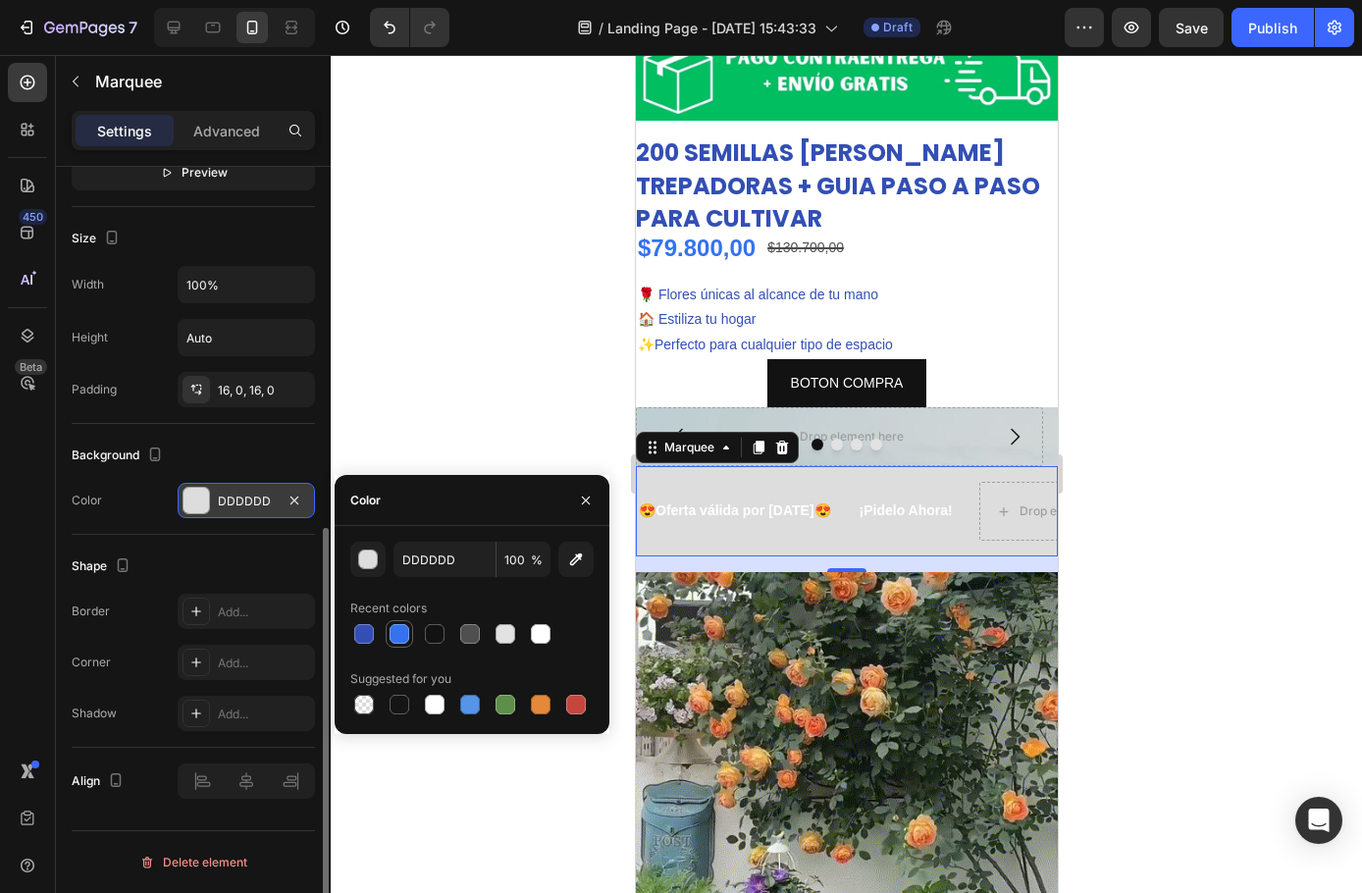
type input "3572EF"
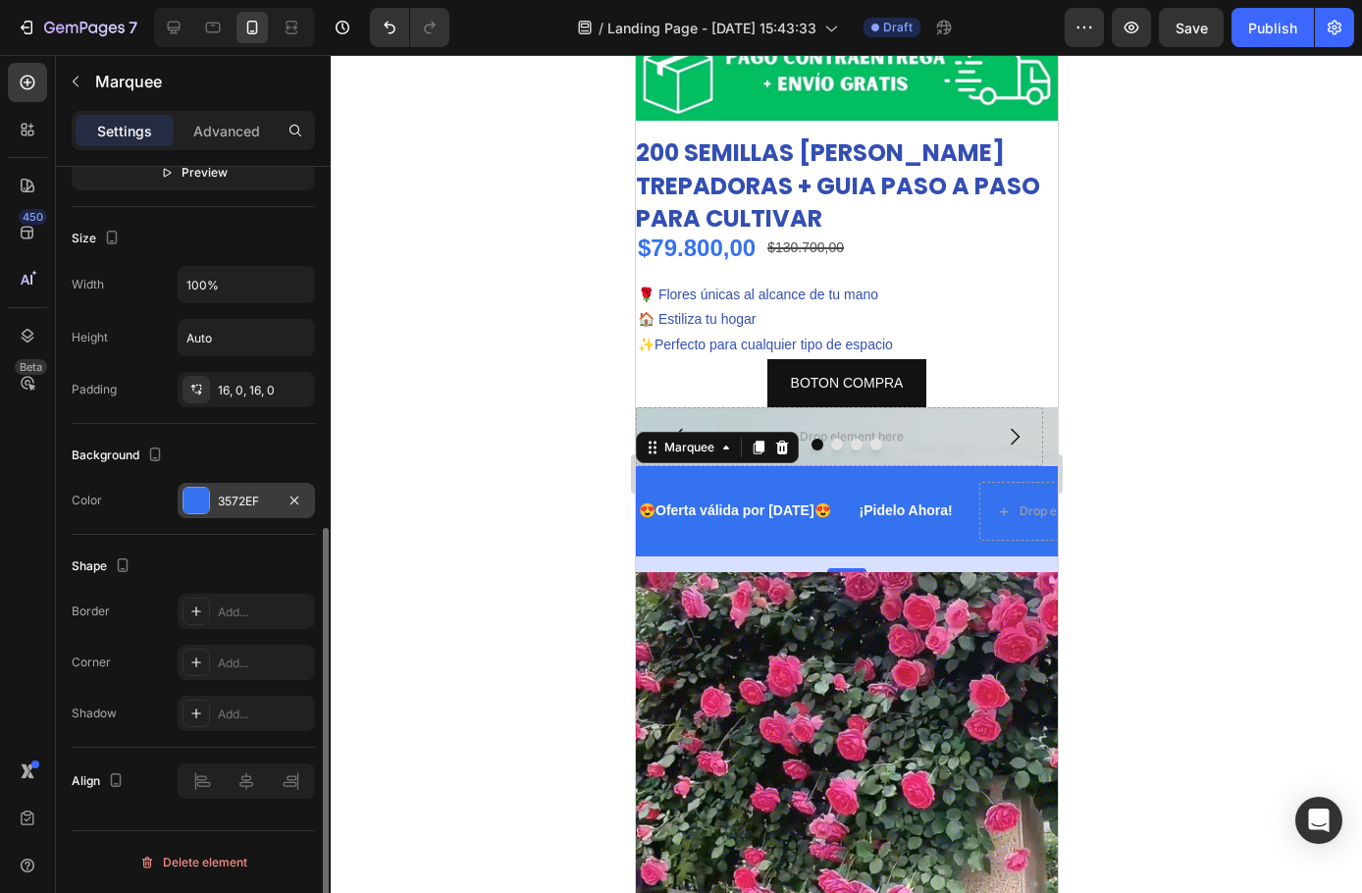
click at [472, 390] on div at bounding box center [846, 474] width 1031 height 838
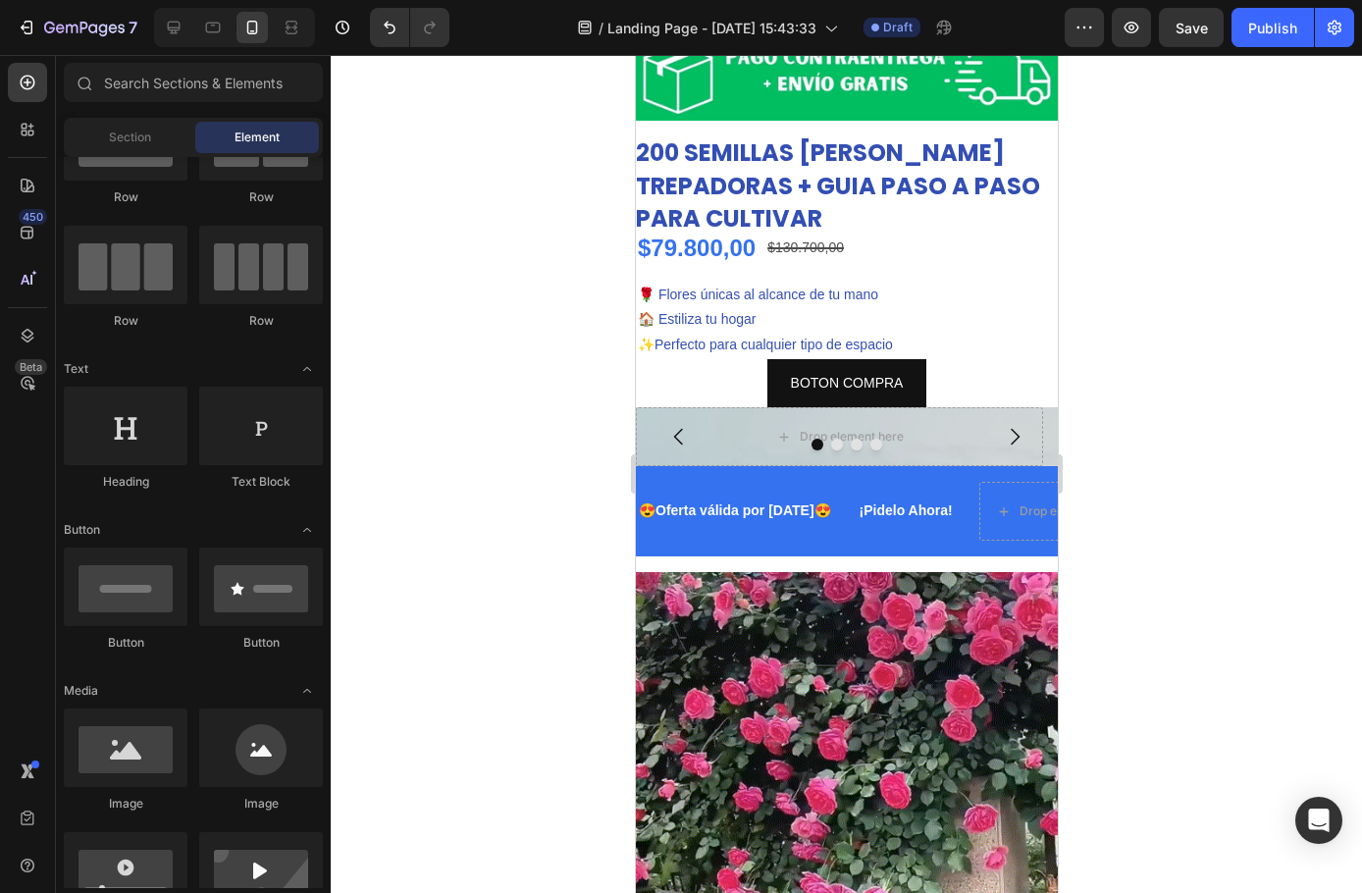
scroll to position [0, 0]
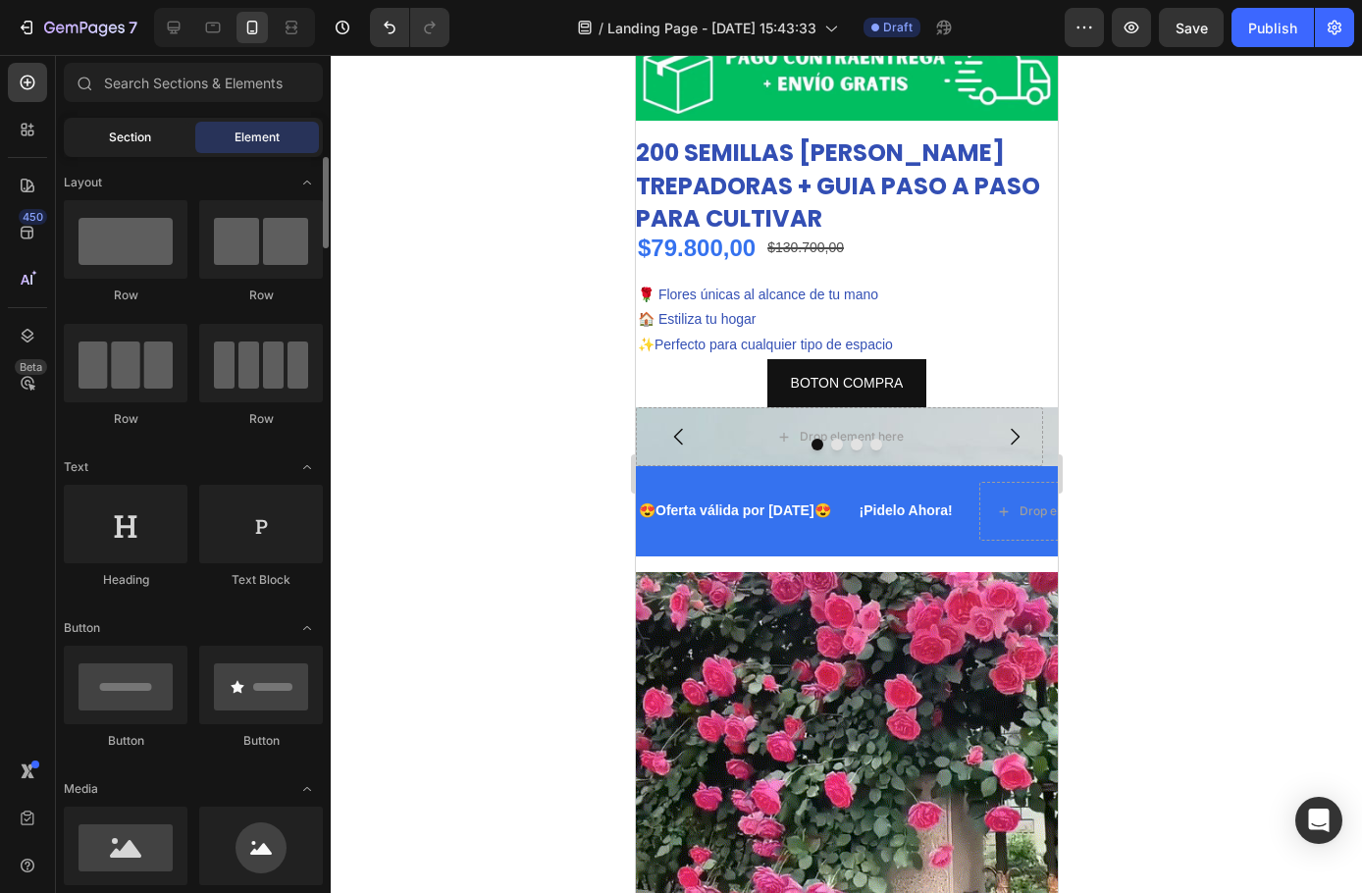
click at [129, 139] on span "Section" at bounding box center [130, 138] width 42 height 18
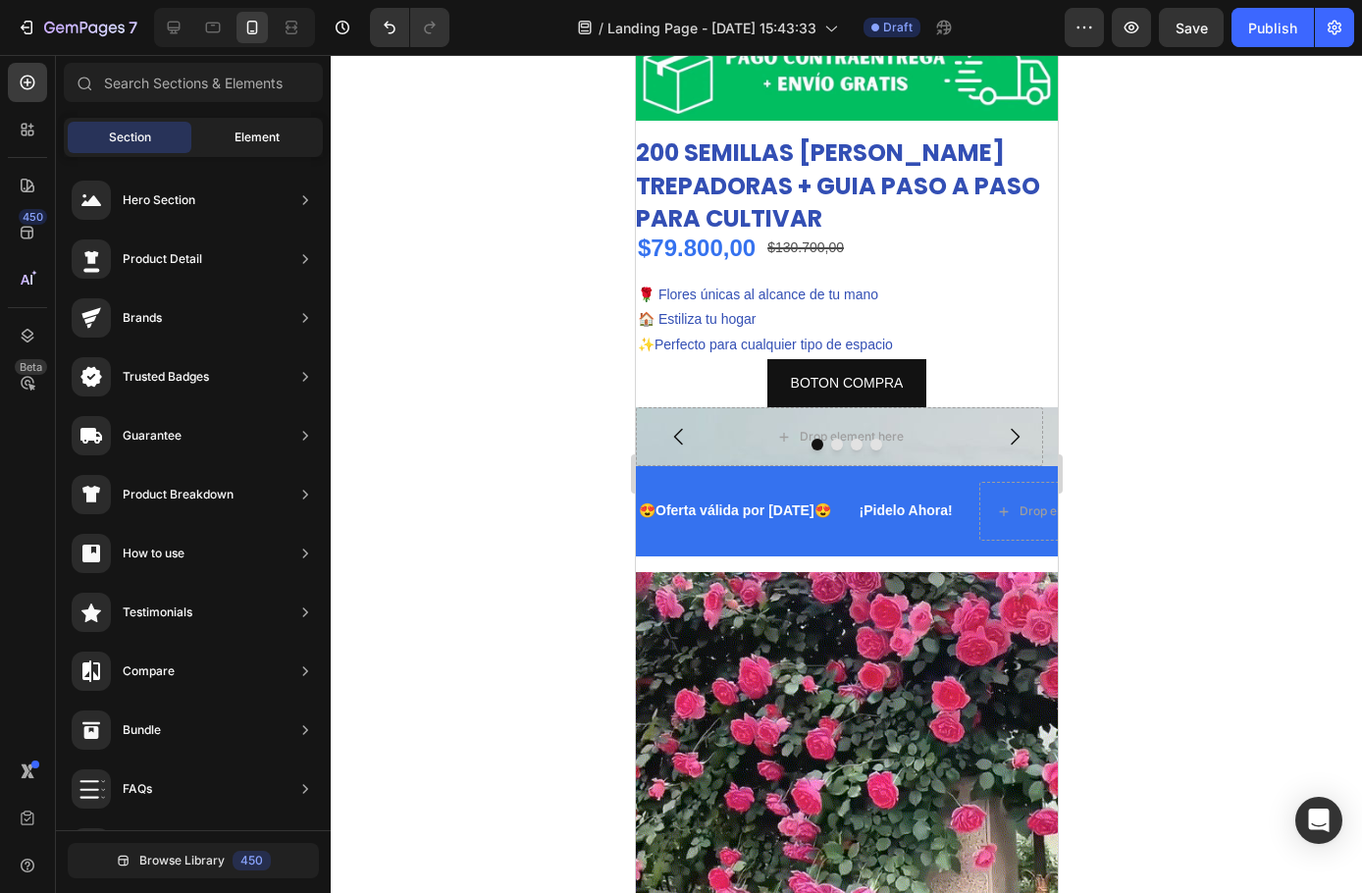
click at [249, 133] on span "Element" at bounding box center [257, 138] width 45 height 18
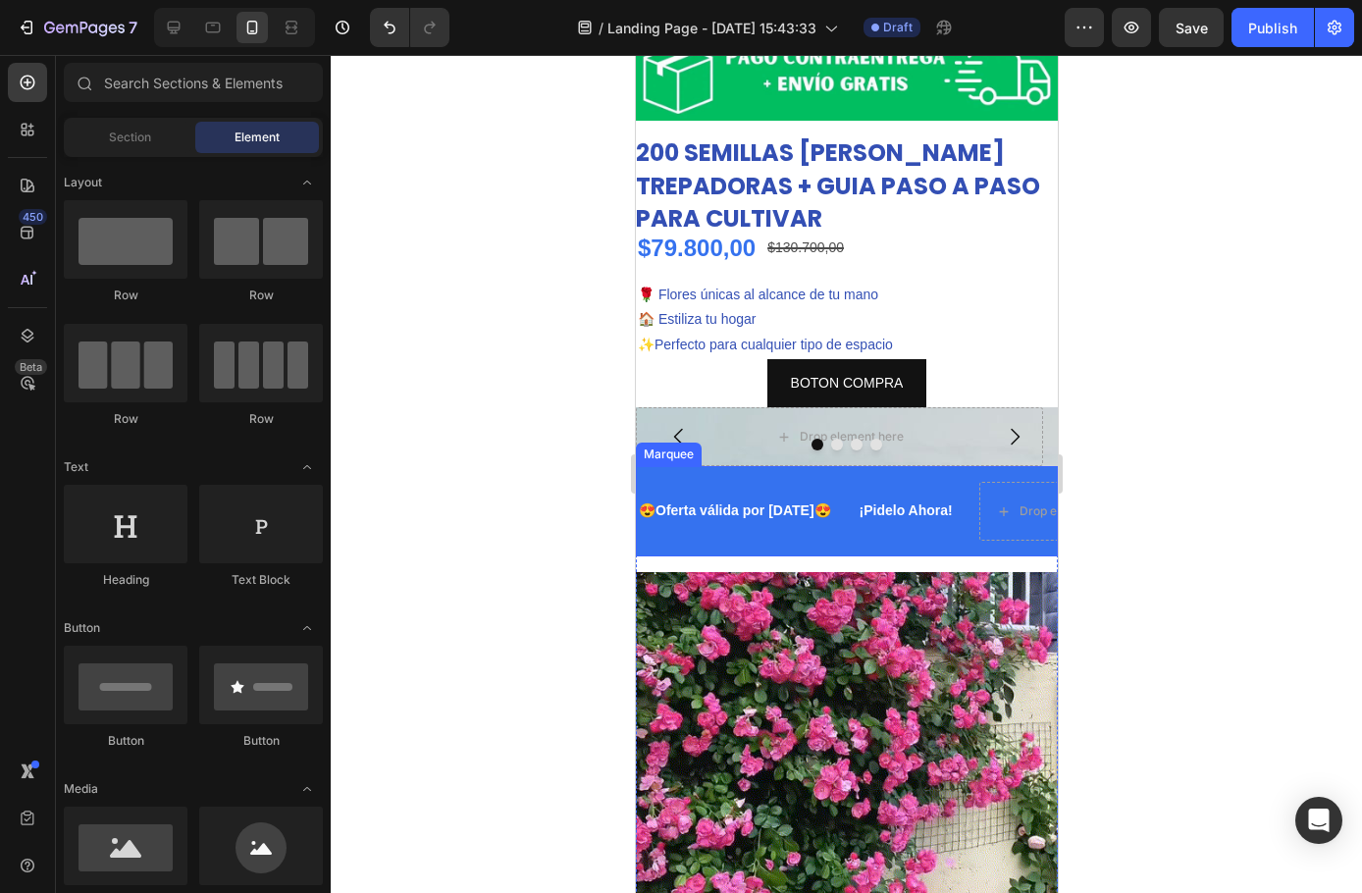
click at [742, 525] on div "😍Oferta válida por [DATE]😍 Text Block ¡Pidelo Ahora! Text Block Drop element he…" at bounding box center [992, 511] width 713 height 59
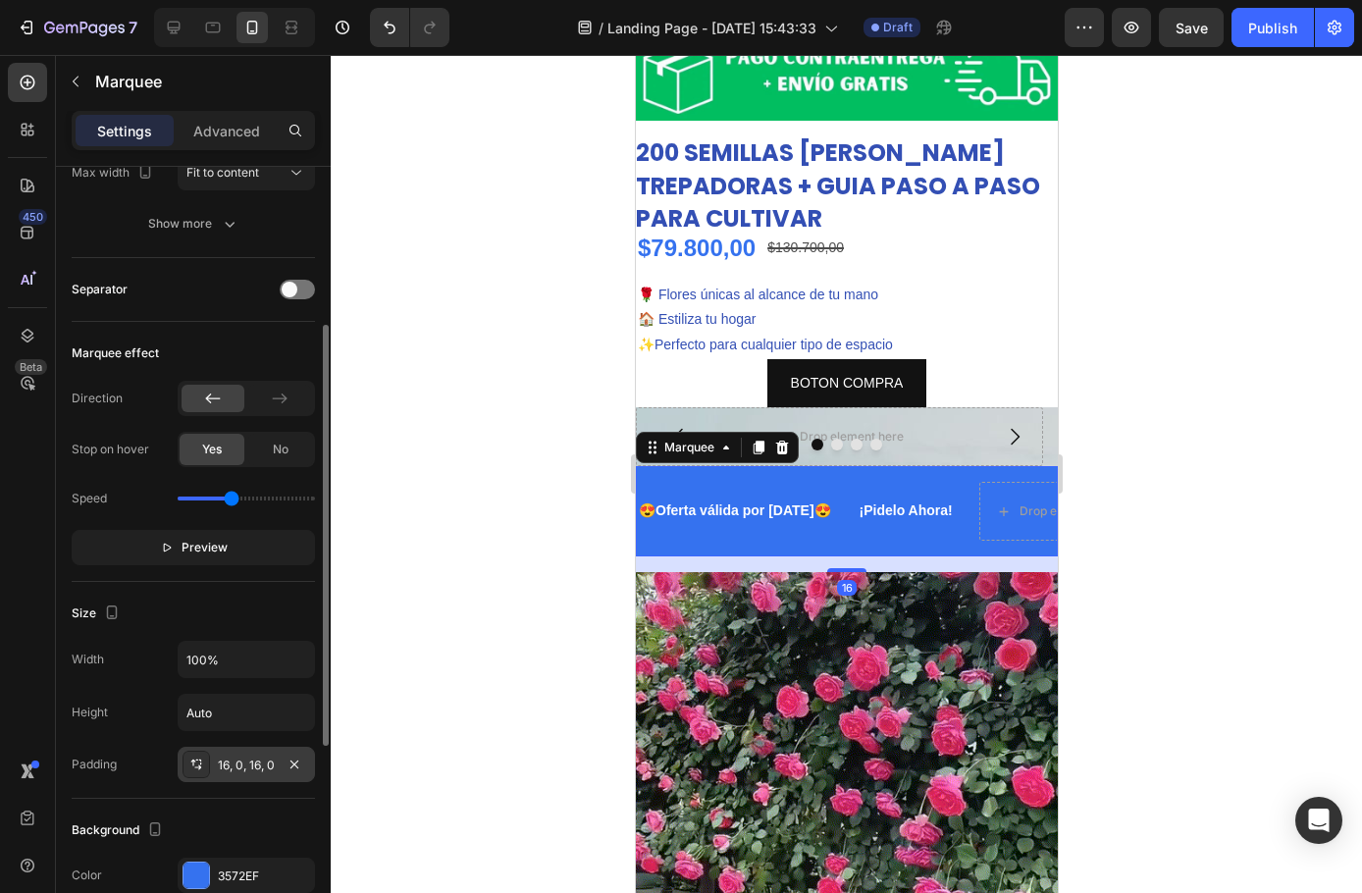
scroll to position [491, 0]
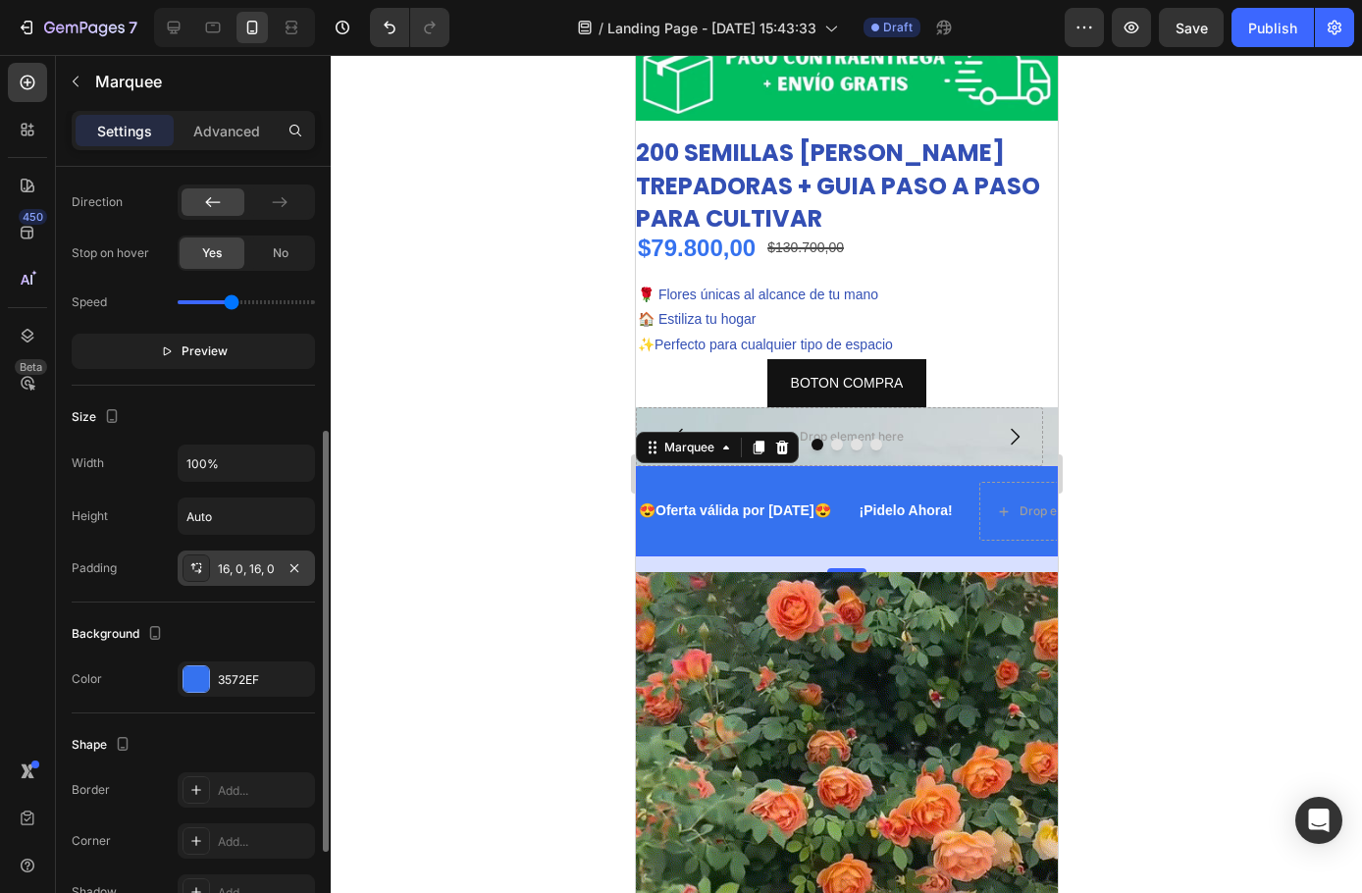
click at [252, 569] on div "16, 0, 16, 0" at bounding box center [246, 569] width 57 height 18
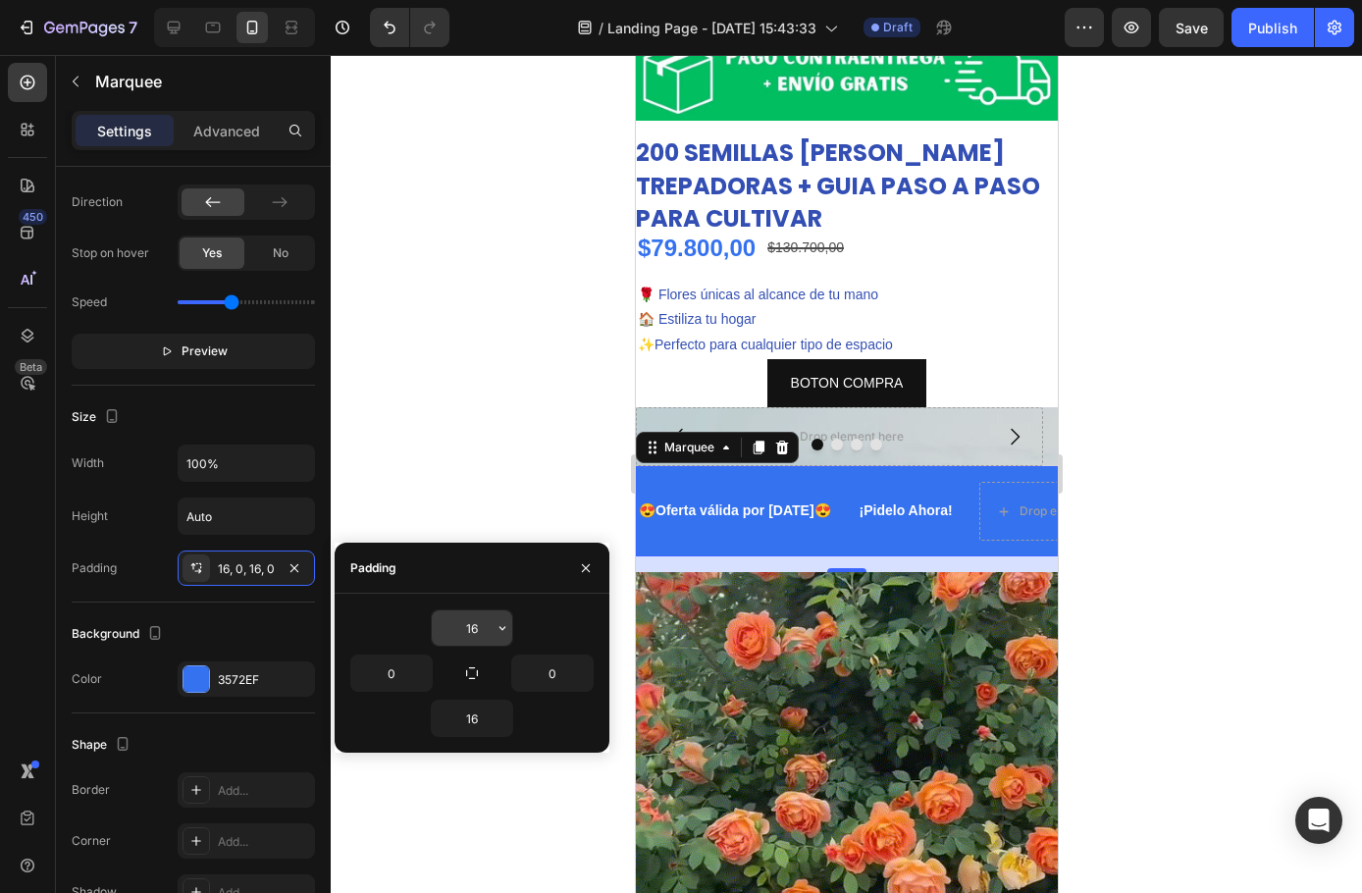
click at [474, 625] on input "16" at bounding box center [472, 627] width 80 height 35
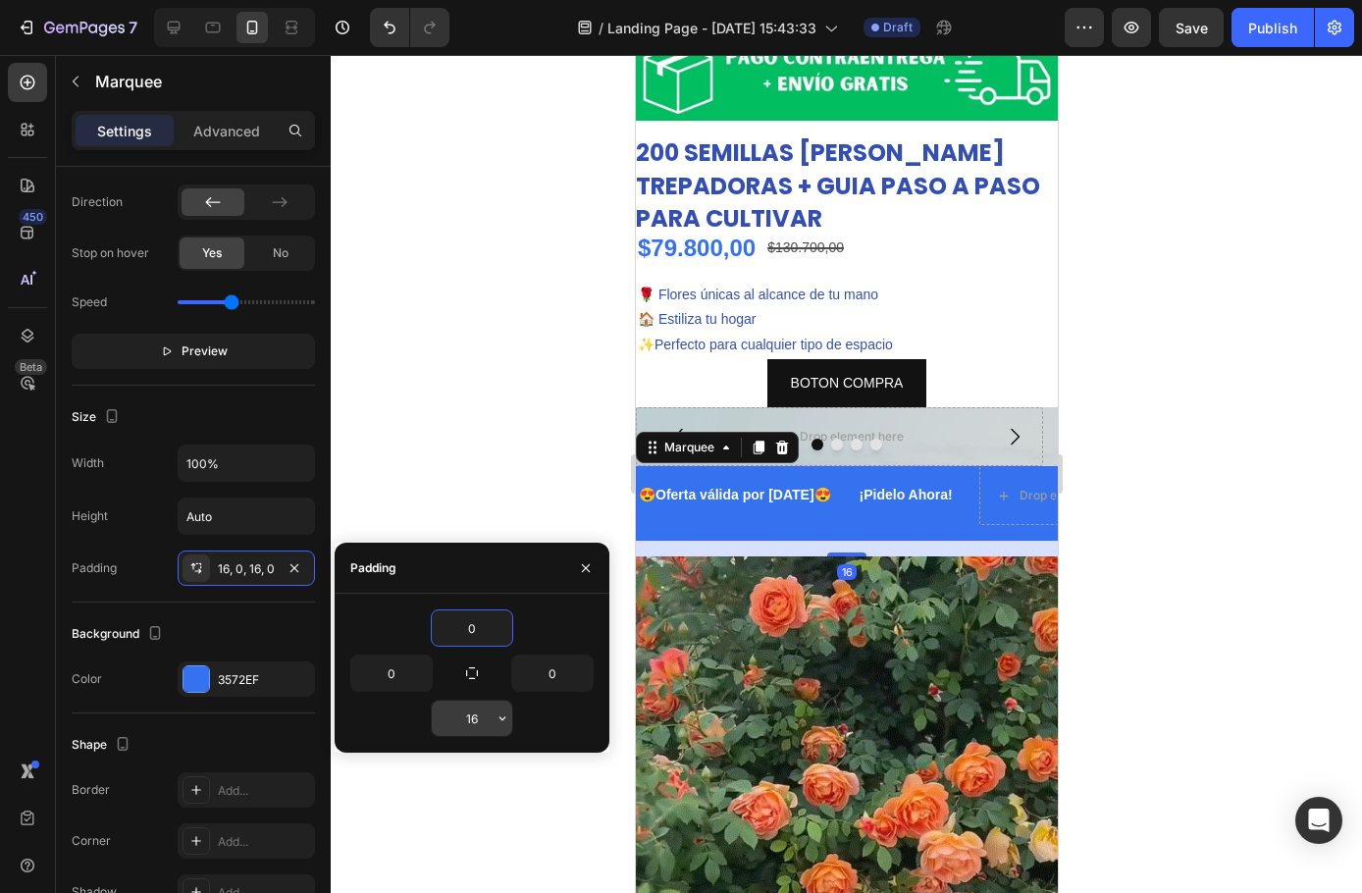
type input "0"
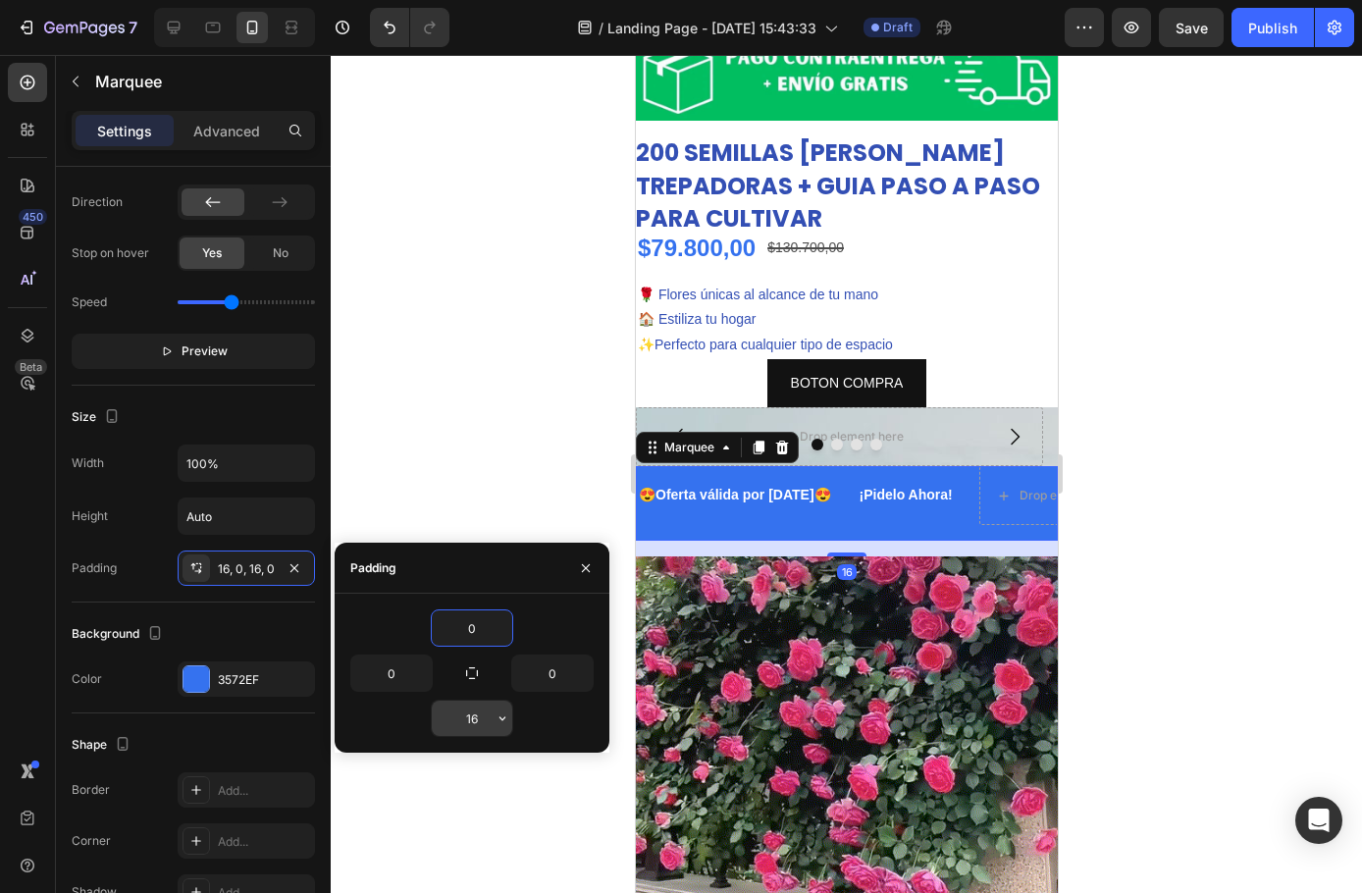
click at [485, 710] on input "16" at bounding box center [472, 718] width 80 height 35
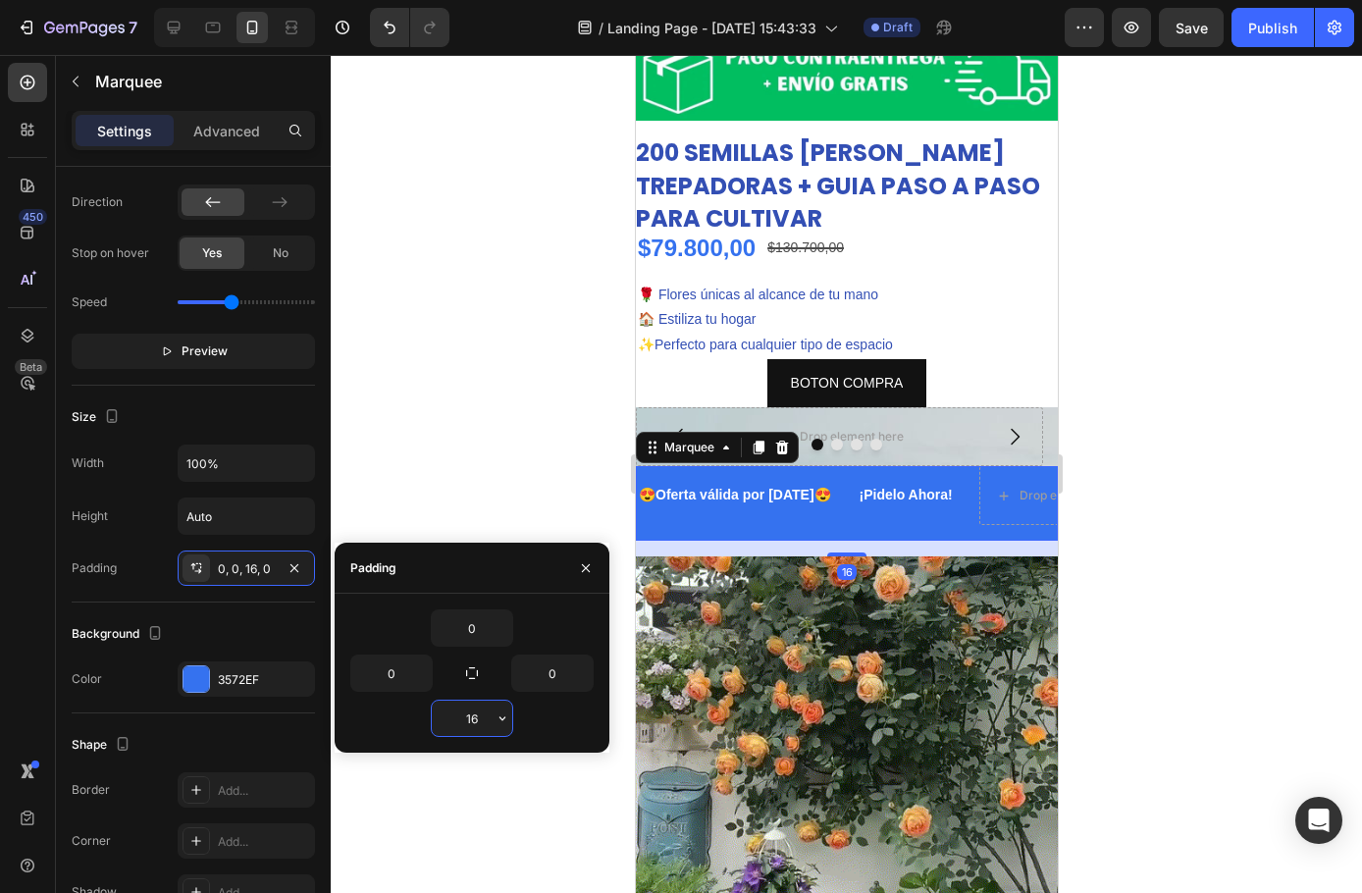
type input "0"
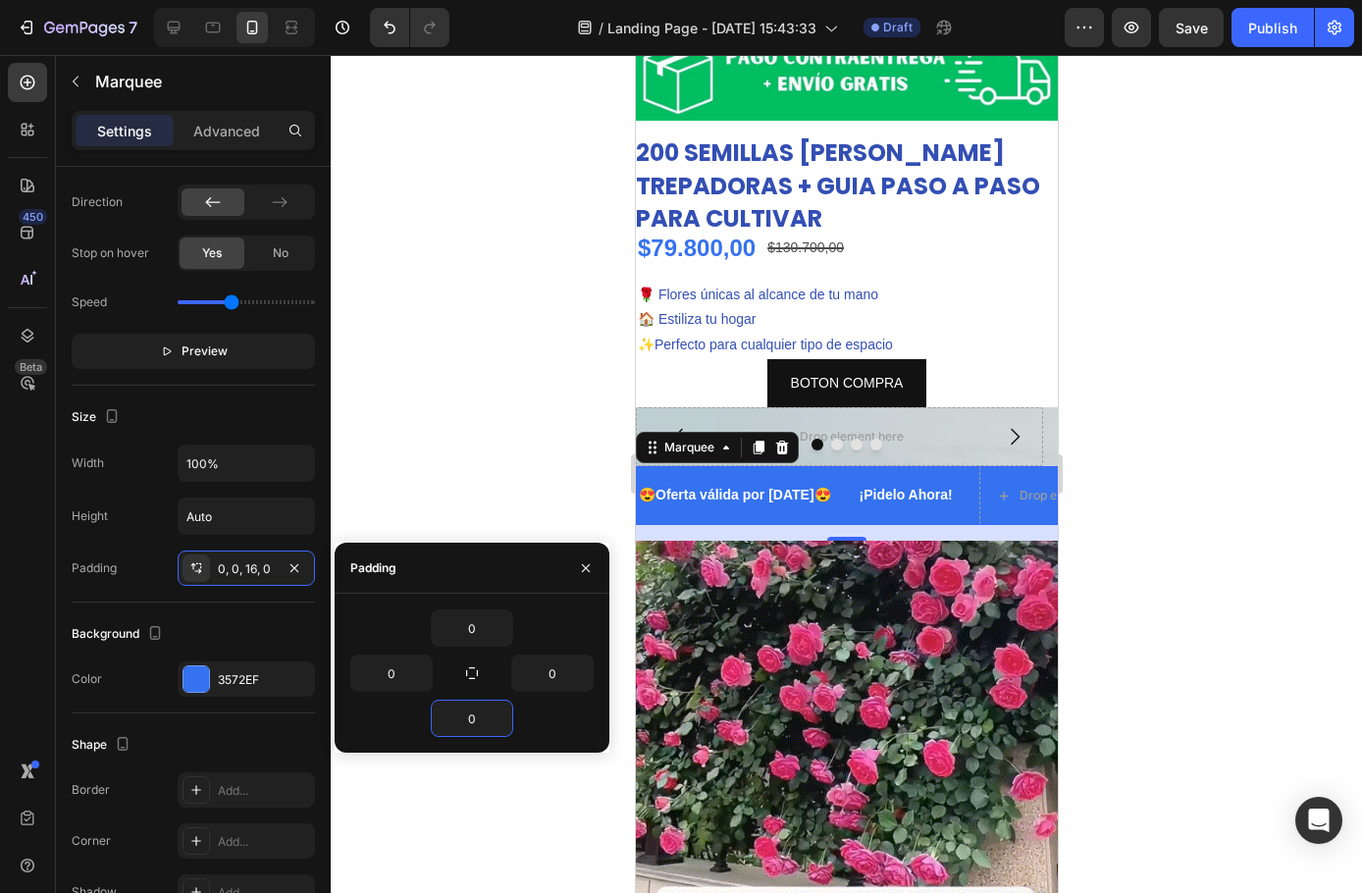
click at [481, 465] on div at bounding box center [846, 474] width 1031 height 838
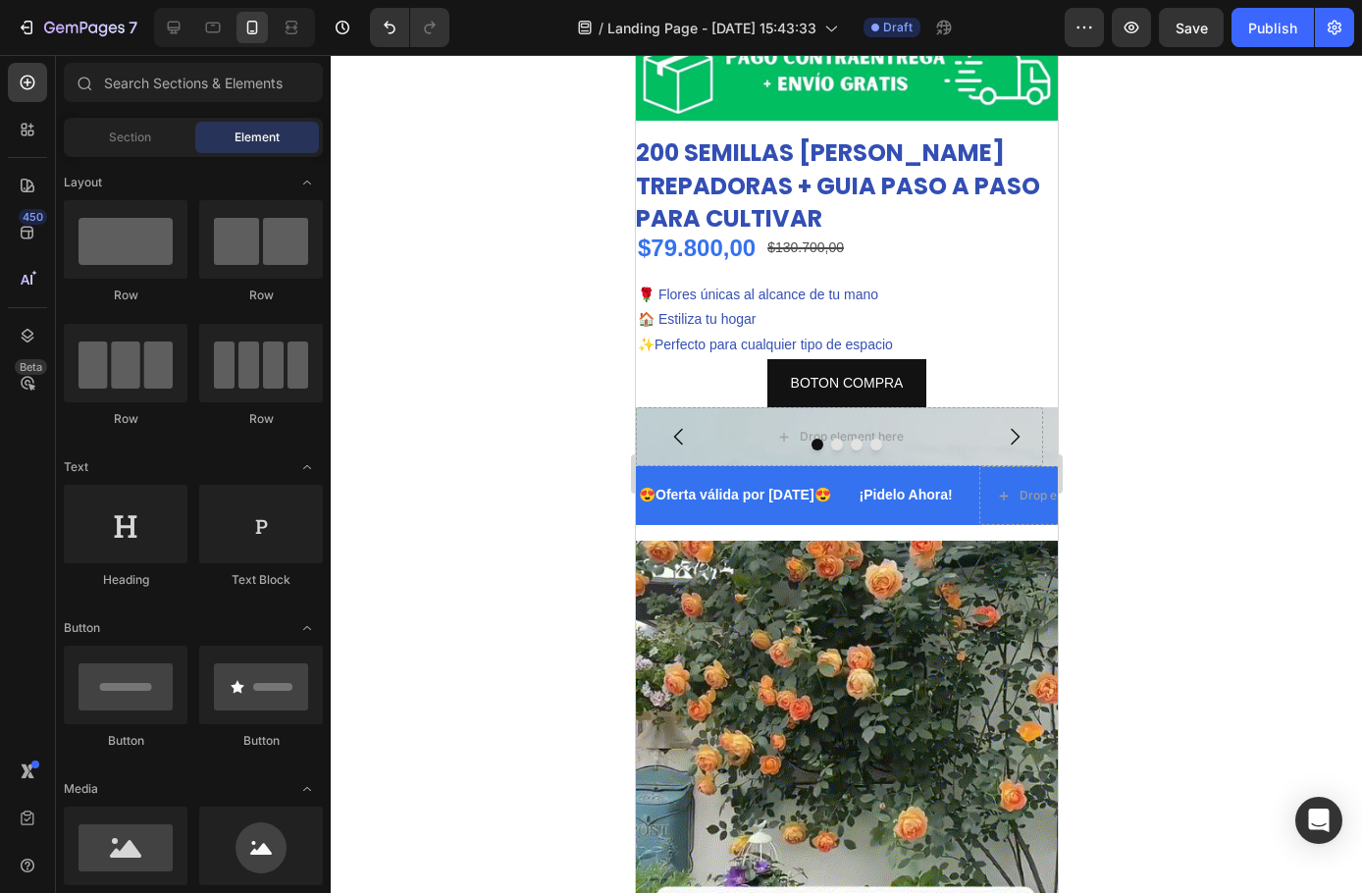
click at [572, 420] on div at bounding box center [846, 474] width 1031 height 838
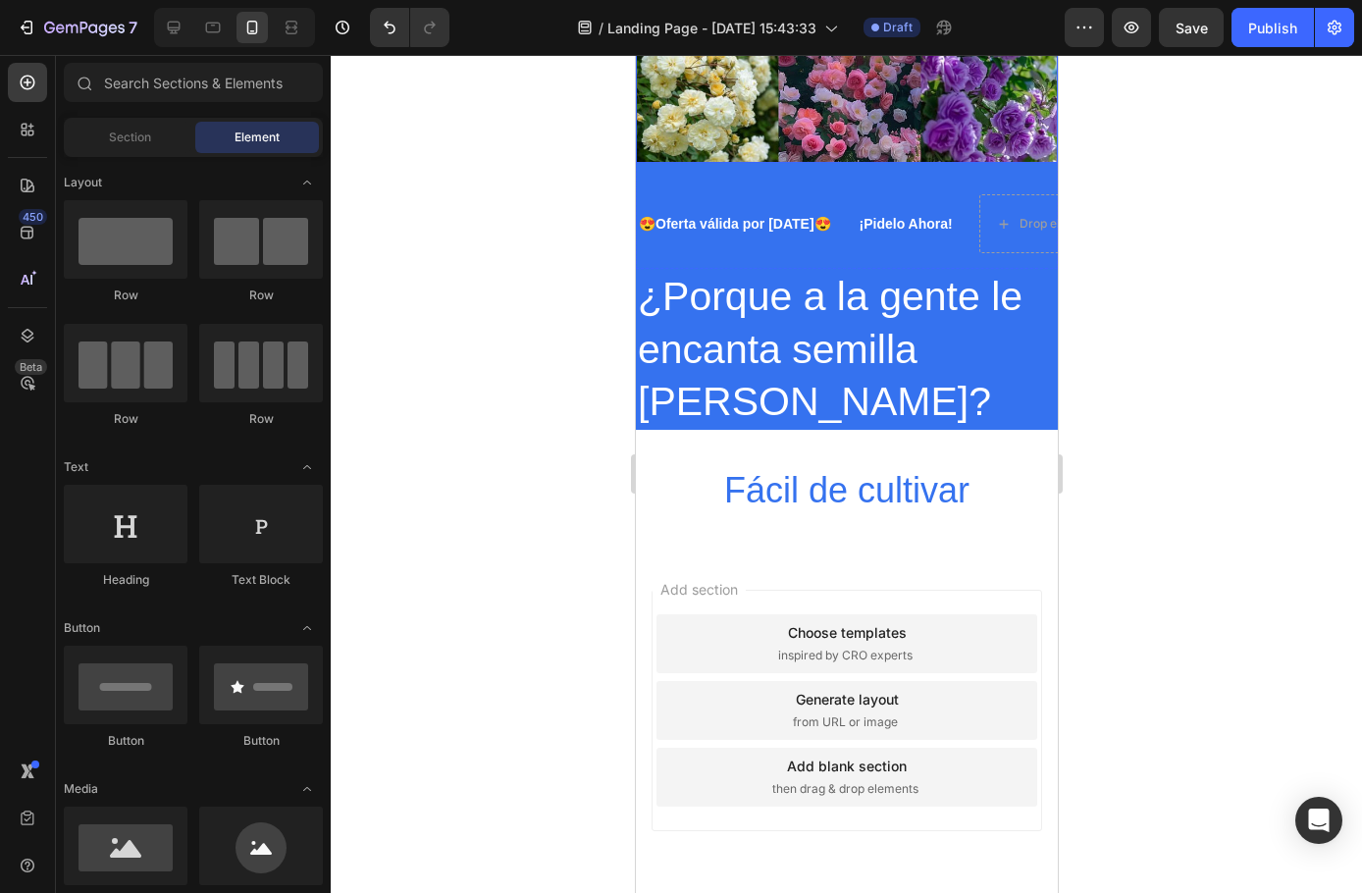
scroll to position [2852, 0]
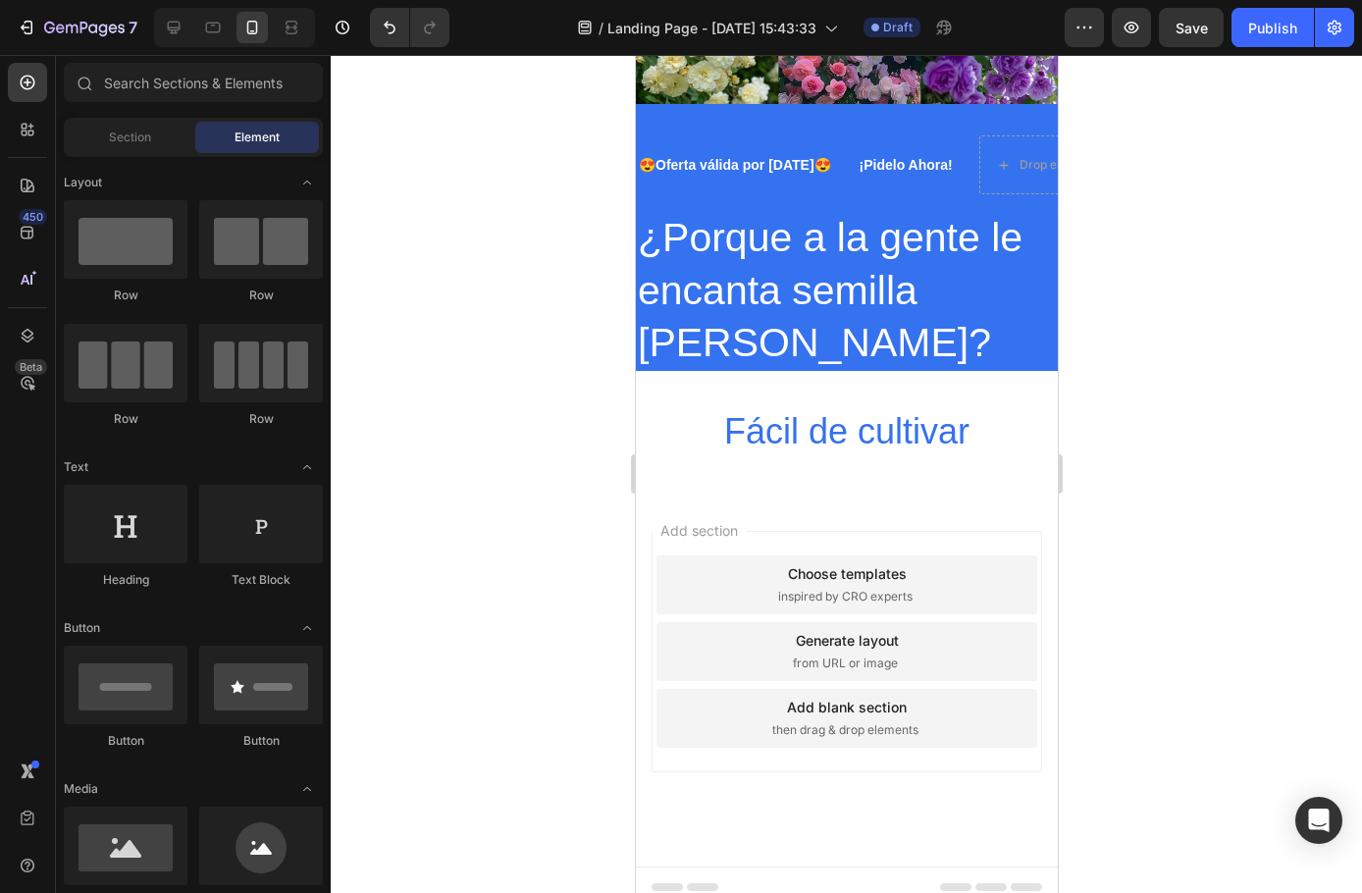
click at [851, 492] on div "Add section Choose templates inspired by CRO experts Generate layout from URL o…" at bounding box center [846, 679] width 422 height 375
click at [839, 426] on span "Fácil de cultivar" at bounding box center [845, 431] width 245 height 40
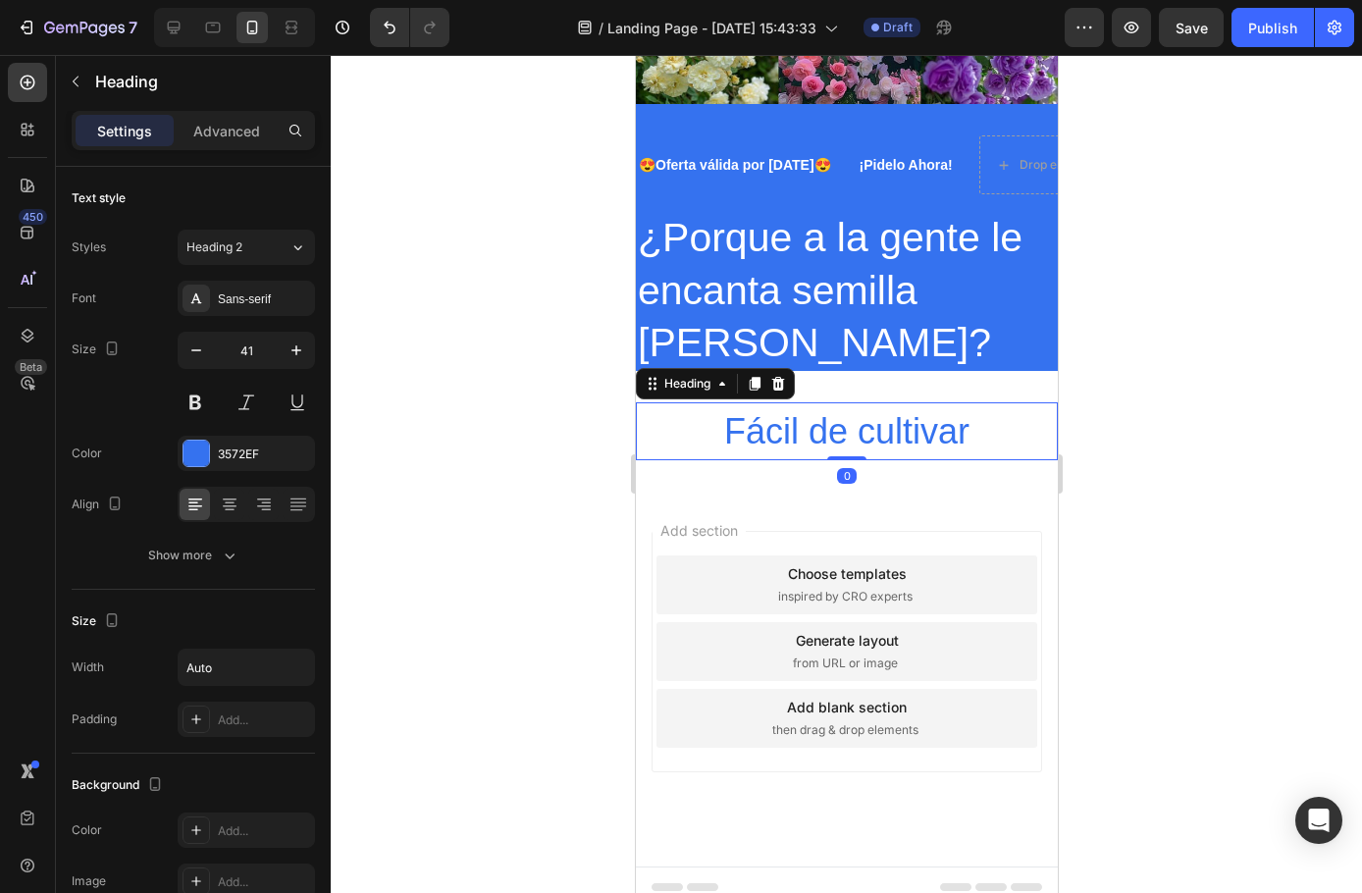
click at [1299, 402] on div at bounding box center [846, 474] width 1031 height 838
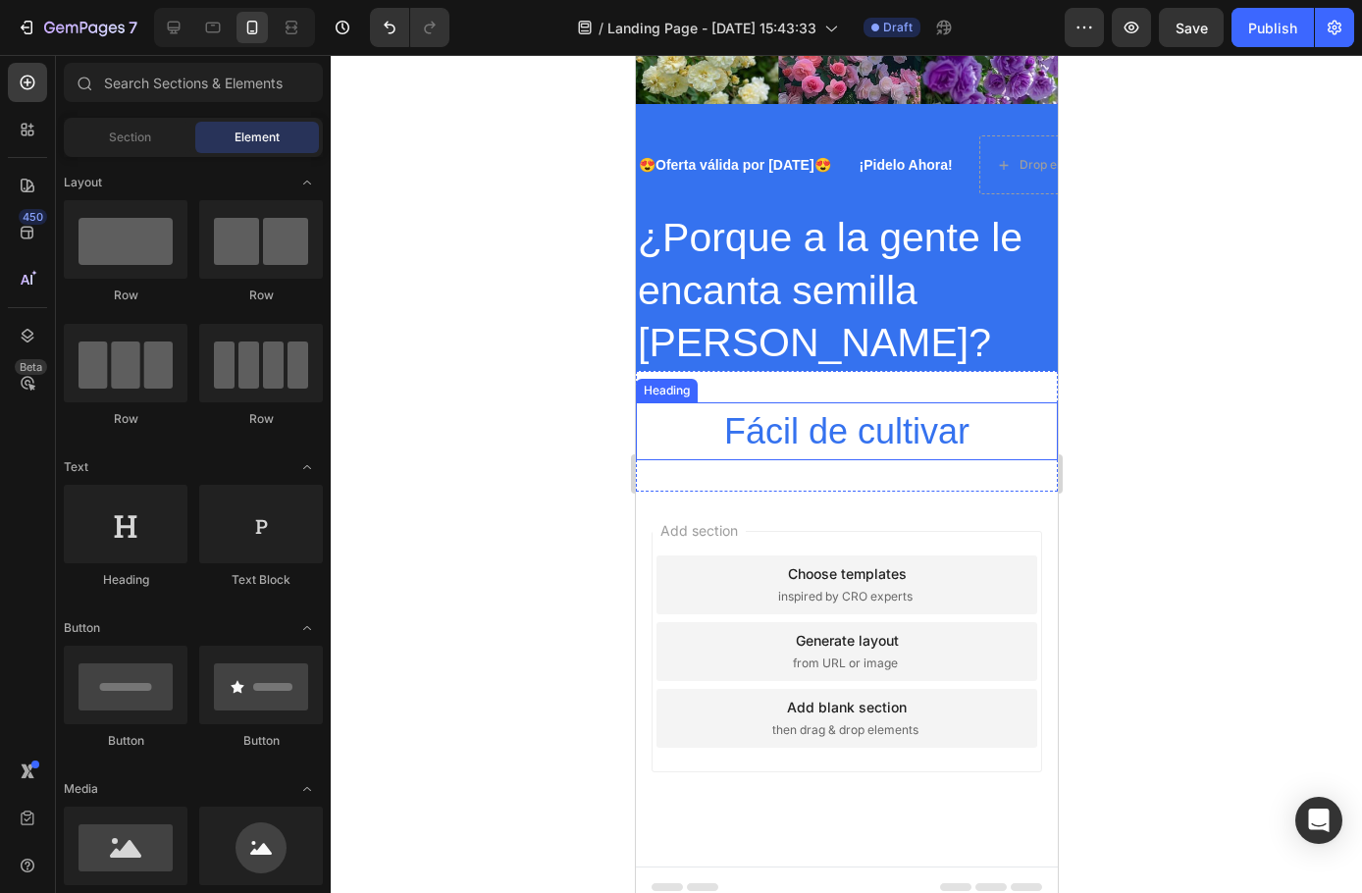
click at [793, 429] on span "Fácil de cultivar" at bounding box center [845, 431] width 245 height 40
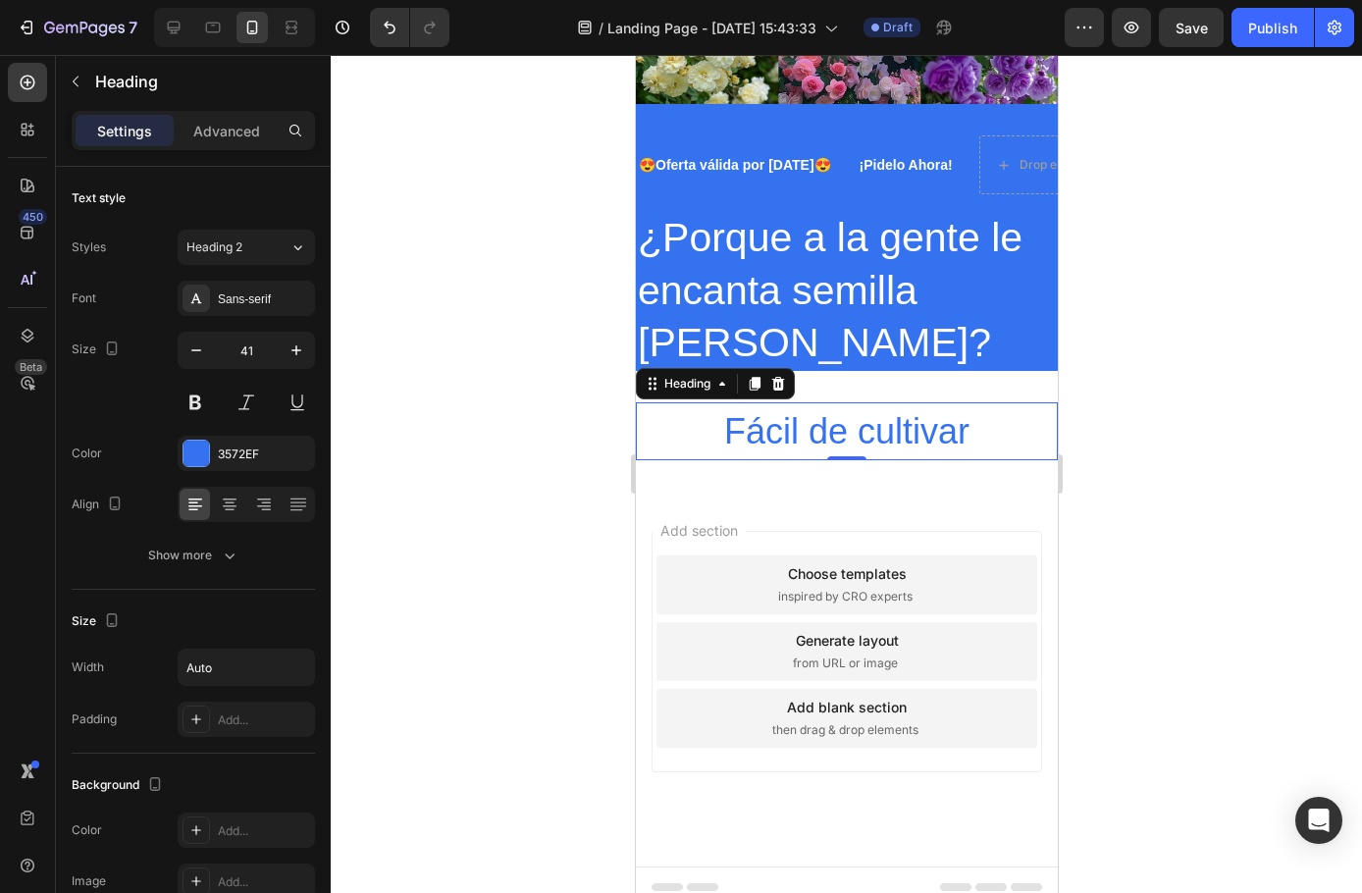
click at [1009, 402] on div "Fácil de cultivar" at bounding box center [846, 430] width 422 height 57
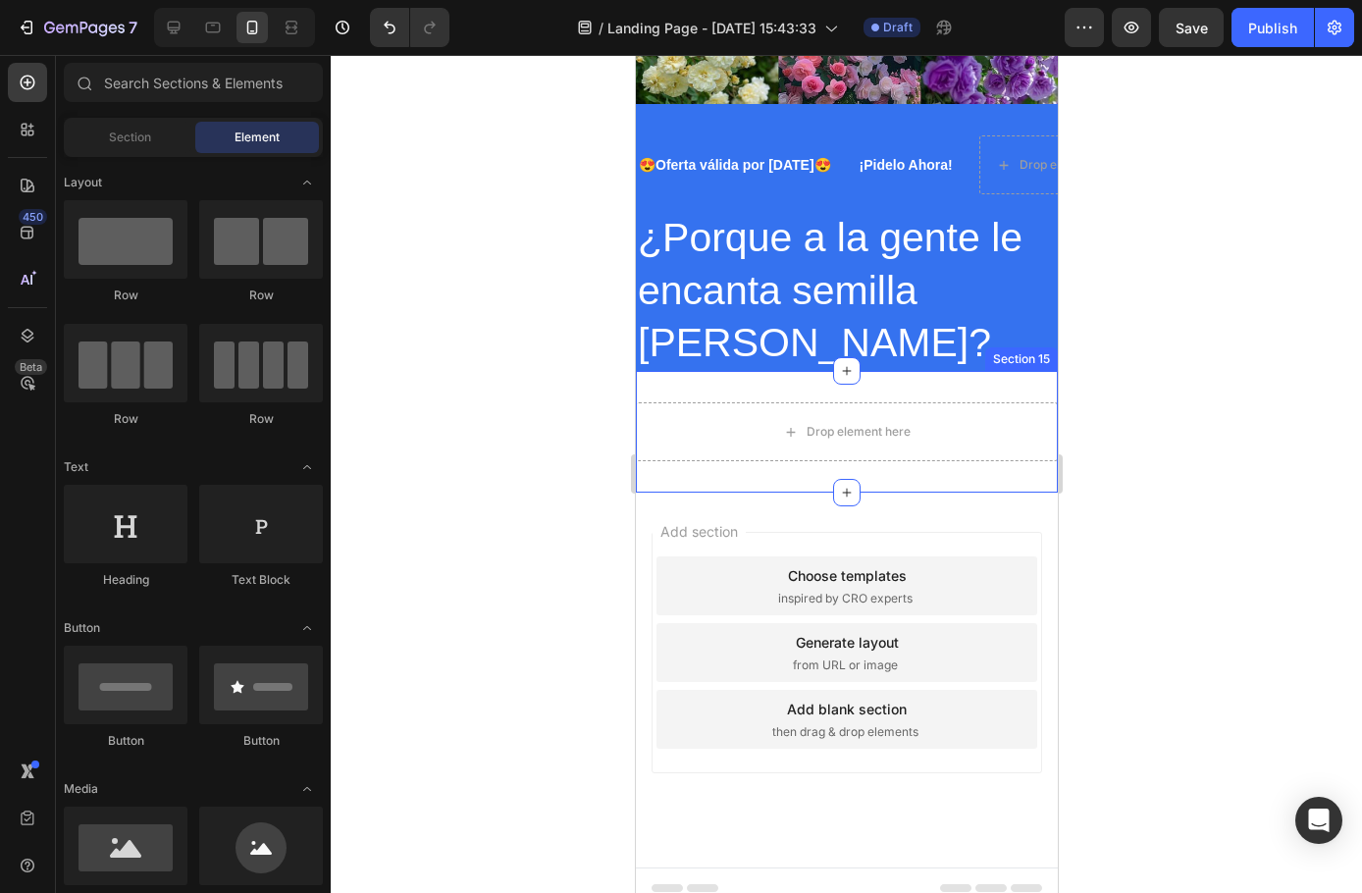
click at [910, 456] on div "Drop element here Section 15" at bounding box center [846, 432] width 422 height 122
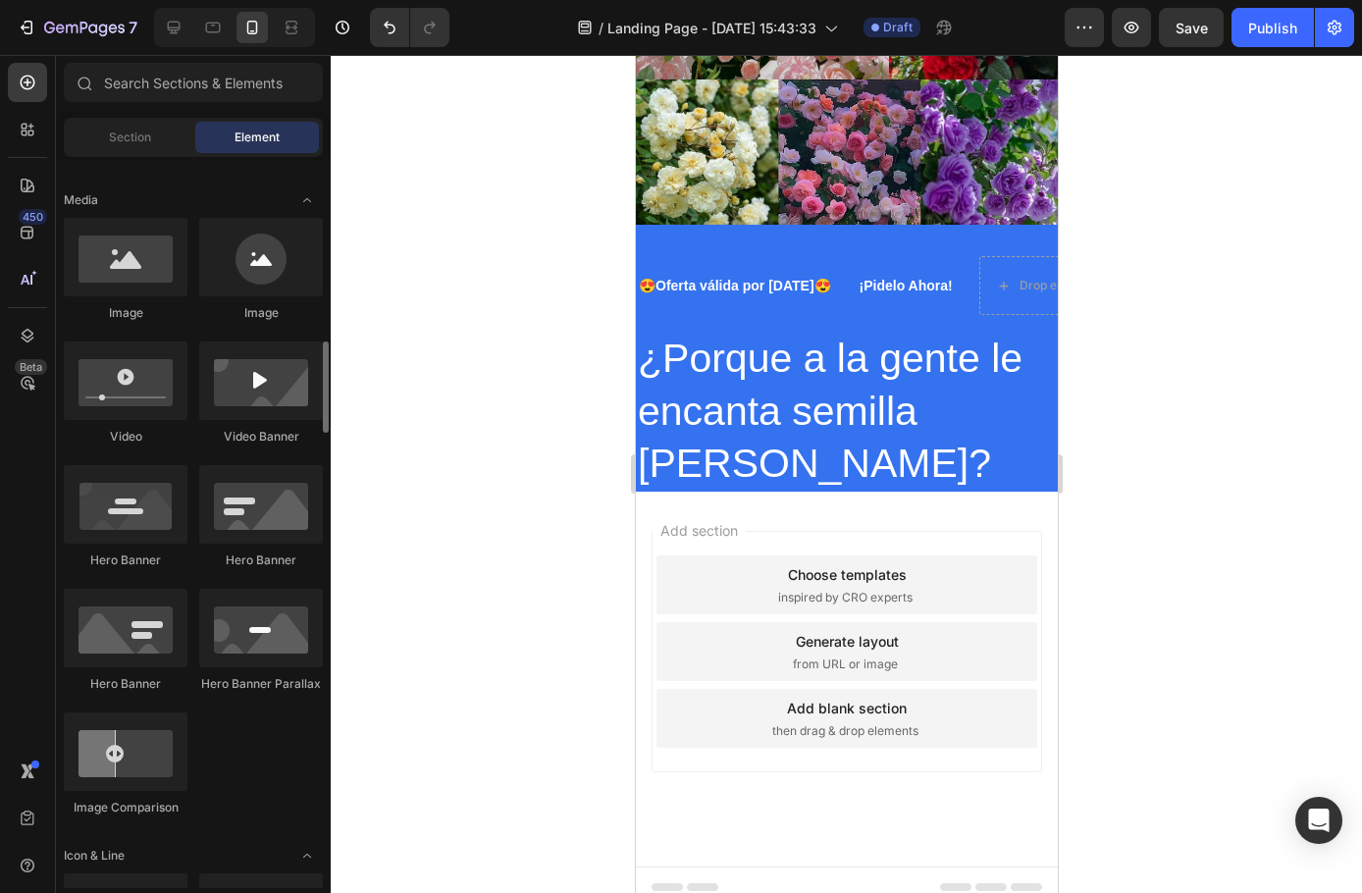
scroll to position [687, 0]
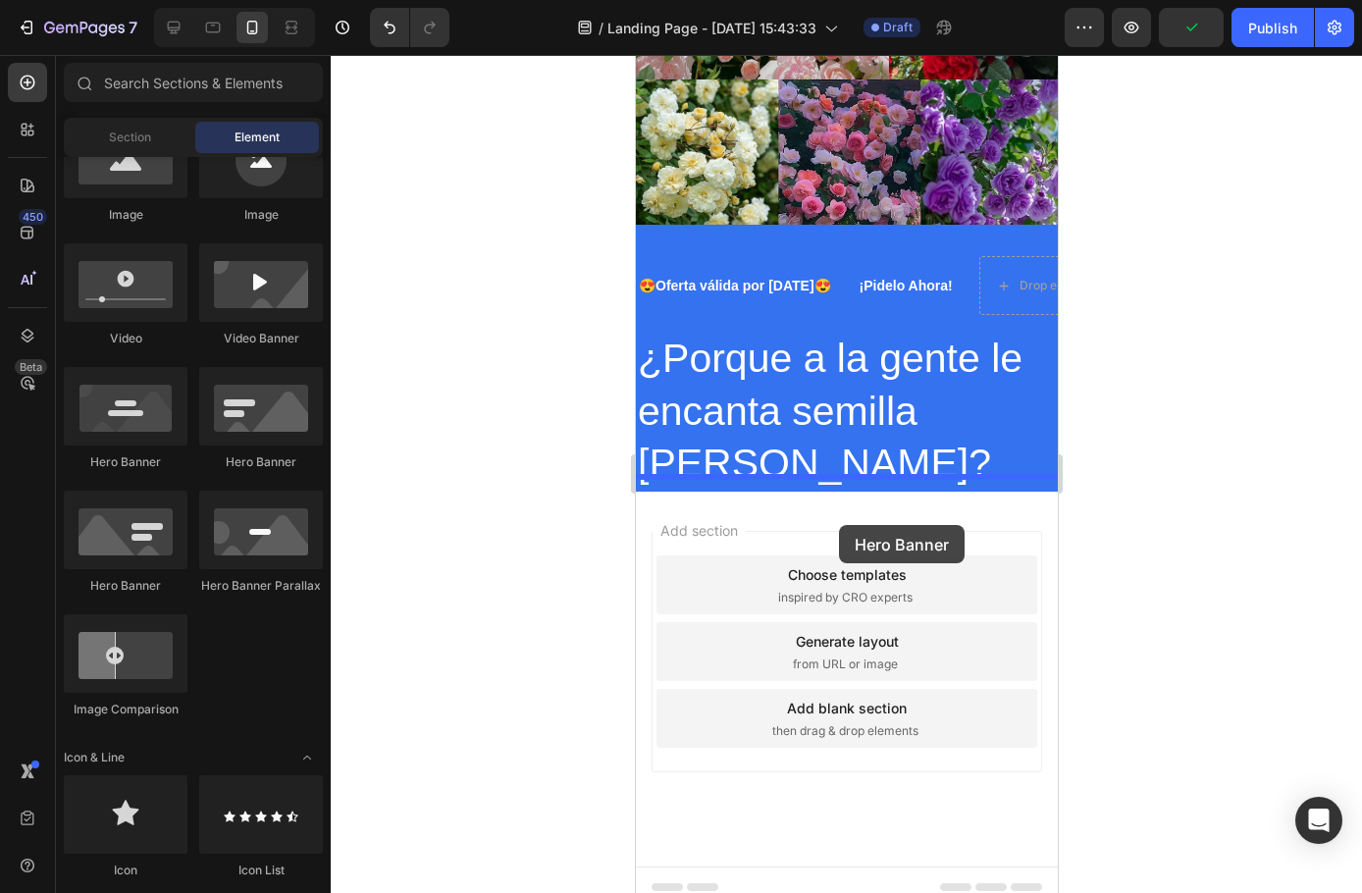
drag, startPoint x: 748, startPoint y: 475, endPoint x: 838, endPoint y: 525, distance: 103.2
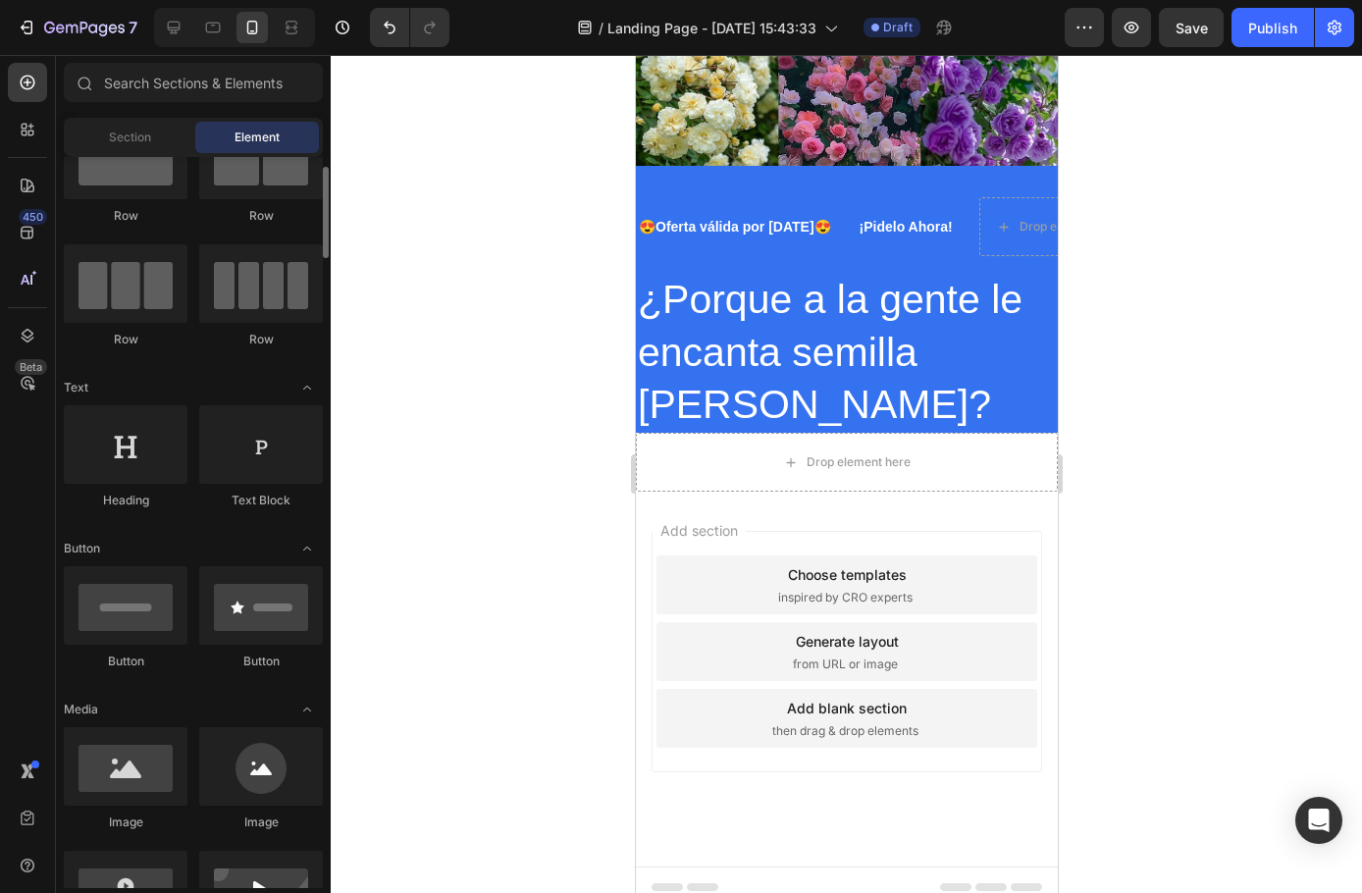
scroll to position [0, 0]
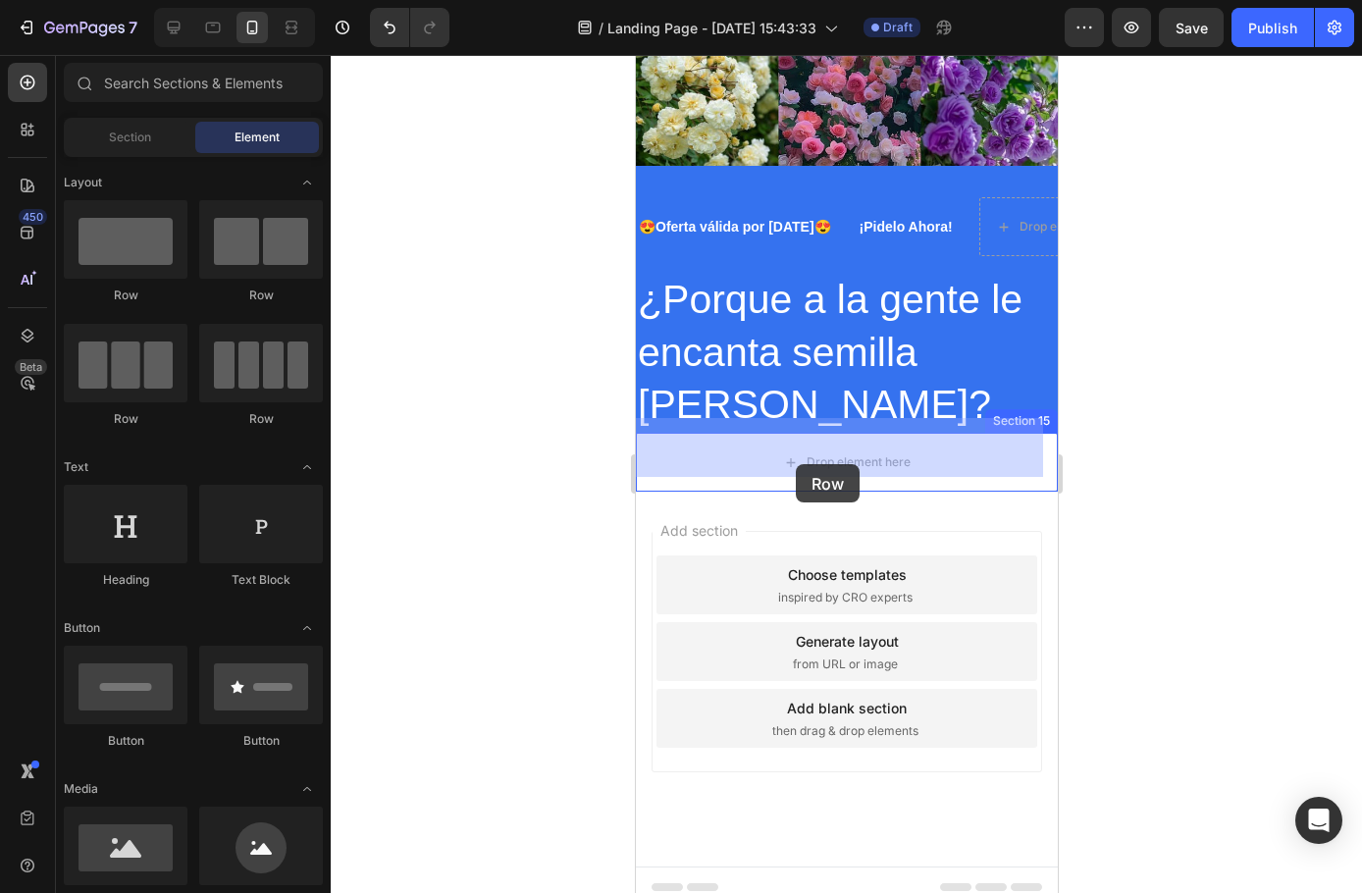
drag, startPoint x: 1190, startPoint y: 415, endPoint x: 795, endPoint y: 464, distance: 398.5
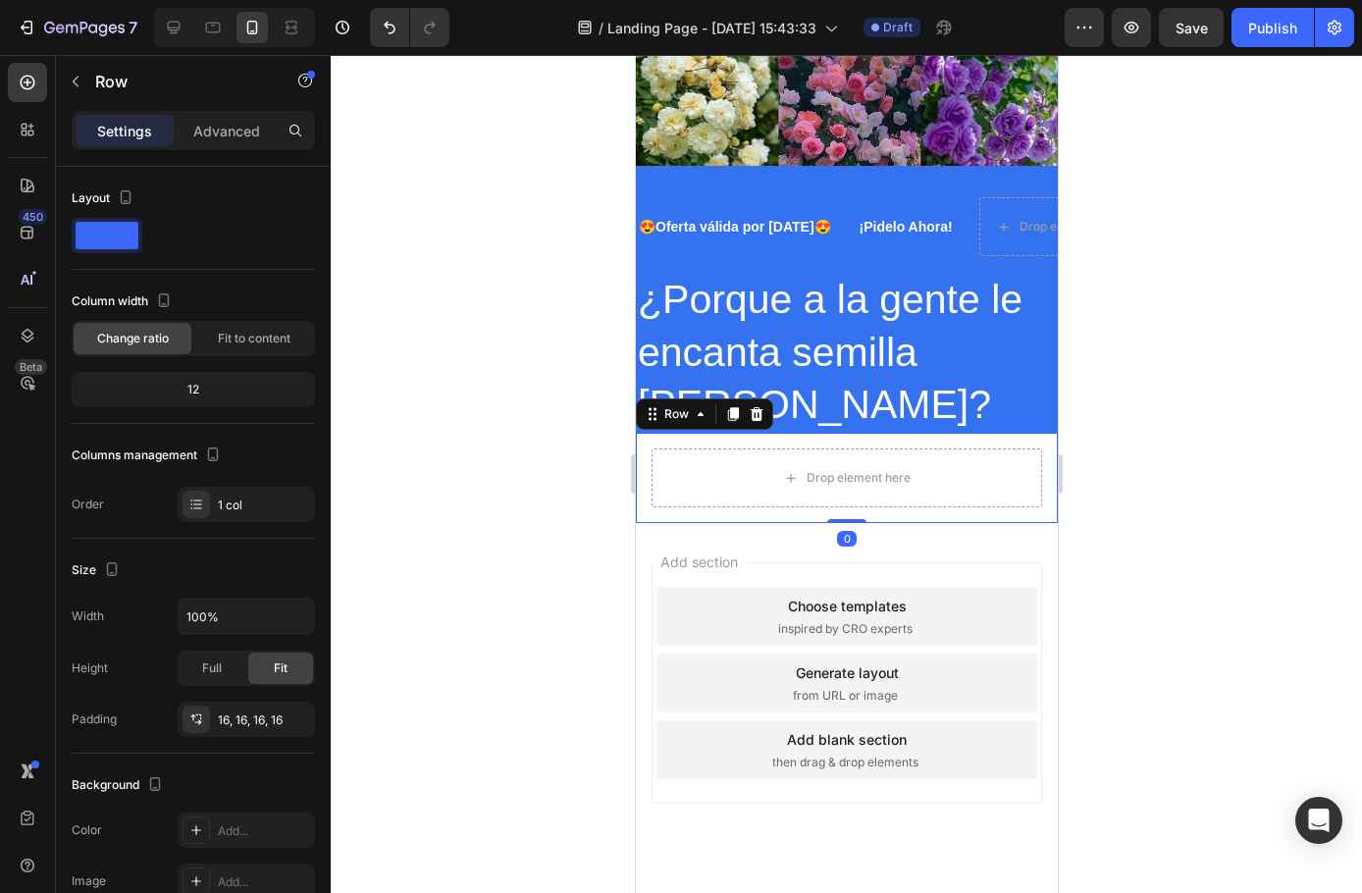
scroll to position [2821, 0]
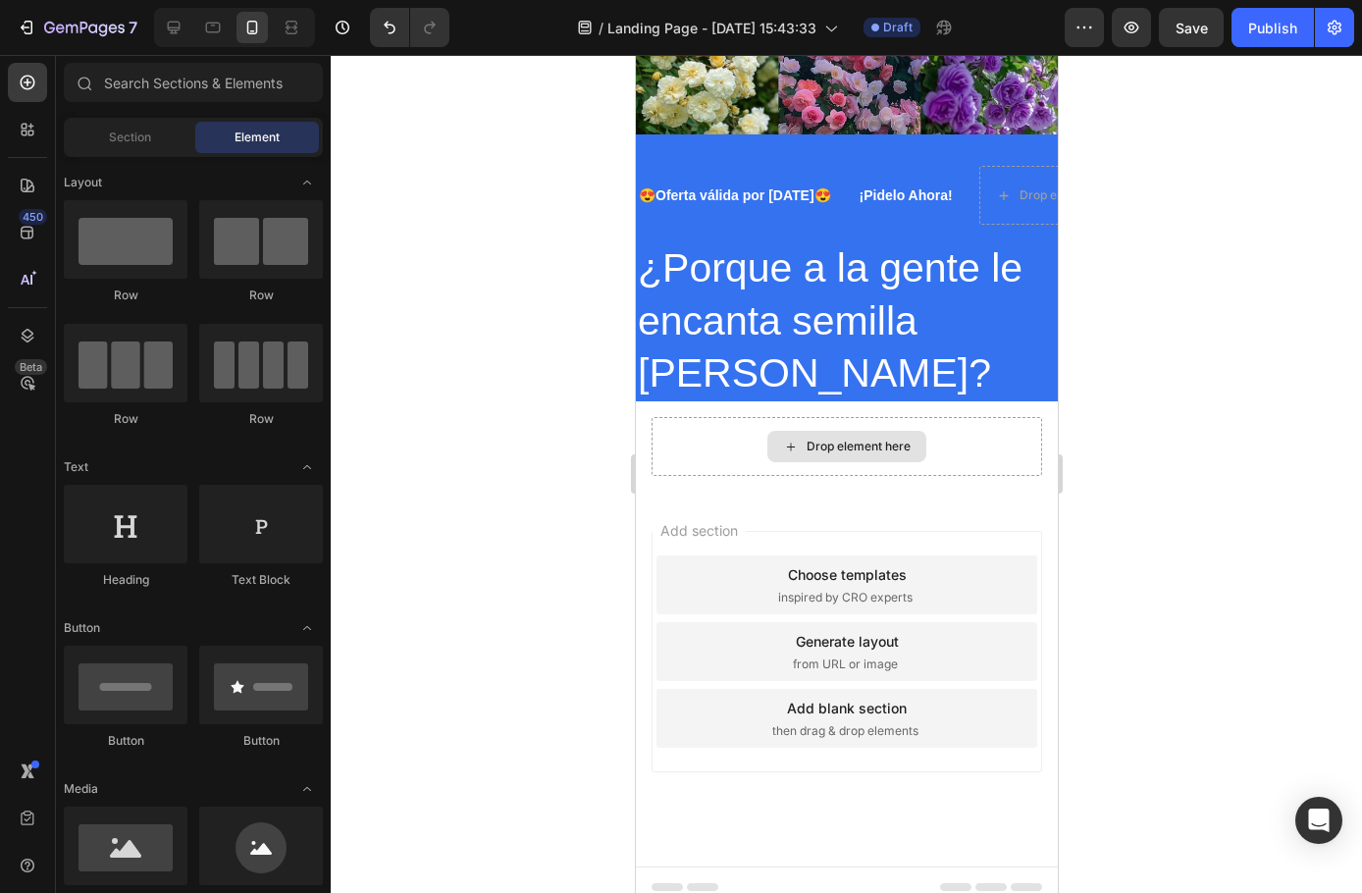
click at [808, 439] on div "Drop element here" at bounding box center [858, 447] width 104 height 16
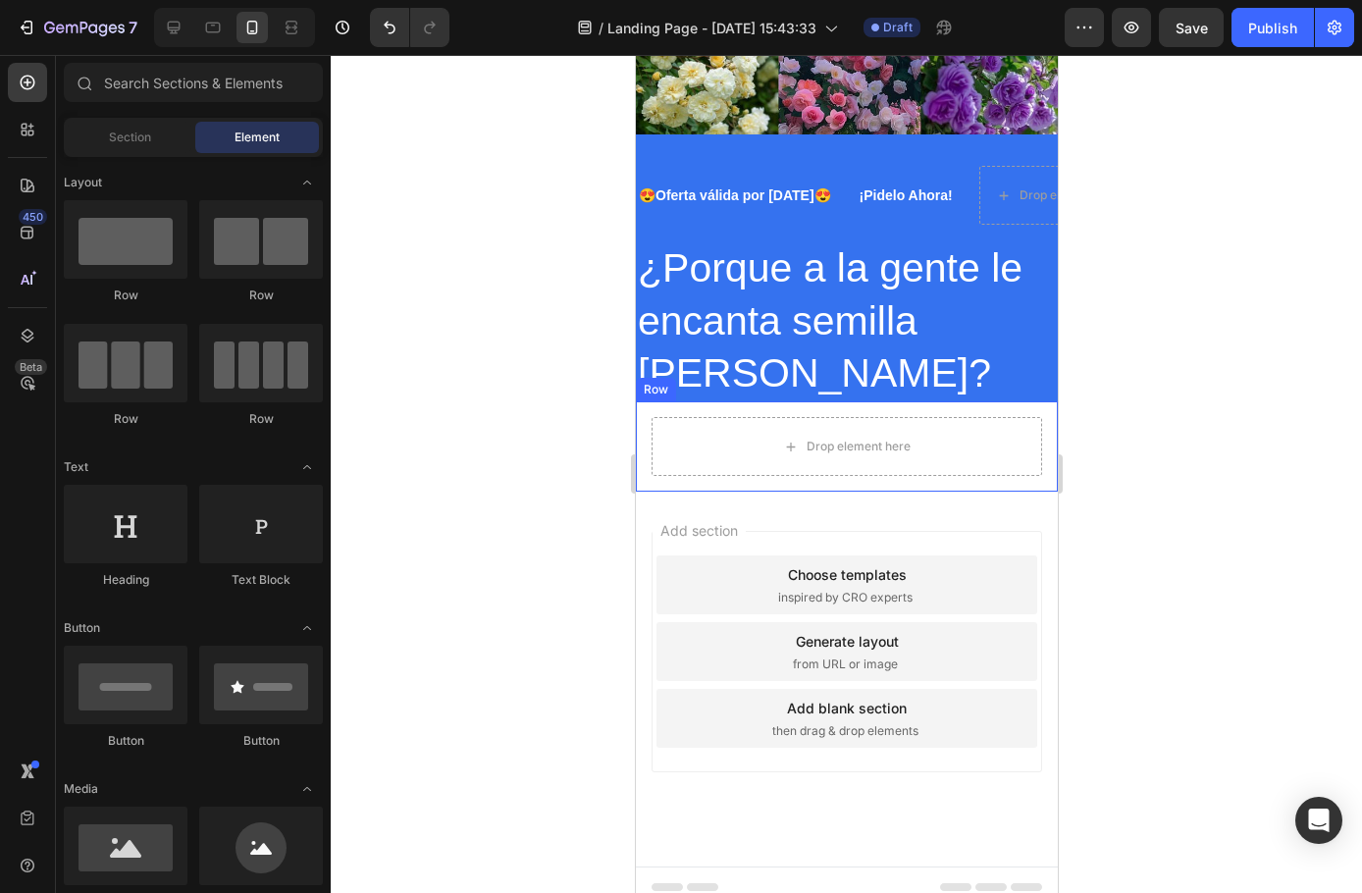
click at [658, 401] on div "Drop element here Row" at bounding box center [846, 446] width 422 height 90
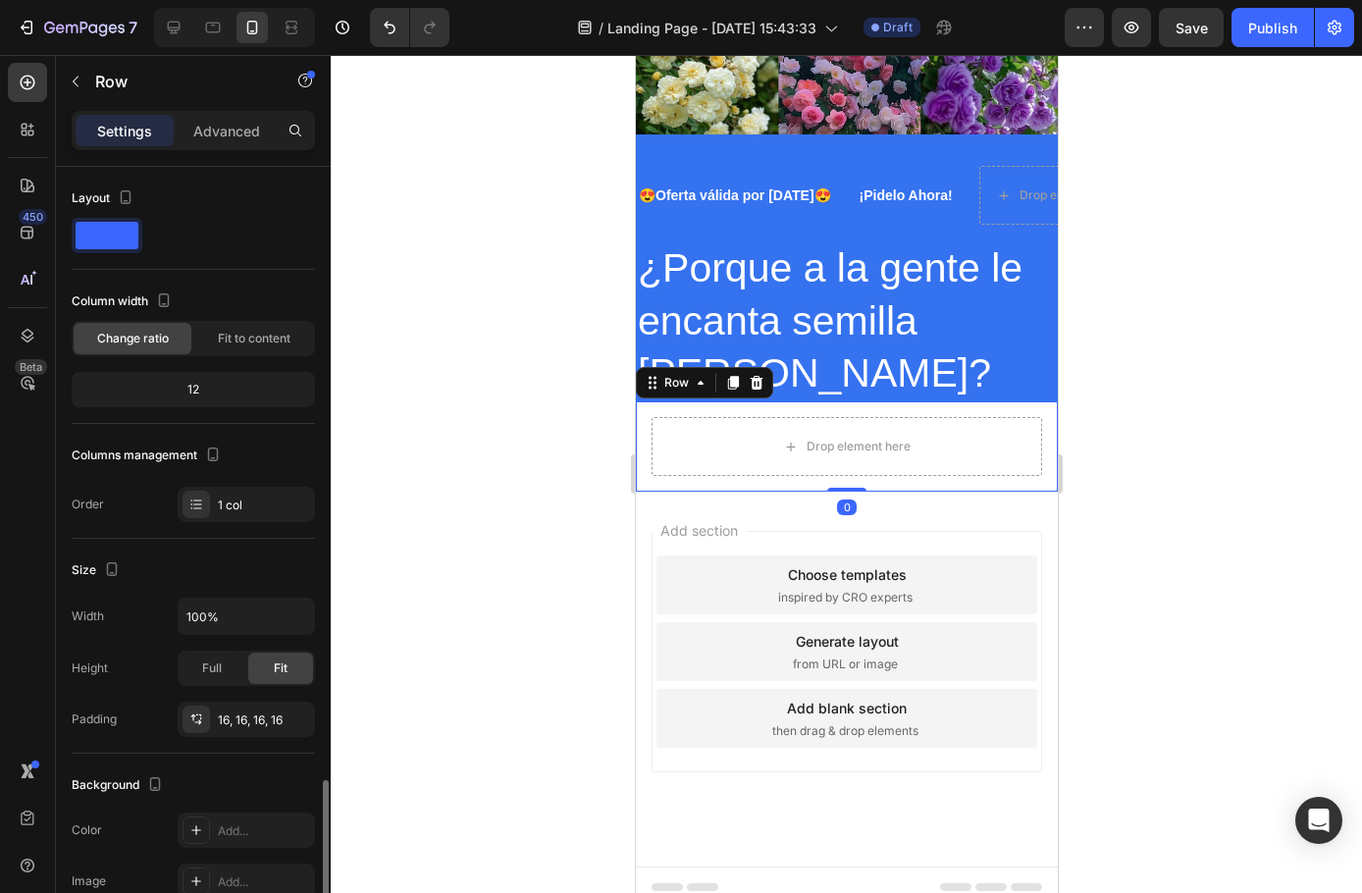
scroll to position [364, 0]
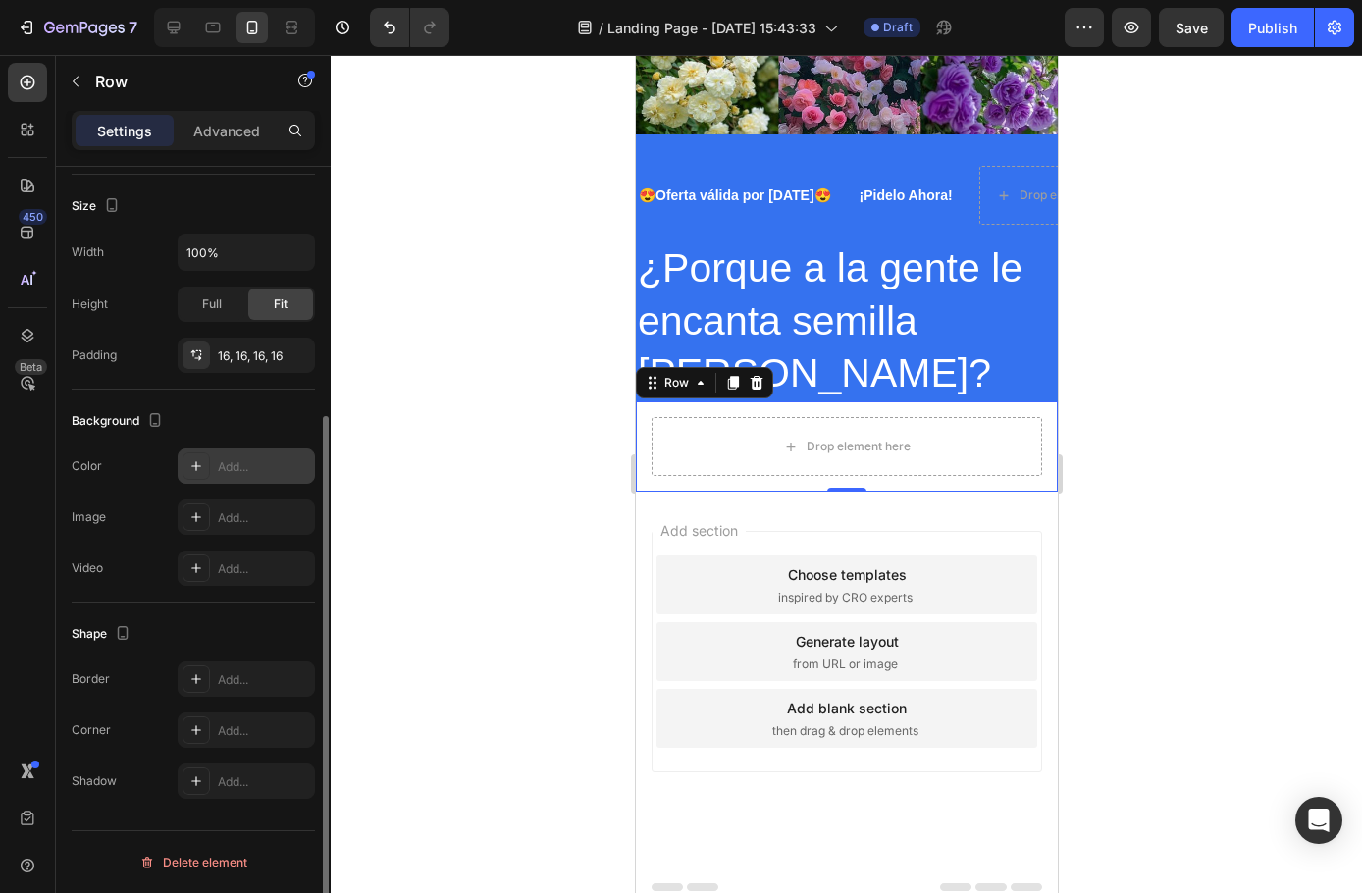
click at [196, 468] on icon at bounding box center [196, 466] width 10 height 10
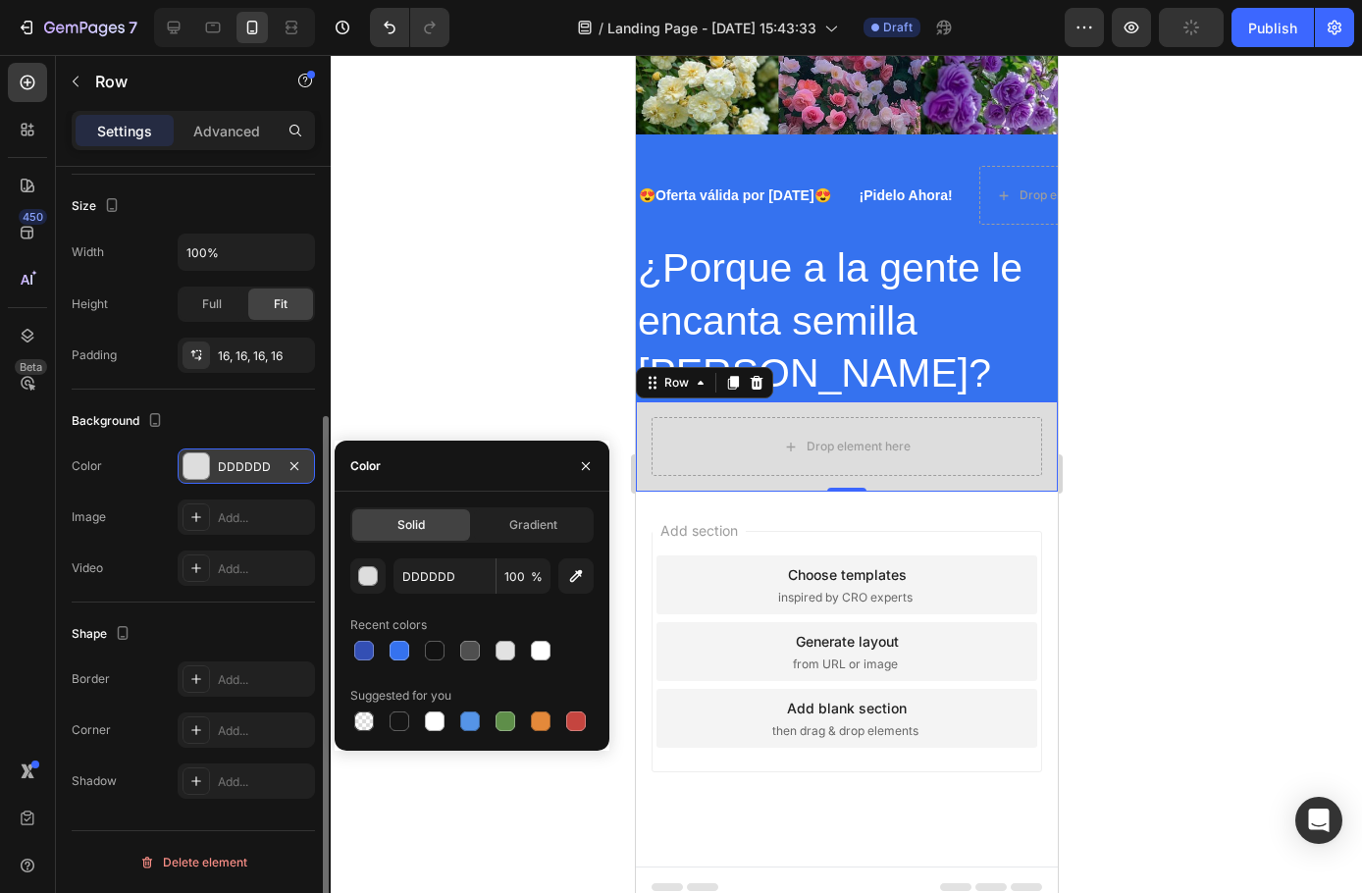
click at [401, 666] on div "DDDDDD 100 % Recent colors Suggested for you" at bounding box center [471, 646] width 243 height 177
click at [402, 656] on div at bounding box center [400, 651] width 20 height 20
type input "3572EF"
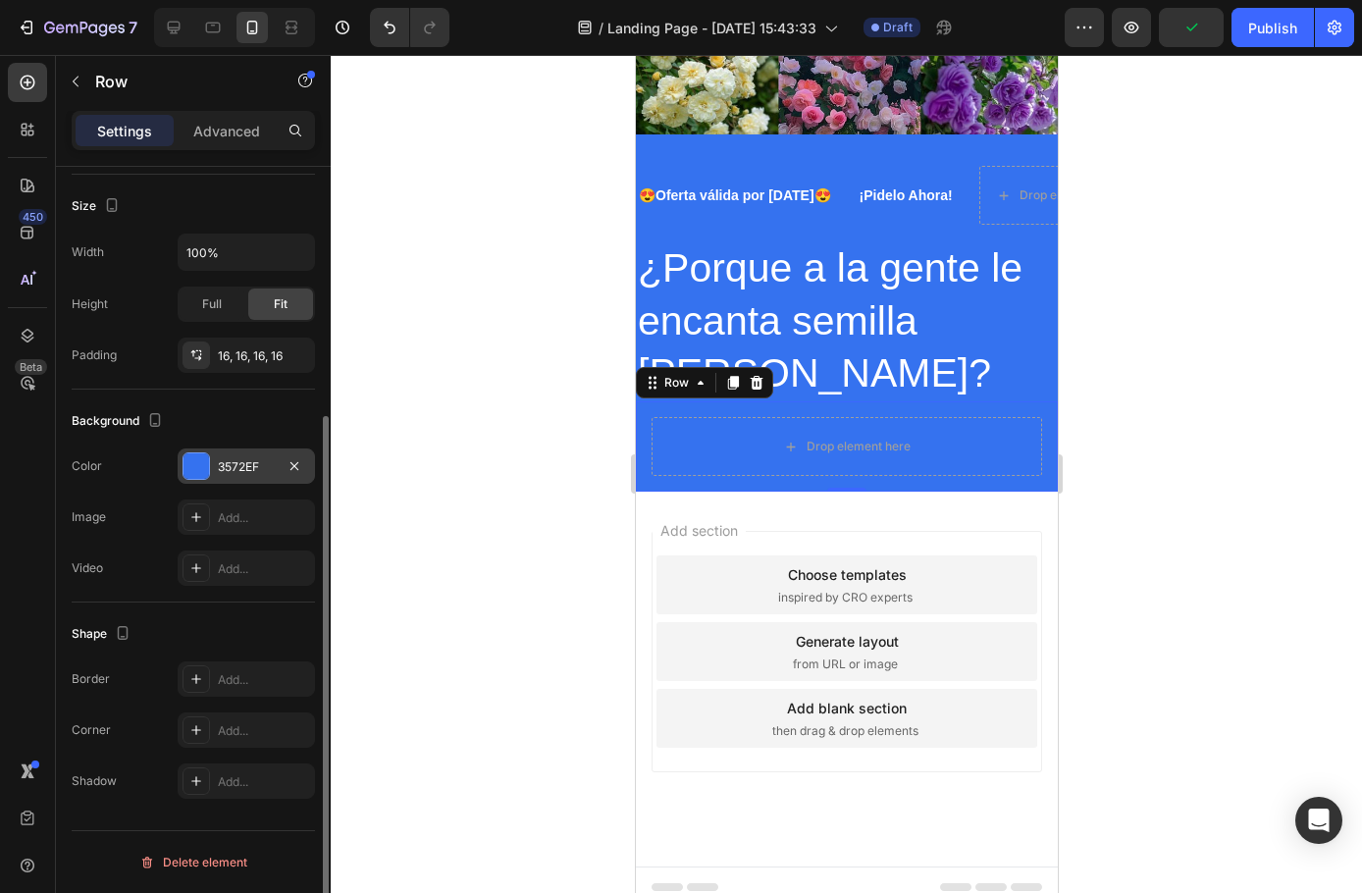
click at [455, 390] on div at bounding box center [846, 474] width 1031 height 838
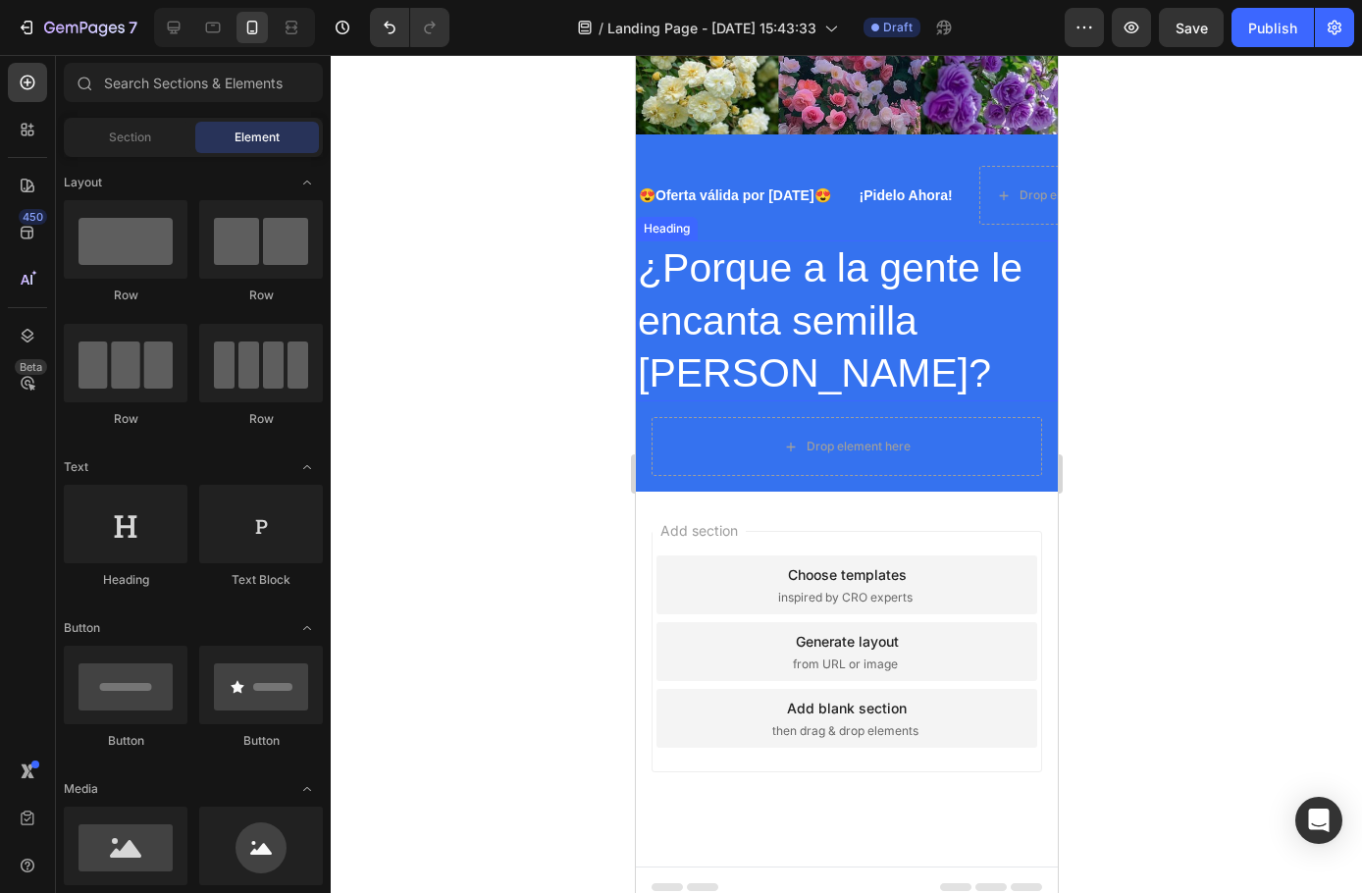
click at [797, 360] on h2 "¿Porque a la gente le encanta semilla [PERSON_NAME]?" at bounding box center [846, 320] width 422 height 161
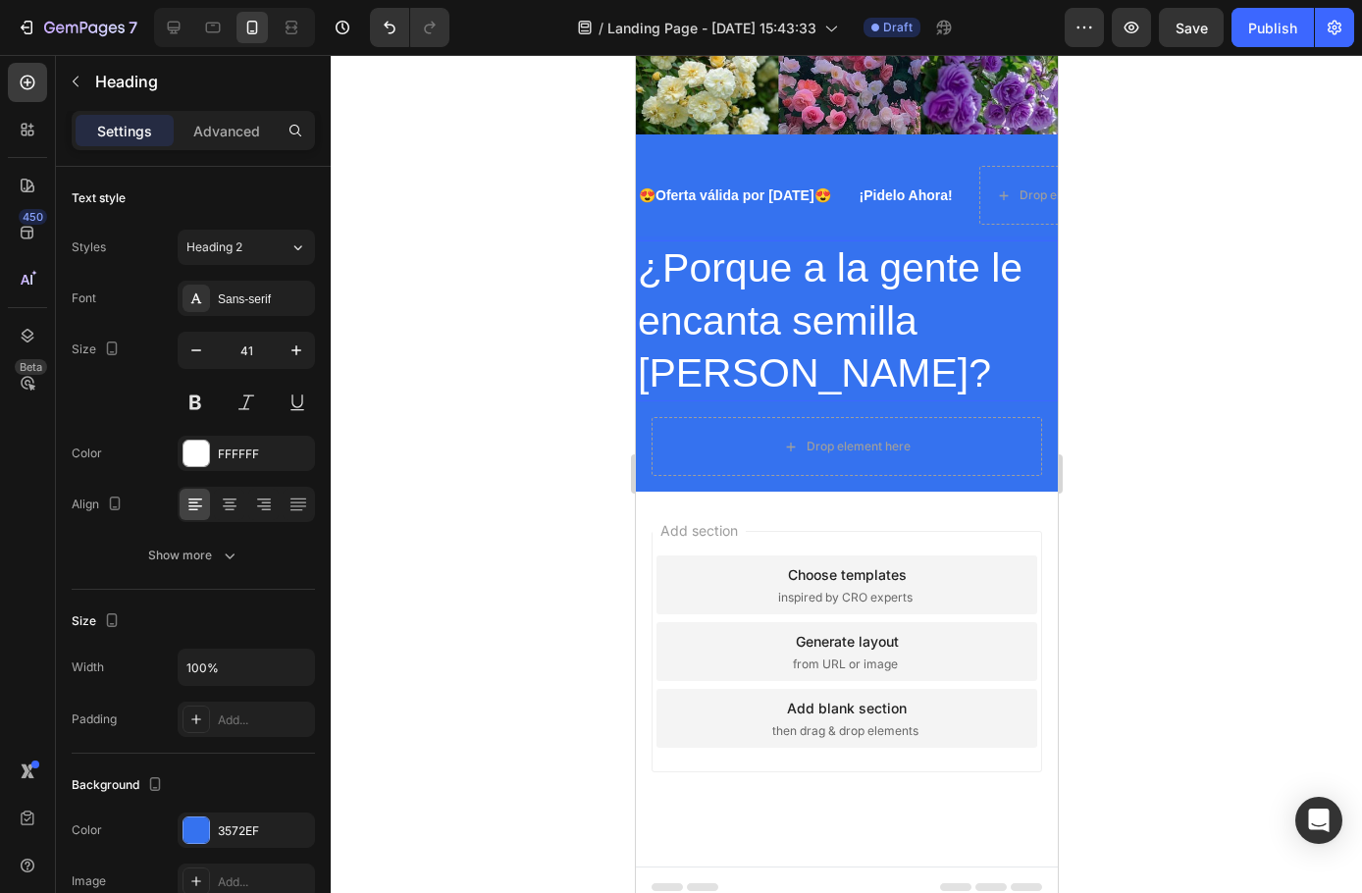
click at [747, 304] on p "¿Porque a la gente le encanta semilla [PERSON_NAME]?" at bounding box center [846, 320] width 418 height 157
click at [770, 342] on p "¿Porque a la gente le encanta semilla [PERSON_NAME]?" at bounding box center [846, 320] width 418 height 157
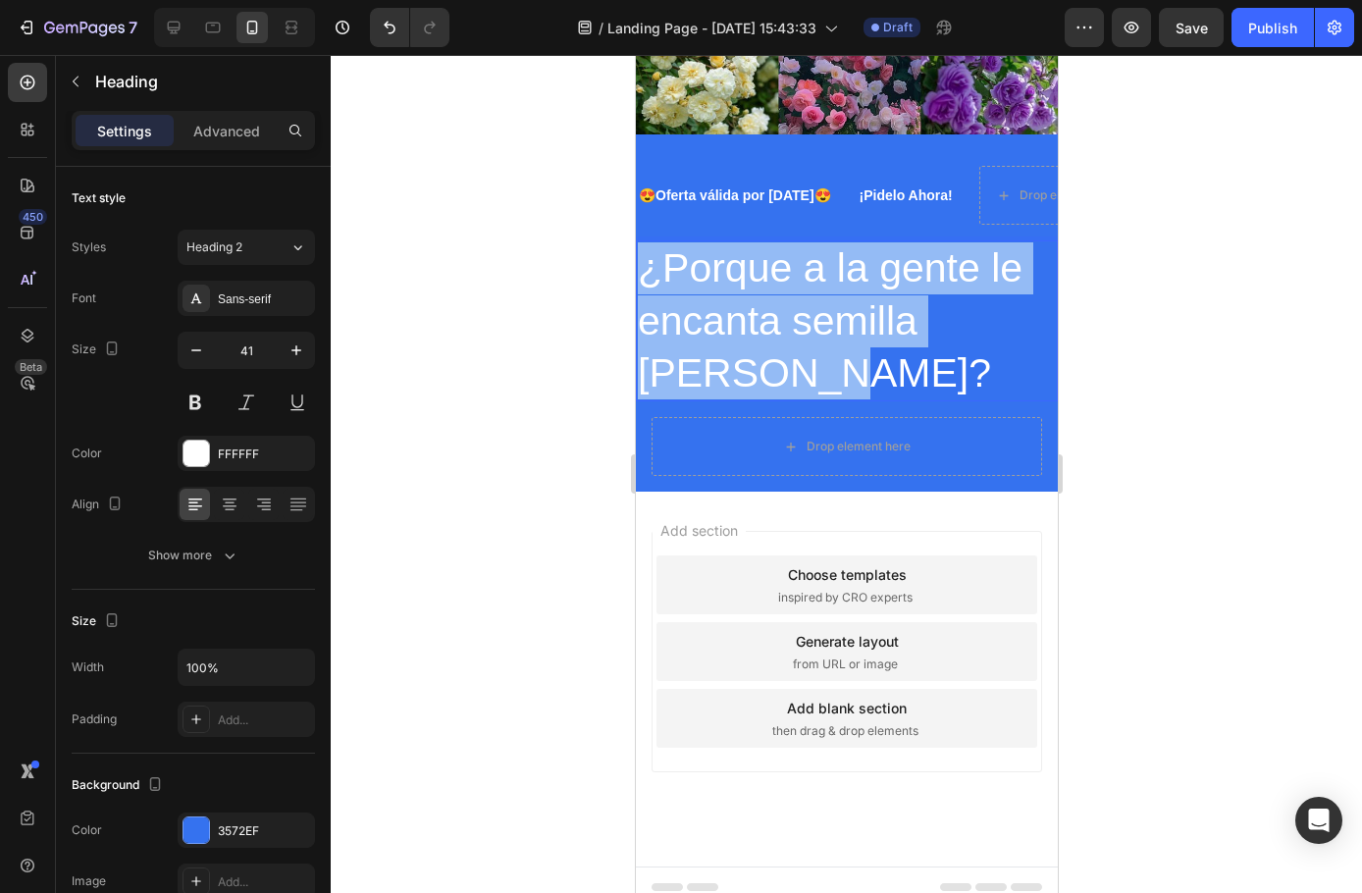
click at [770, 342] on p "¿Porque a la gente le encanta semilla [PERSON_NAME]?" at bounding box center [846, 320] width 418 height 157
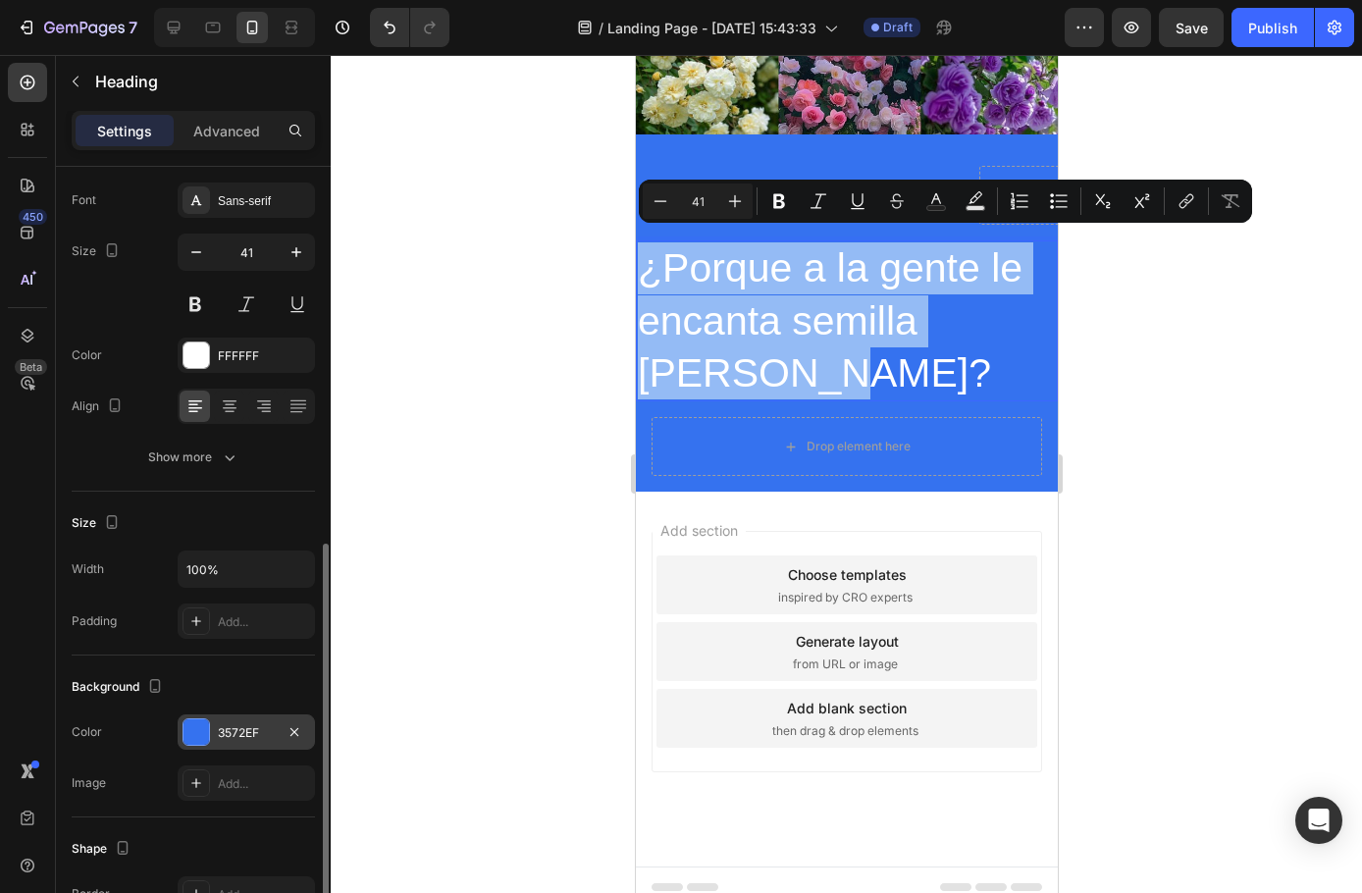
scroll to position [492, 0]
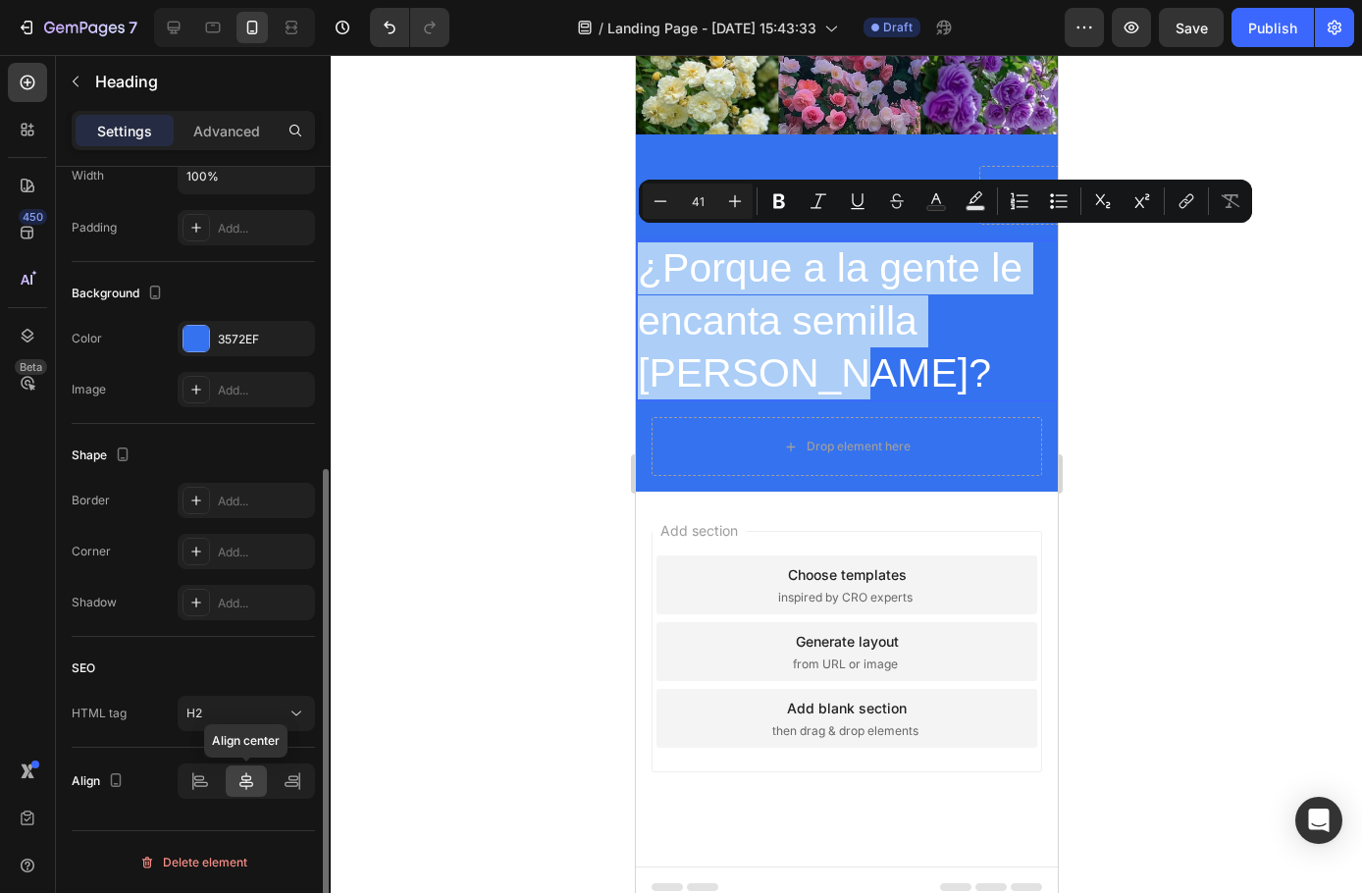
click at [248, 781] on icon at bounding box center [246, 781] width 20 height 20
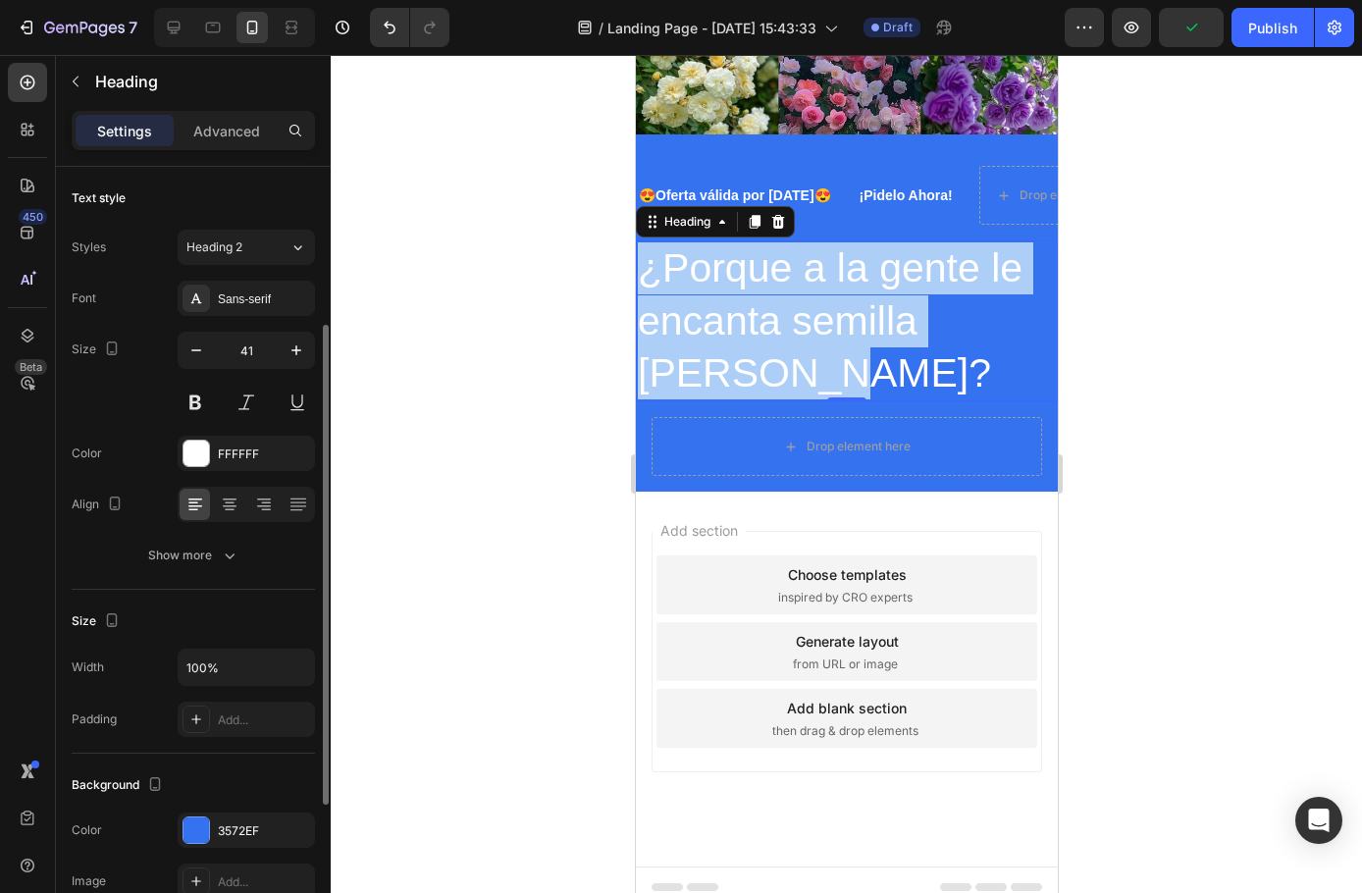
scroll to position [98, 0]
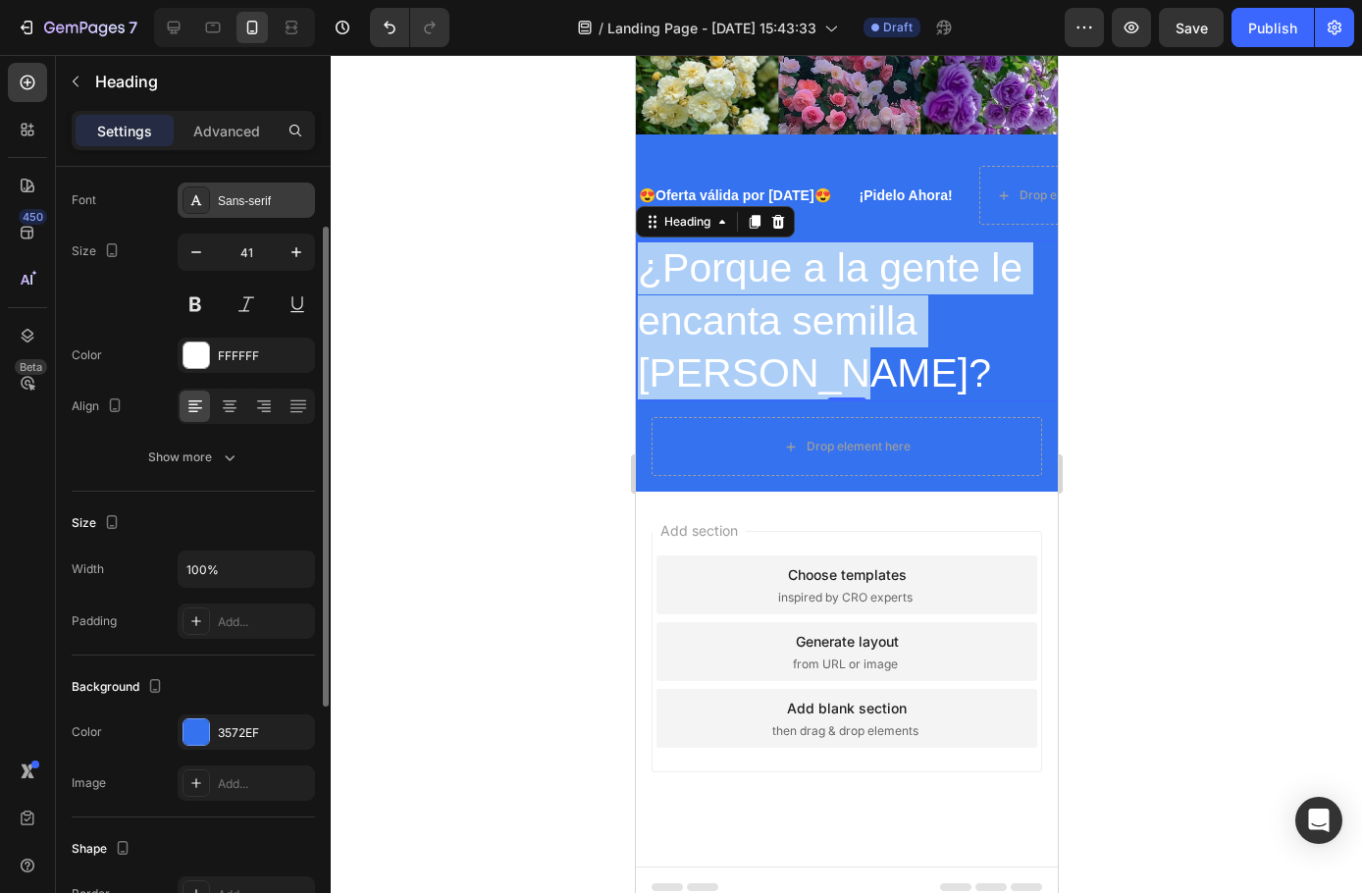
click at [264, 200] on div "Sans-serif" at bounding box center [264, 201] width 92 height 18
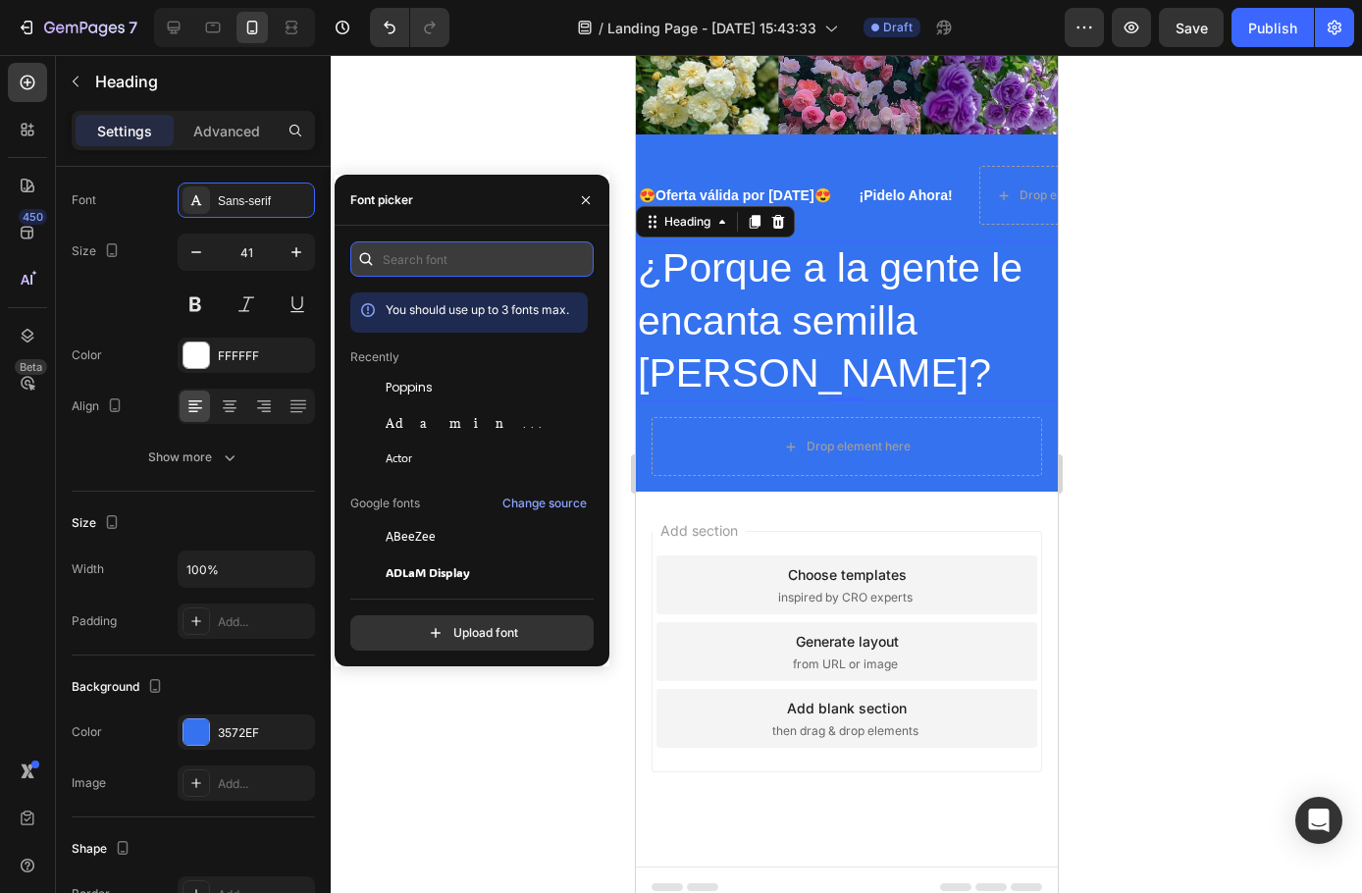
click at [413, 257] on input "text" at bounding box center [471, 258] width 243 height 35
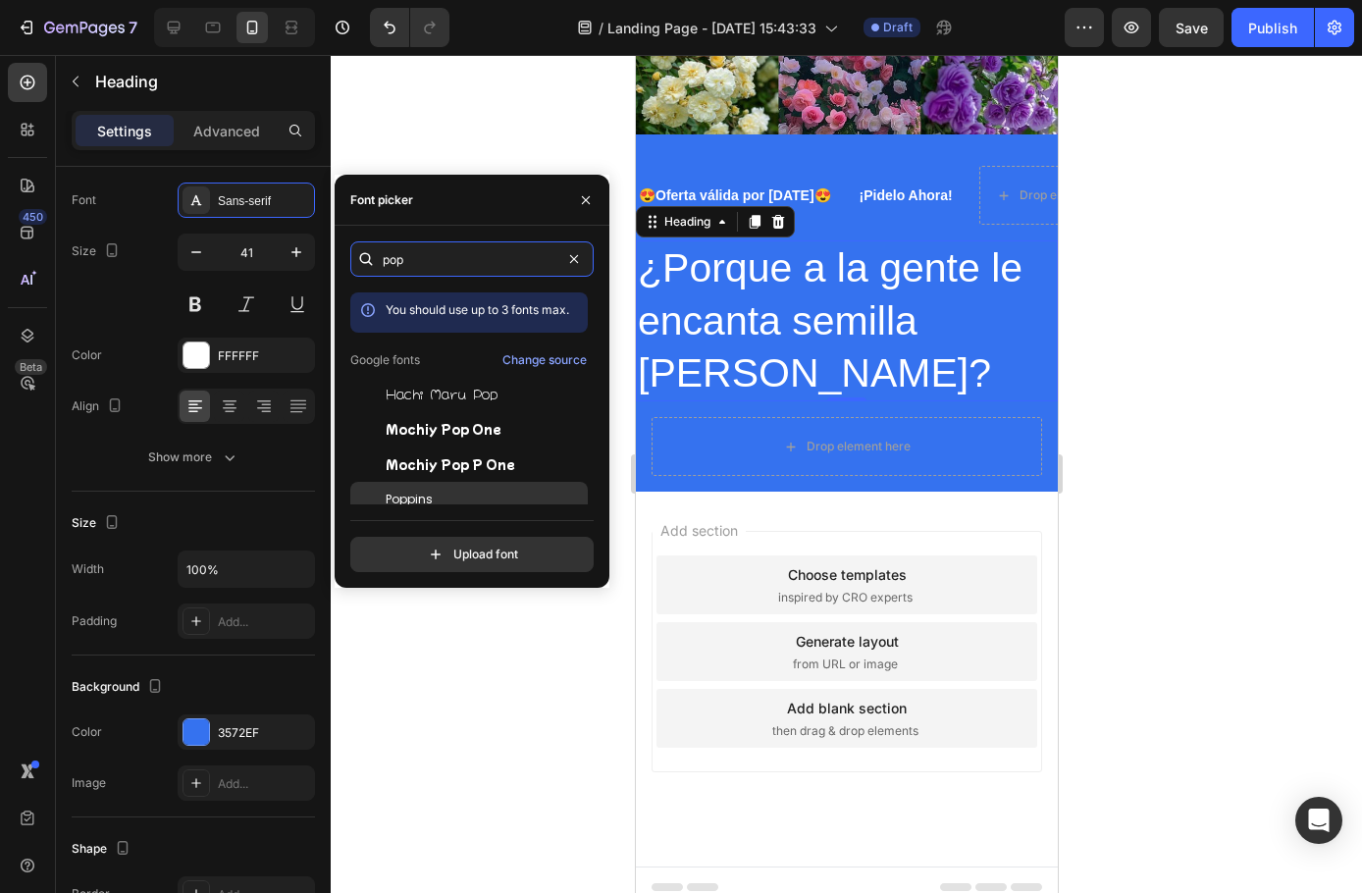
type input "pop"
click at [427, 495] on span "Poppins" at bounding box center [409, 500] width 47 height 18
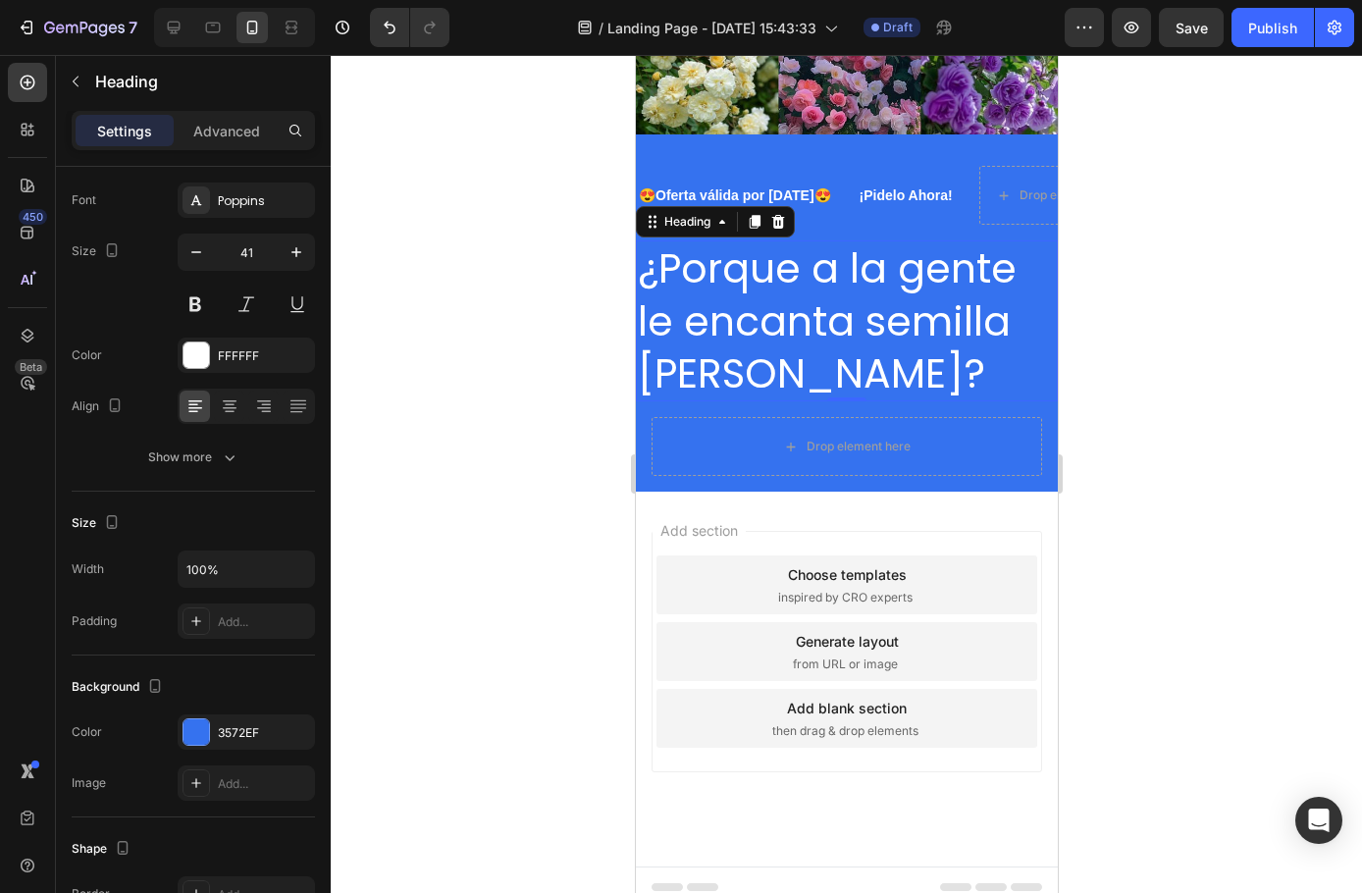
click at [490, 681] on div at bounding box center [846, 474] width 1031 height 838
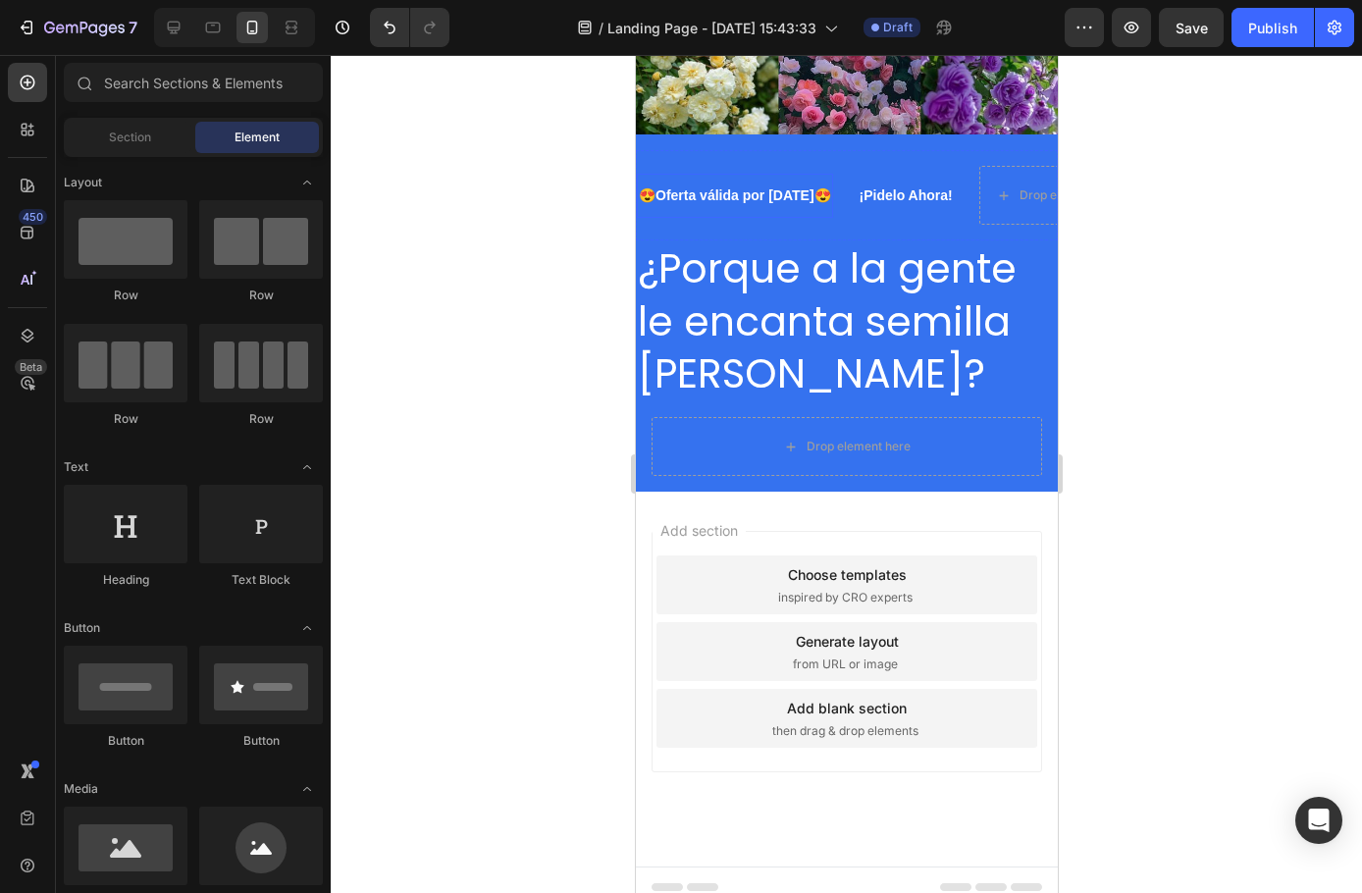
click at [806, 273] on p "¿Porque a la gente le encanta semilla [PERSON_NAME]?" at bounding box center [846, 320] width 418 height 157
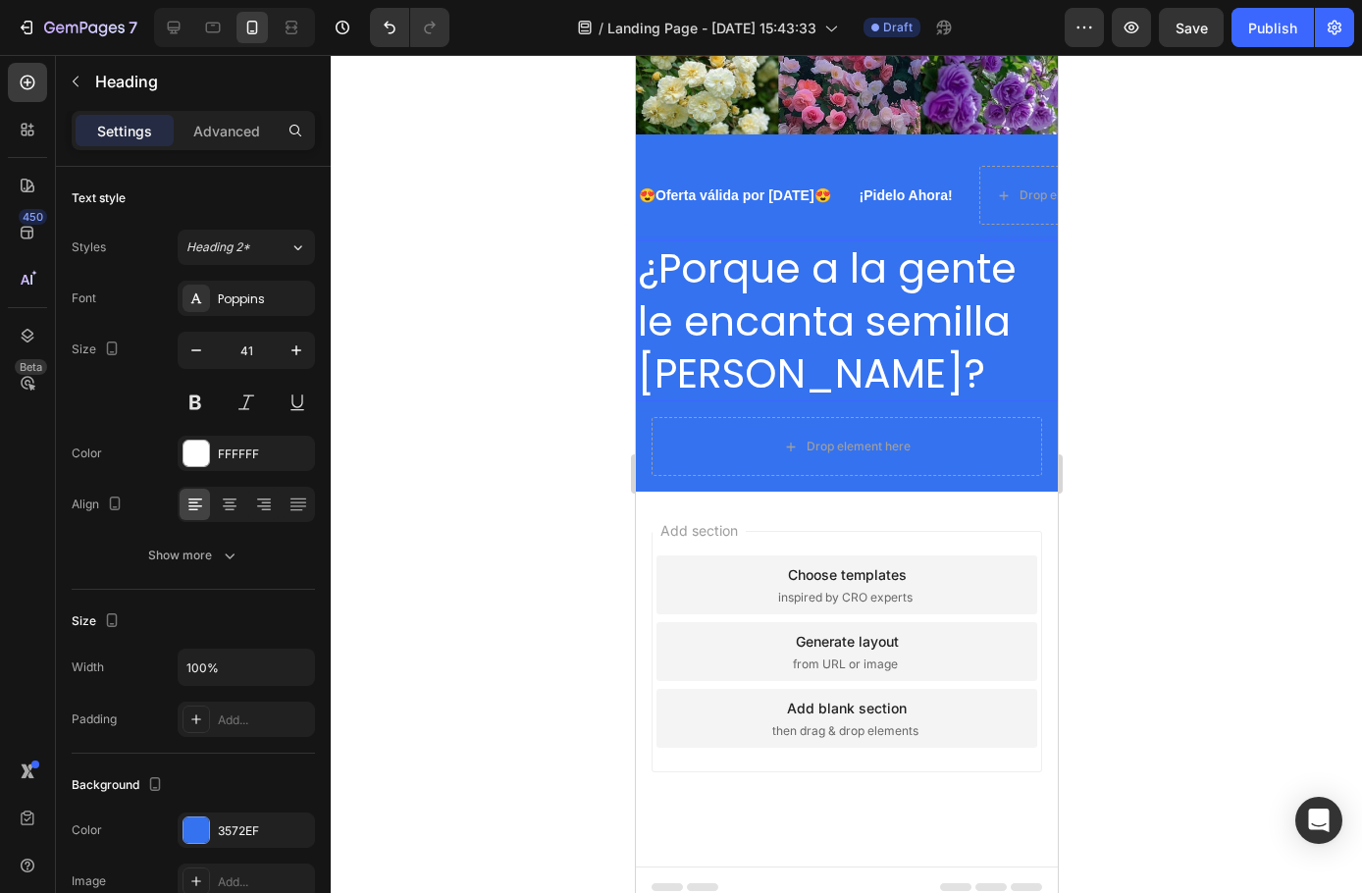
click at [809, 278] on p "¿Porque a la gente le encanta semilla [PERSON_NAME]?" at bounding box center [846, 320] width 418 height 157
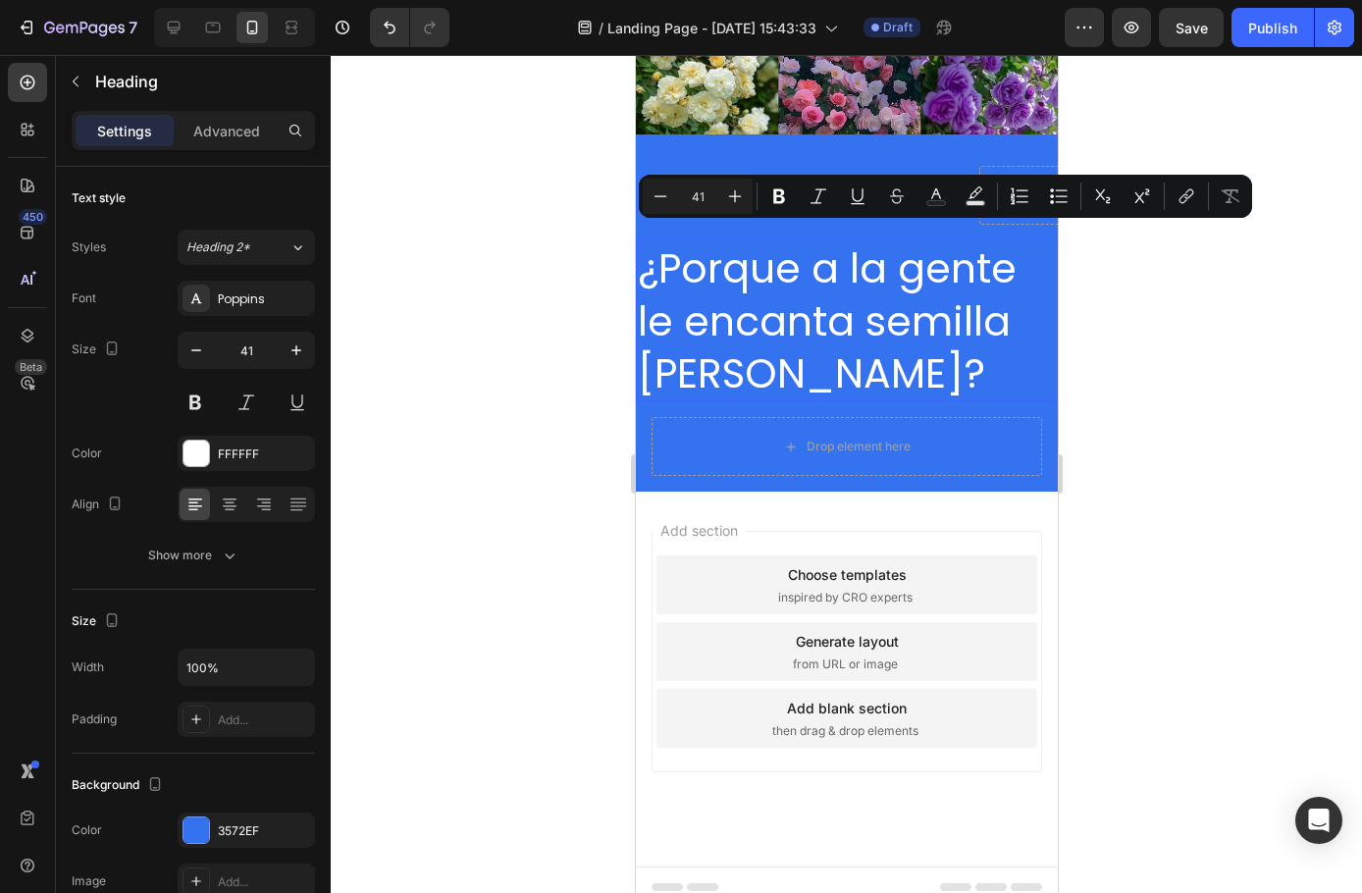
click at [807, 265] on p "¿Porque a la gente le encanta semilla [PERSON_NAME]?" at bounding box center [846, 320] width 418 height 157
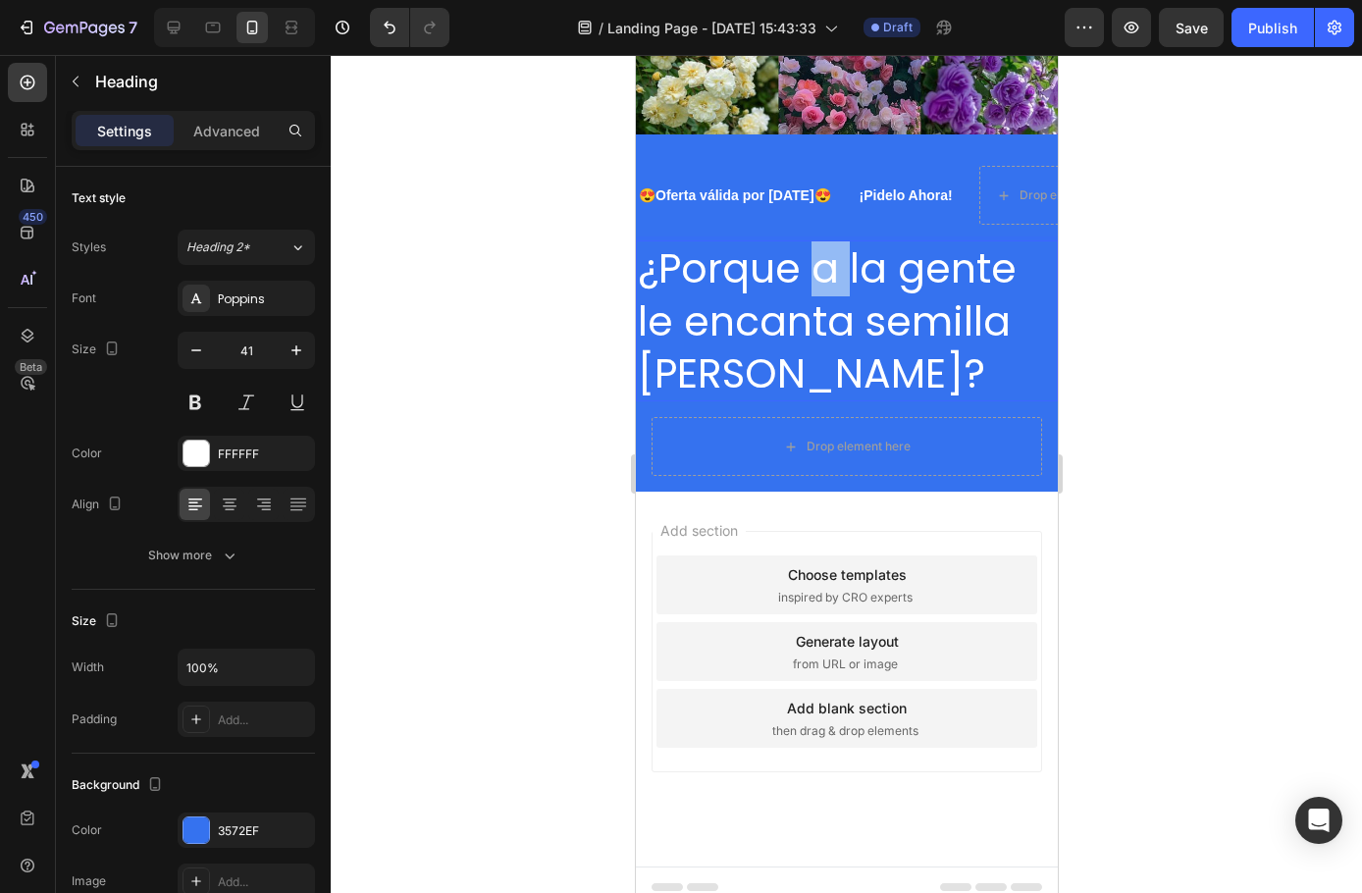
click at [807, 265] on p "¿Porque a la gente le encanta semilla [PERSON_NAME]?" at bounding box center [846, 320] width 418 height 157
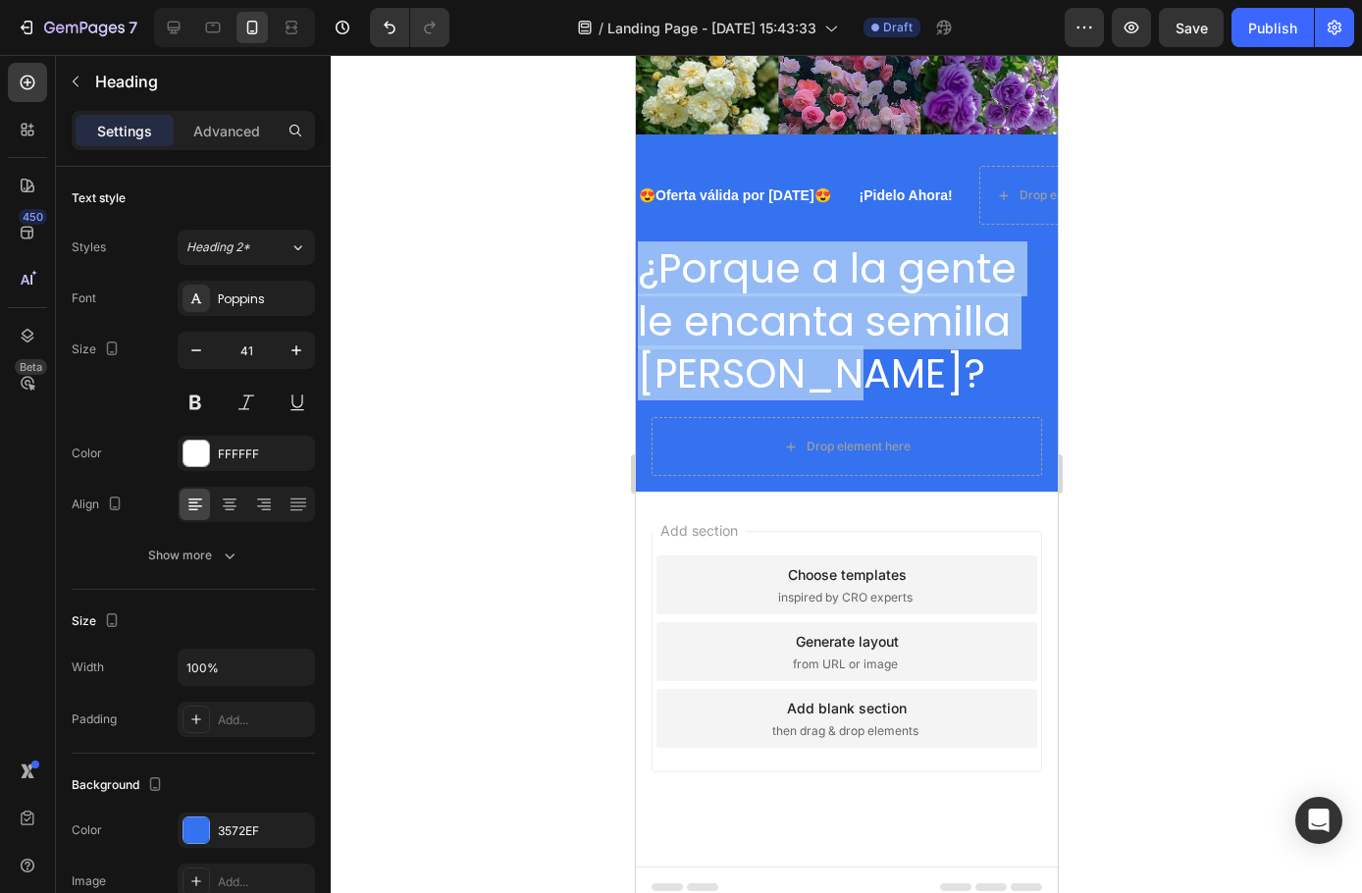
click at [807, 265] on p "¿Porque a la gente le encanta semilla [PERSON_NAME]?" at bounding box center [846, 320] width 418 height 157
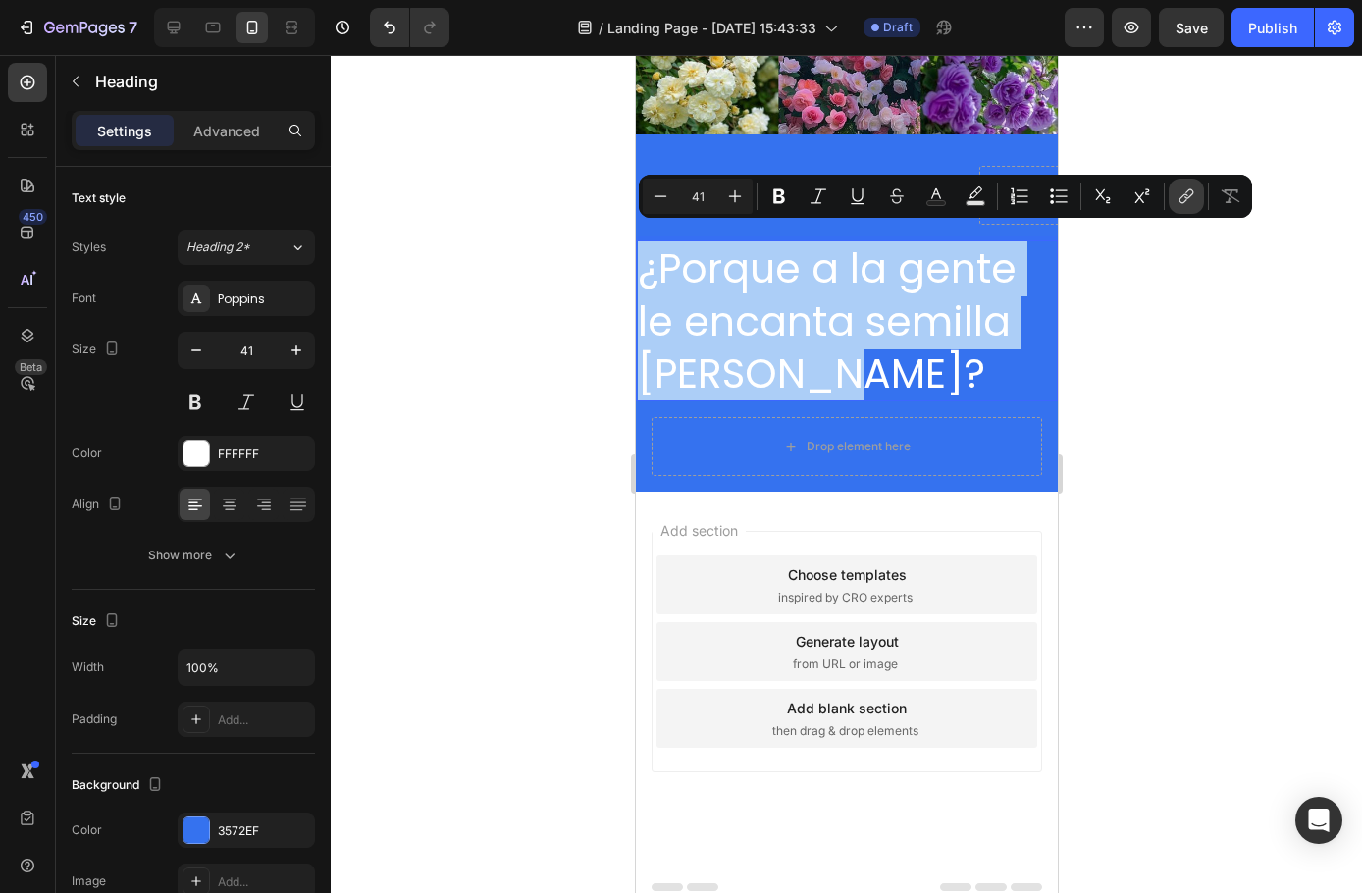
click at [1196, 203] on button "link" at bounding box center [1186, 196] width 35 height 35
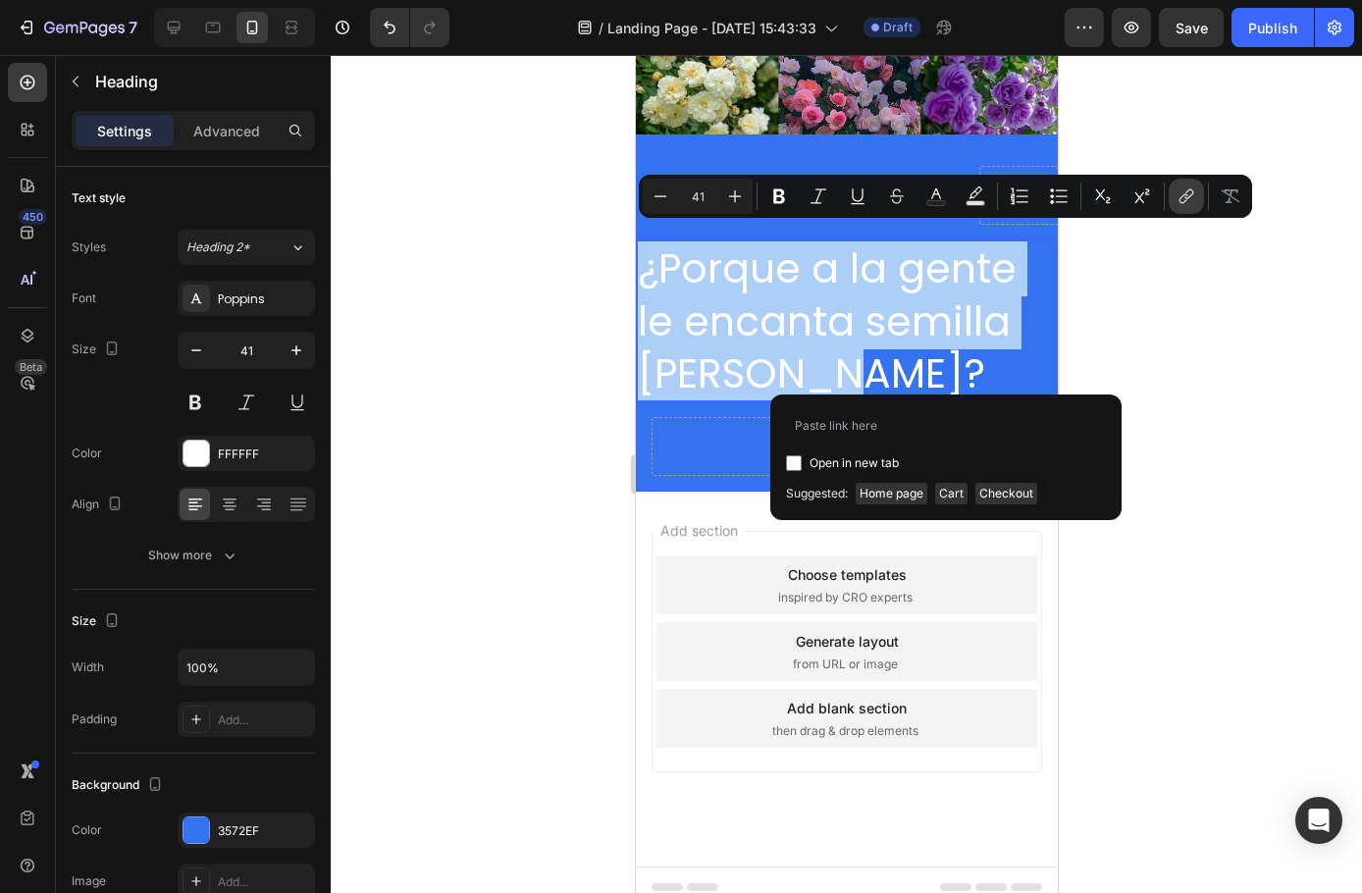
click at [1196, 203] on button "link" at bounding box center [1186, 196] width 35 height 35
click at [575, 398] on div at bounding box center [846, 474] width 1031 height 838
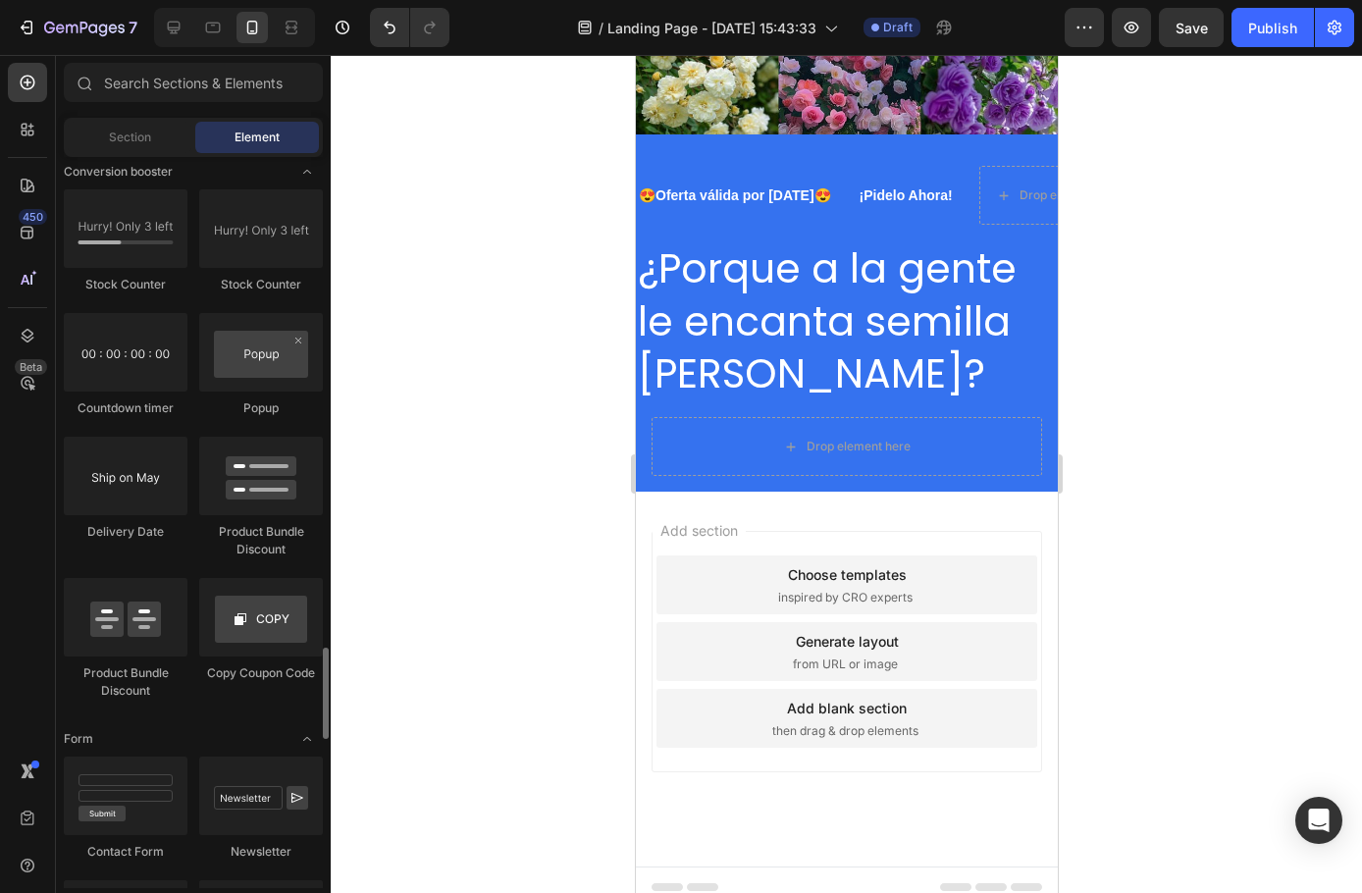
scroll to position [3710, 0]
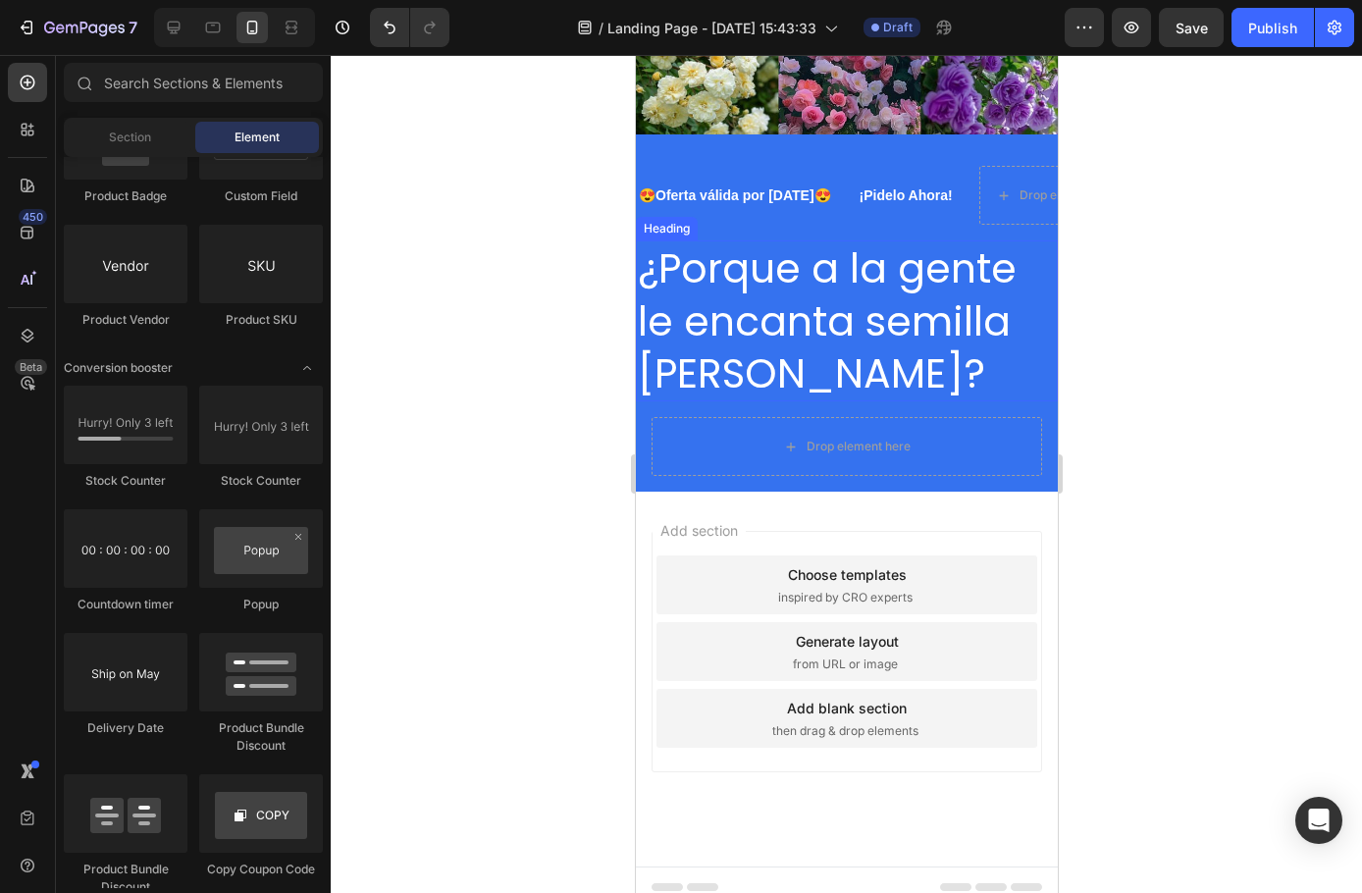
click at [858, 375] on p "¿Porque a la gente le encanta semilla [PERSON_NAME]?" at bounding box center [846, 320] width 418 height 157
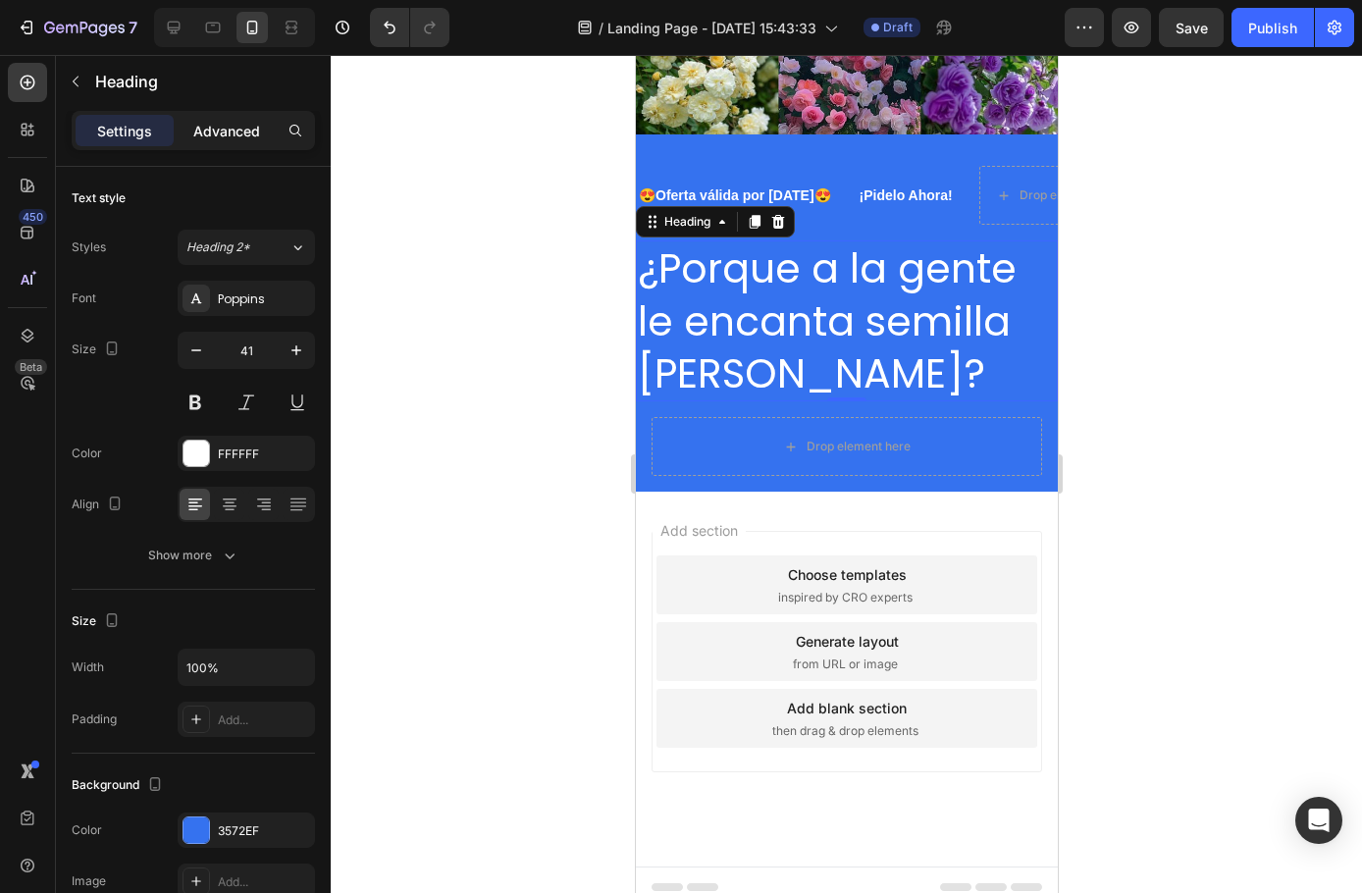
click at [216, 125] on p "Advanced" at bounding box center [226, 131] width 67 height 21
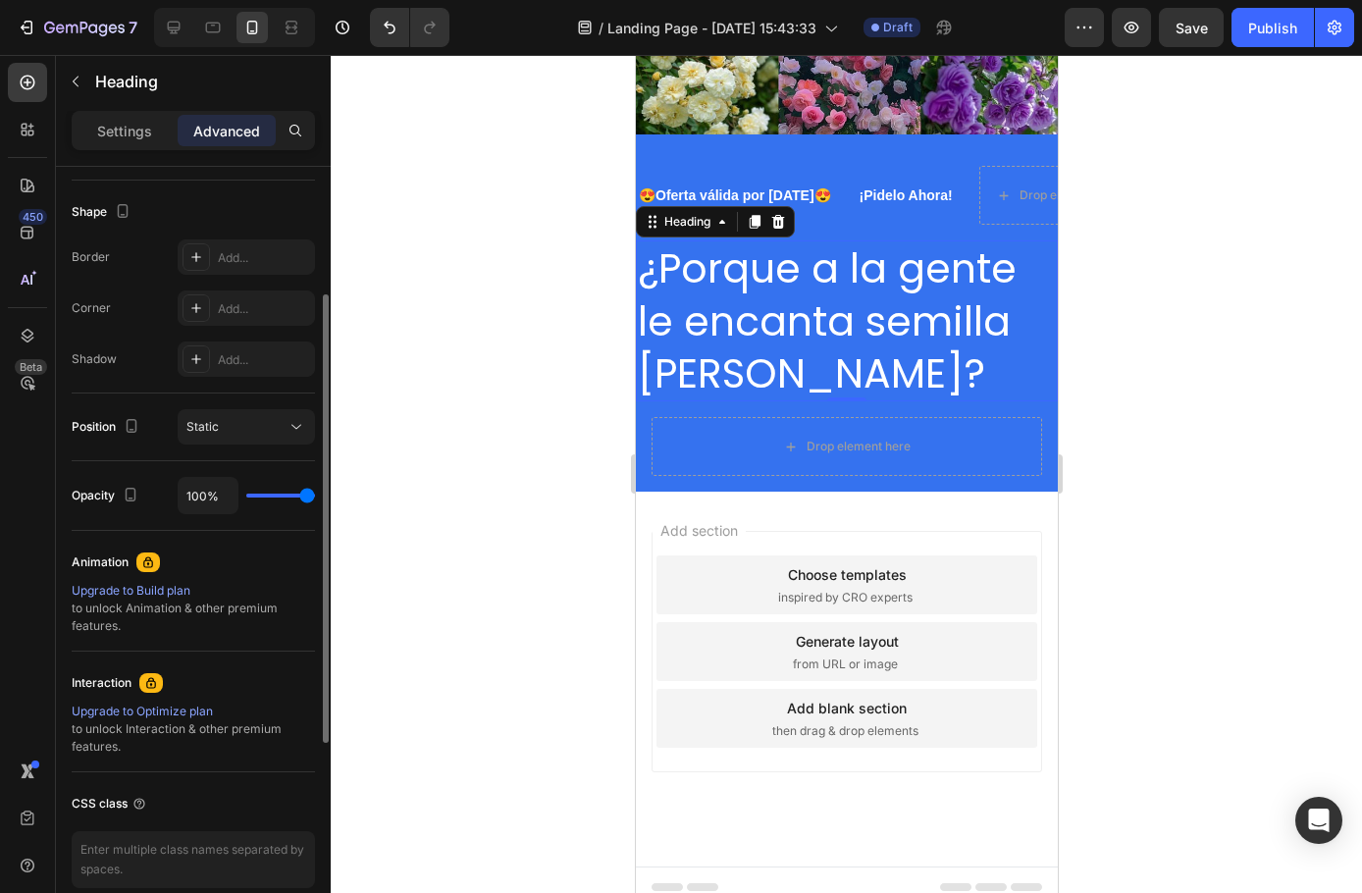
scroll to position [580, 0]
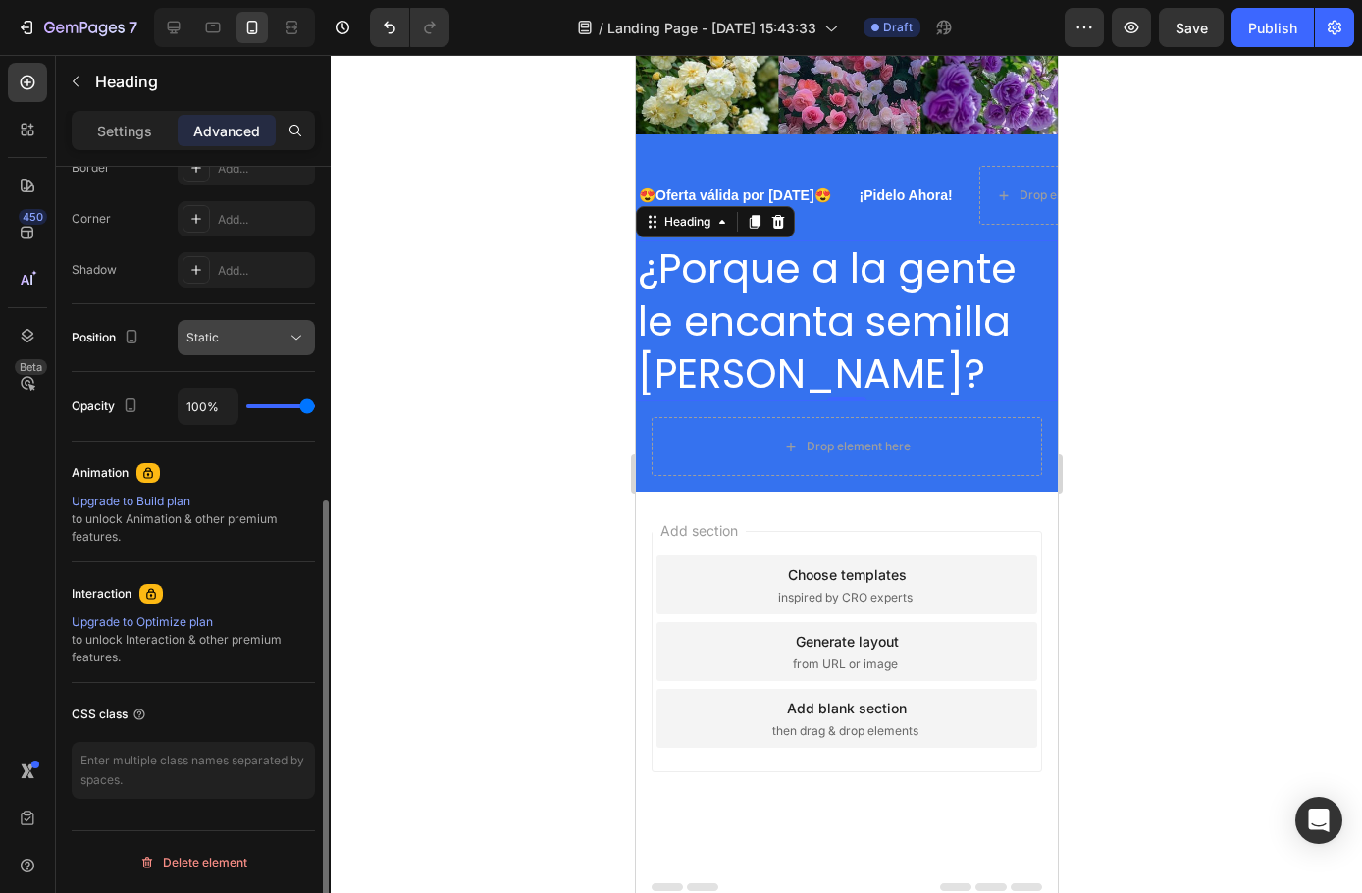
click at [230, 348] on button "Static" at bounding box center [246, 337] width 137 height 35
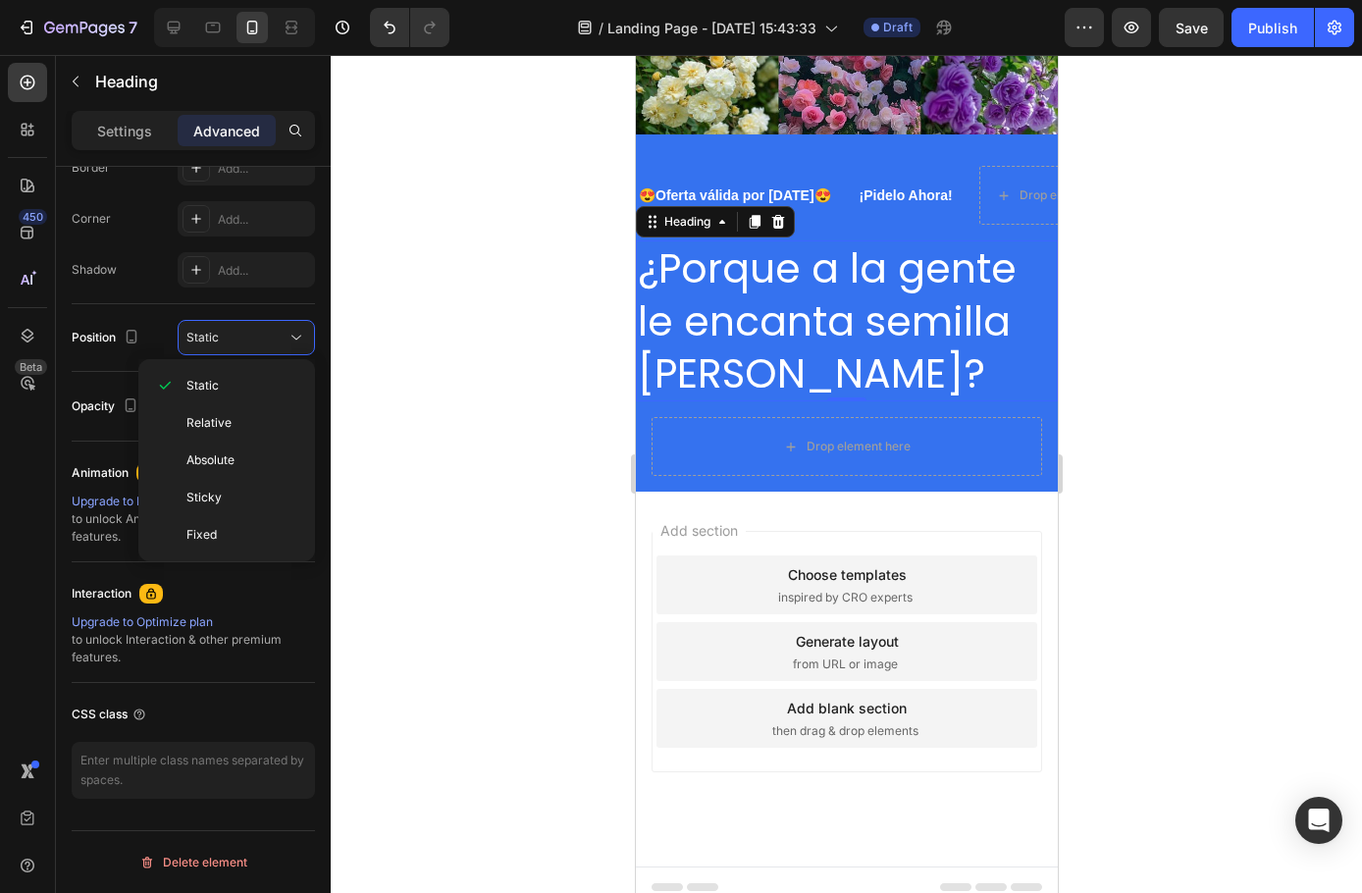
click at [443, 318] on div at bounding box center [846, 474] width 1031 height 838
